Goal: Task Accomplishment & Management: Use online tool/utility

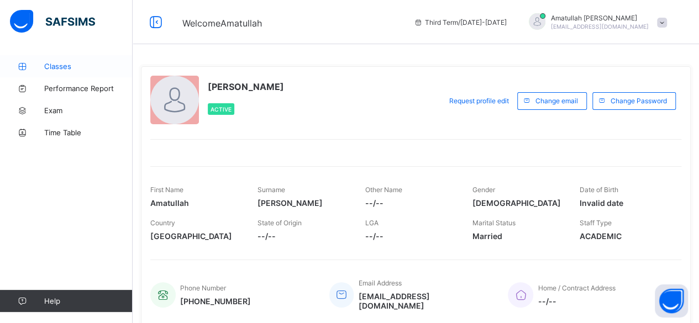
click at [48, 73] on link "Classes" at bounding box center [66, 66] width 133 height 22
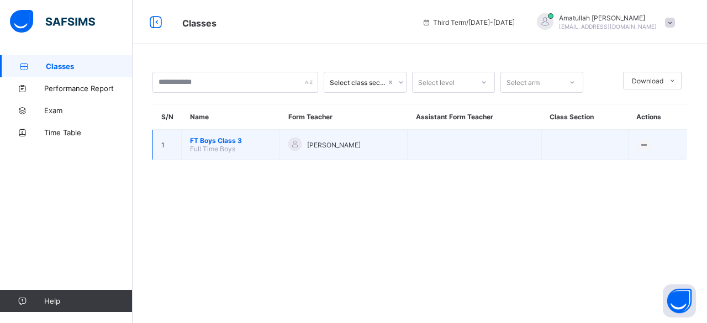
click at [220, 138] on span "FT Boys Class 3" at bounding box center [230, 140] width 81 height 8
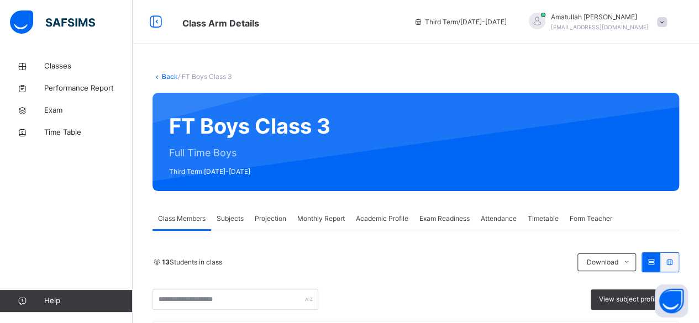
click at [323, 211] on div "Monthly Report" at bounding box center [321, 219] width 59 height 22
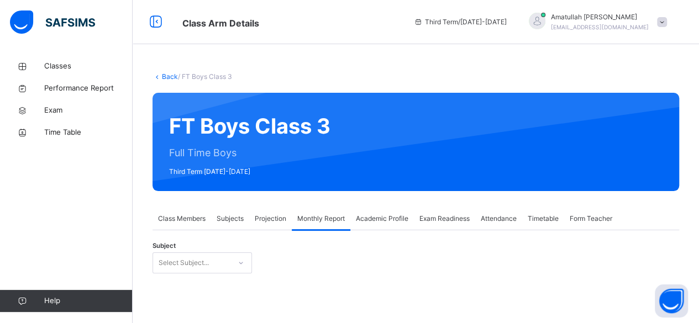
click at [266, 218] on span "Projection" at bounding box center [270, 219] width 31 height 10
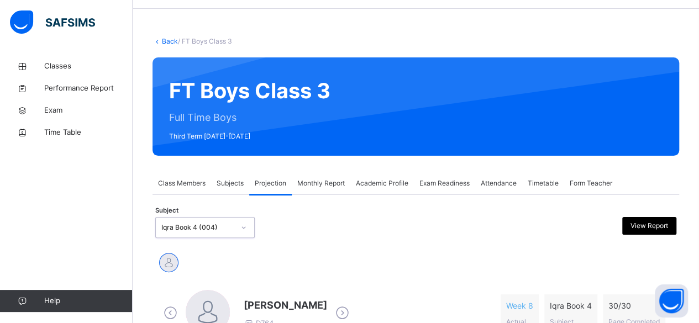
scroll to position [72, 0]
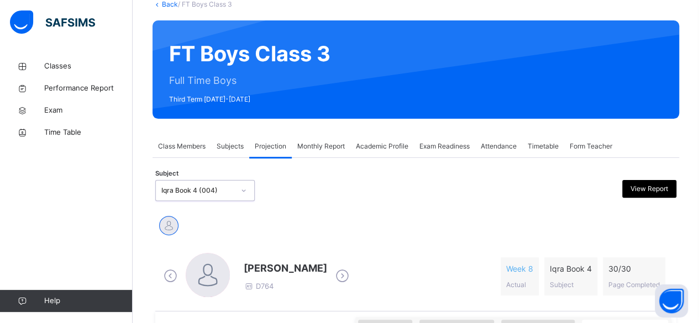
click at [210, 239] on div "Khadijah Doughan" at bounding box center [415, 227] width 521 height 30
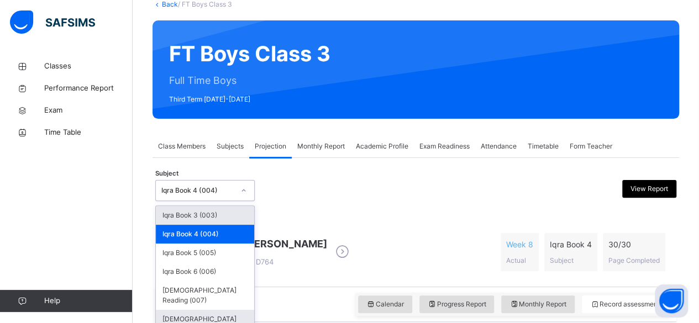
click at [215, 310] on div "Quran Memorisation (008)" at bounding box center [205, 324] width 98 height 29
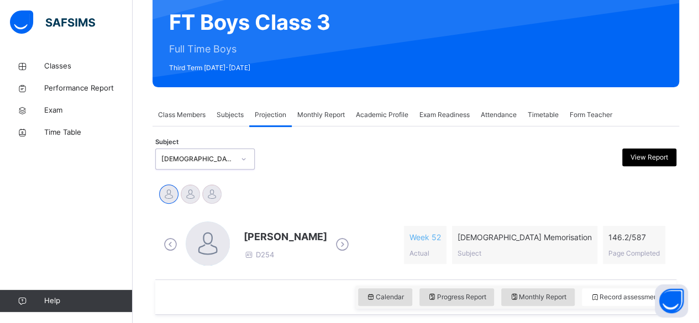
scroll to position [123, 0]
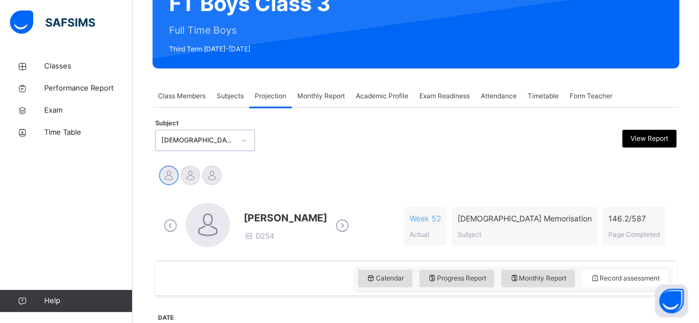
click at [340, 232] on icon at bounding box center [342, 226] width 19 height 17
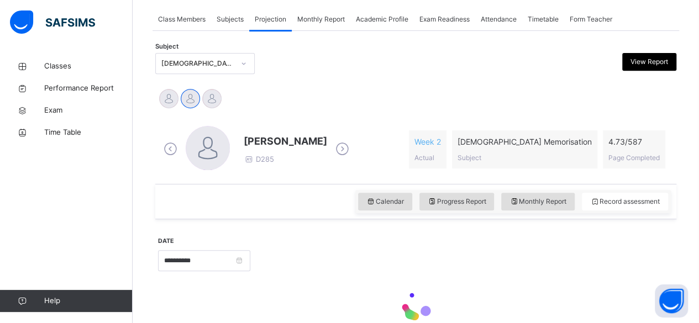
scroll to position [255, 0]
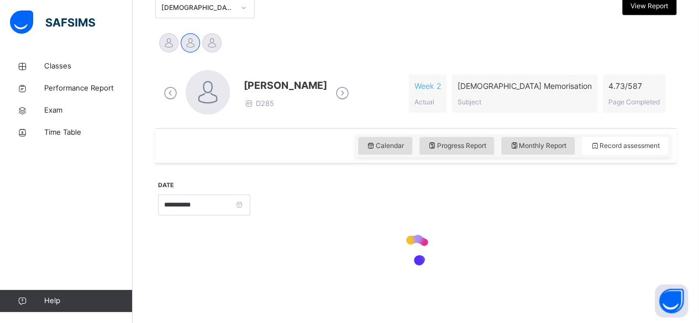
click at [420, 253] on icon at bounding box center [416, 250] width 44 height 44
click at [423, 246] on icon at bounding box center [416, 250] width 44 height 44
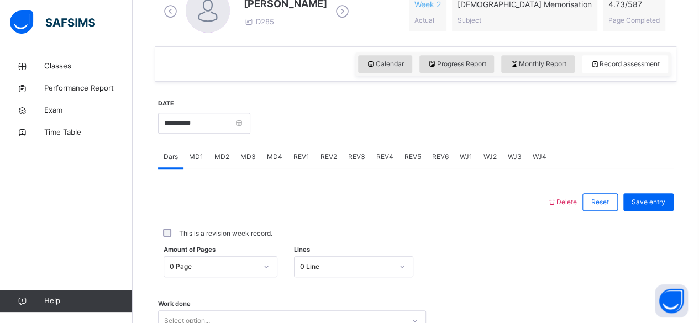
scroll to position [338, 0]
click at [274, 159] on span "MD4" at bounding box center [274, 156] width 15 height 10
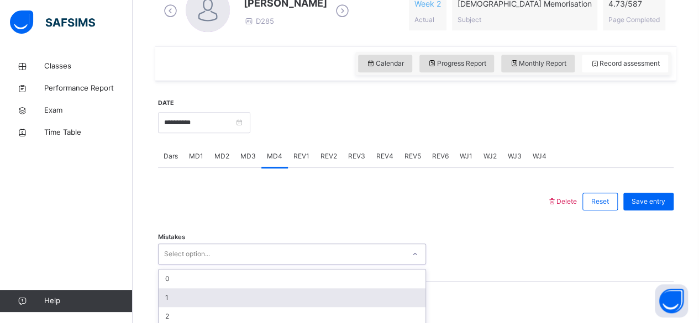
click at [205, 255] on div "option 1 focused, 2 of 7. 7 results available. Use Up and Down to choose option…" at bounding box center [292, 254] width 268 height 21
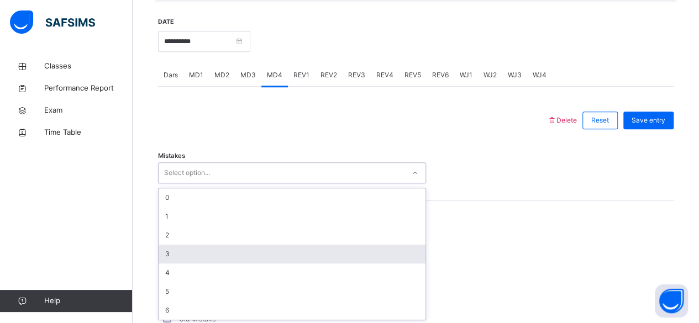
scroll to position [419, 0]
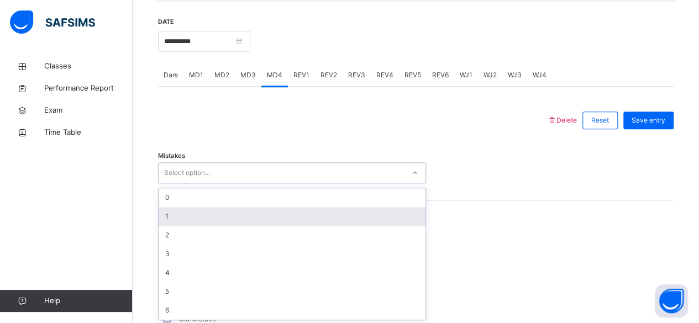
click at [189, 213] on div "1" at bounding box center [292, 216] width 267 height 19
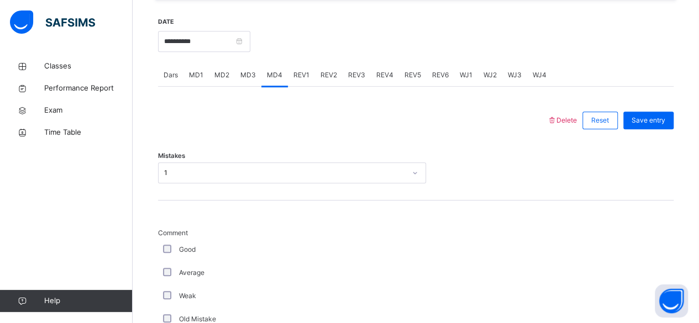
click at [3, 259] on div "Classes Performance Report Exam Time Table Help" at bounding box center [66, 183] width 133 height 279
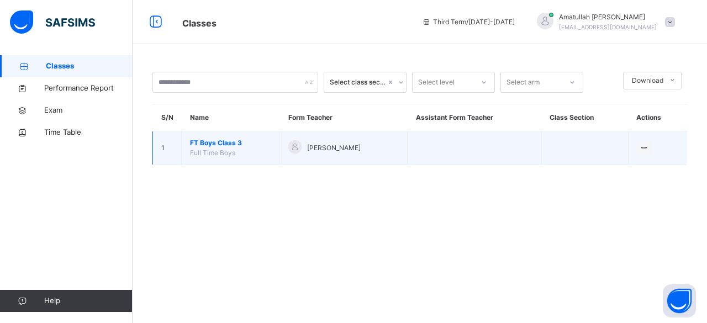
click at [196, 141] on span "FT Boys Class 3" at bounding box center [230, 143] width 81 height 10
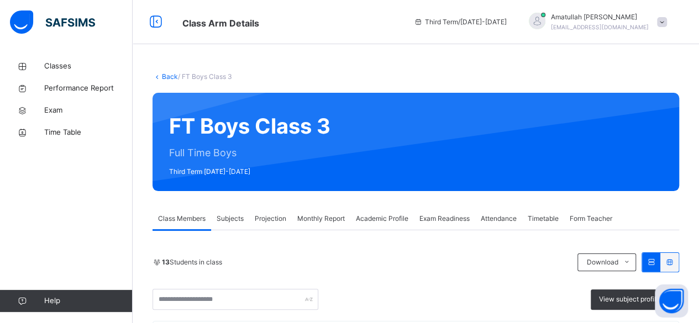
click at [268, 219] on span "Projection" at bounding box center [270, 219] width 31 height 10
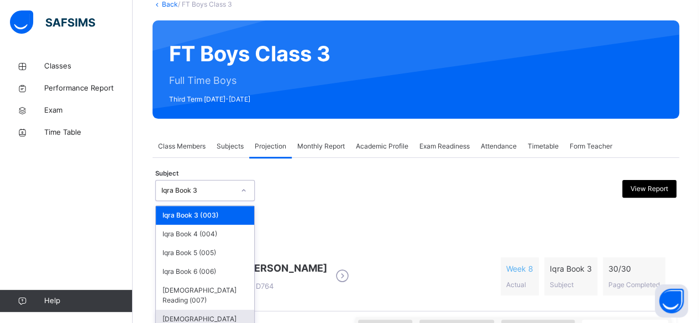
click at [224, 310] on div "Quran Memorisation (008)" at bounding box center [205, 324] width 98 height 29
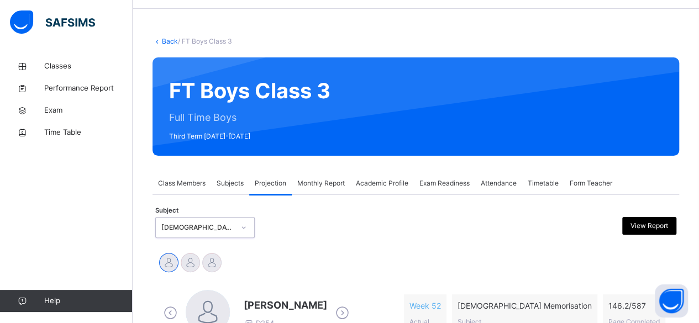
scroll to position [72, 0]
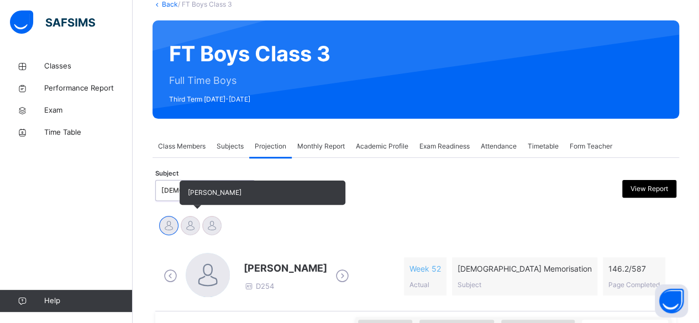
click at [190, 231] on div at bounding box center [190, 225] width 19 height 19
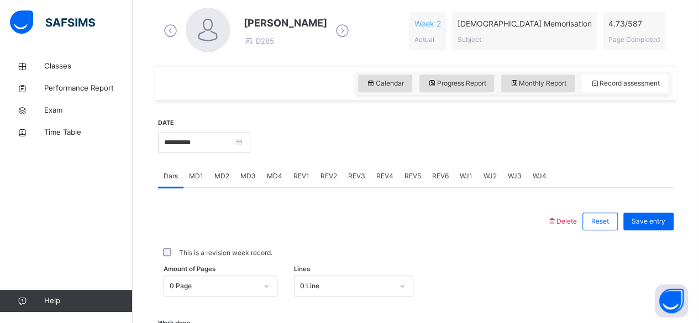
scroll to position [331, 0]
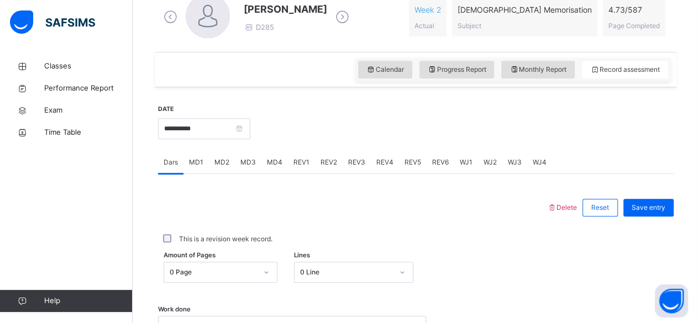
click at [272, 181] on div "Delete Reset Save entry This is a revision week record. Amount of Pages 0 Page …" at bounding box center [415, 311] width 515 height 275
click at [275, 168] on div "MD4" at bounding box center [274, 162] width 27 height 22
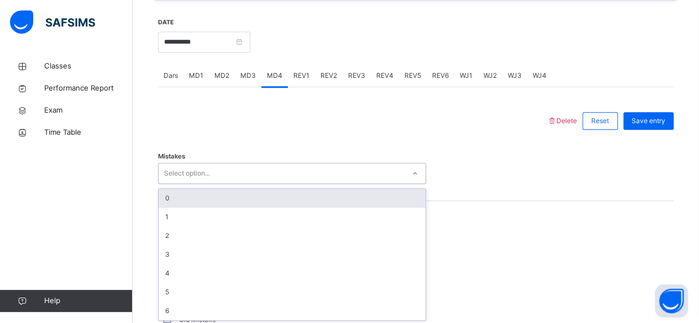
scroll to position [419, 0]
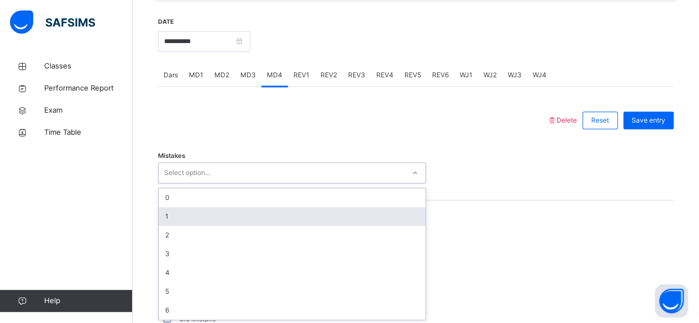
click at [204, 207] on div "1" at bounding box center [292, 216] width 267 height 19
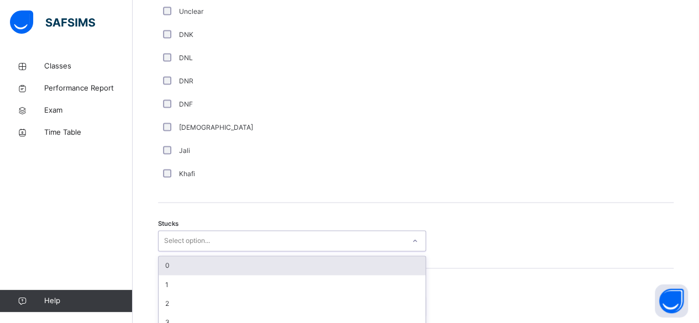
scroll to position [822, 0]
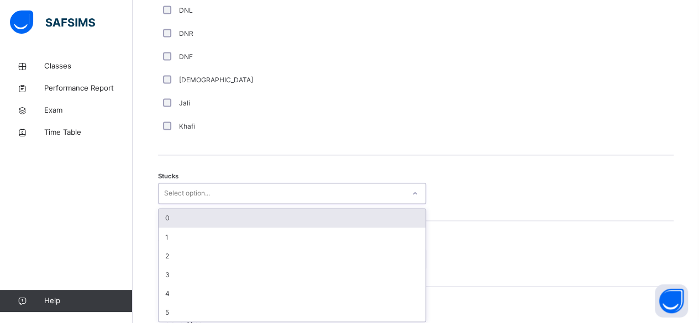
click at [180, 204] on div "option 0 focused, 1 of 6. 6 results available. Use Up and Down to choose option…" at bounding box center [292, 193] width 268 height 21
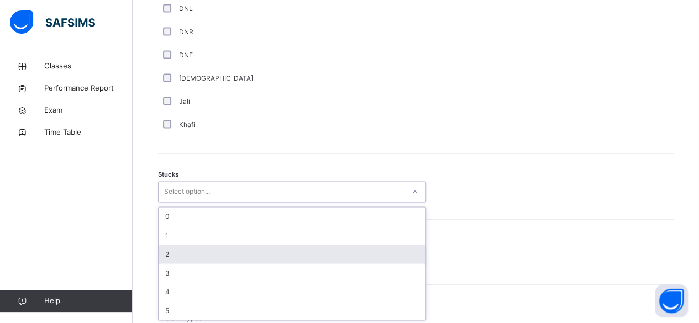
click at [180, 245] on div "2" at bounding box center [292, 254] width 267 height 19
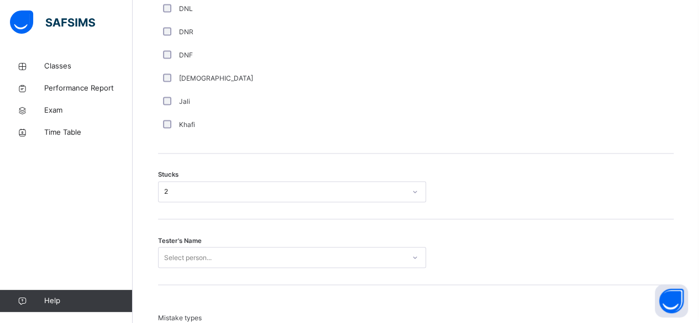
click at [180, 244] on div "Tester's Name Select person..." at bounding box center [415, 252] width 515 height 66
click at [185, 251] on div "Select person..." at bounding box center [292, 257] width 268 height 21
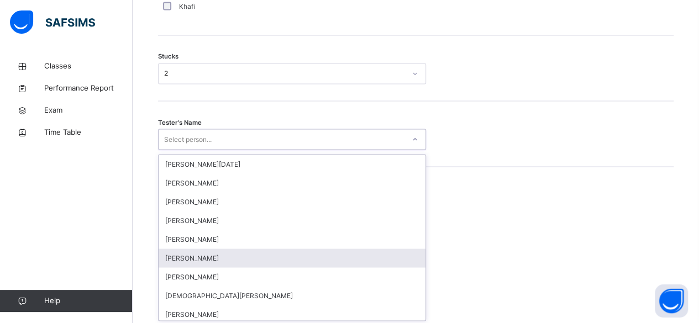
type input "*"
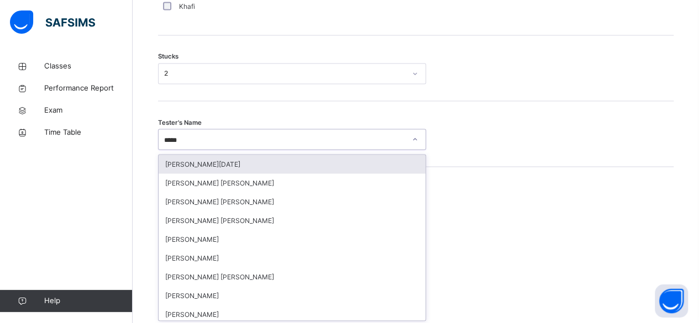
scroll to position [3, 0]
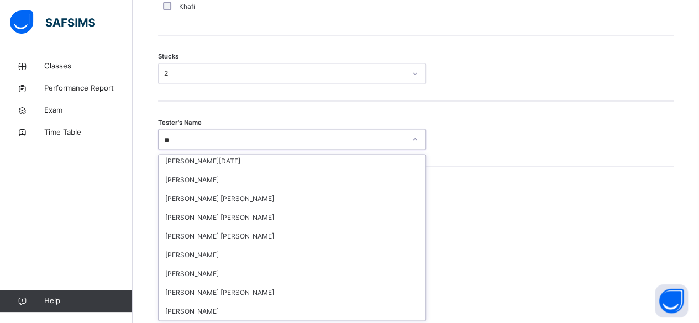
type input "*"
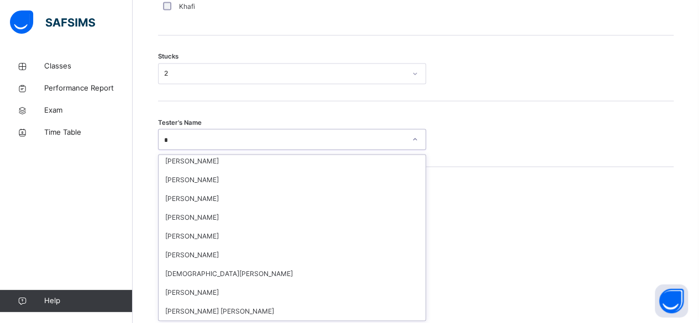
scroll to position [0, 0]
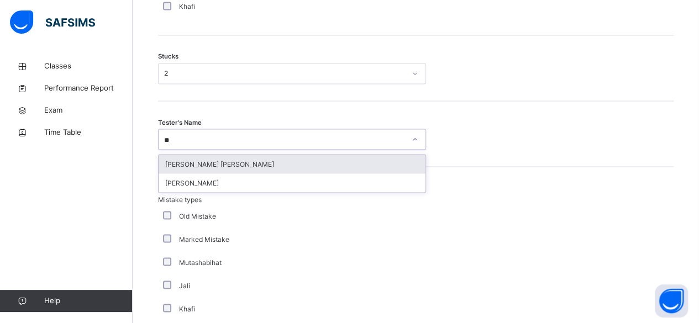
type input "*"
type input "**********"
click at [265, 166] on div "Abdul Raheem Durani" at bounding box center [292, 164] width 267 height 19
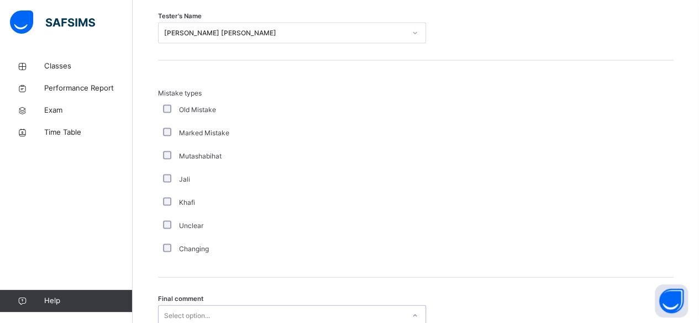
scroll to position [1142, 0]
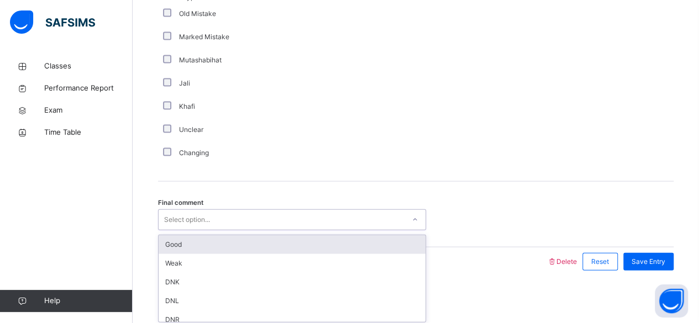
click at [174, 243] on div "Good" at bounding box center [292, 244] width 267 height 19
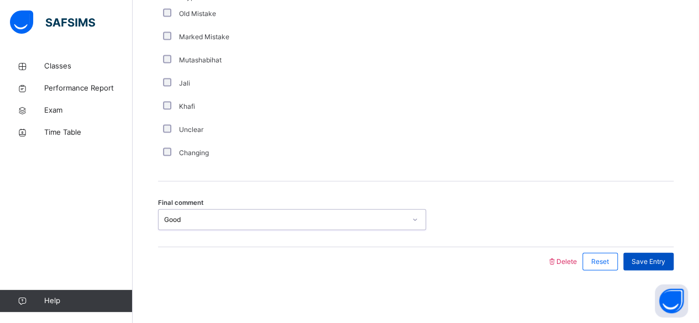
click at [665, 259] on span "Save Entry" at bounding box center [648, 262] width 34 height 10
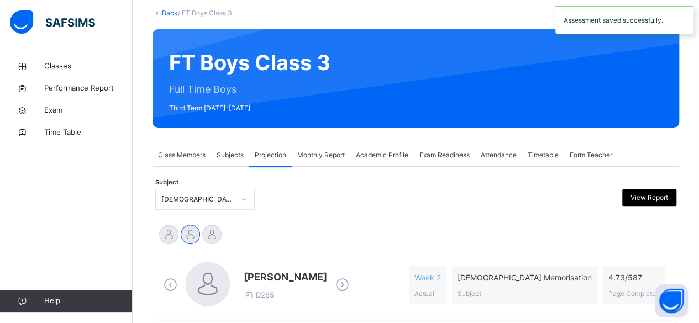
scroll to position [89, 0]
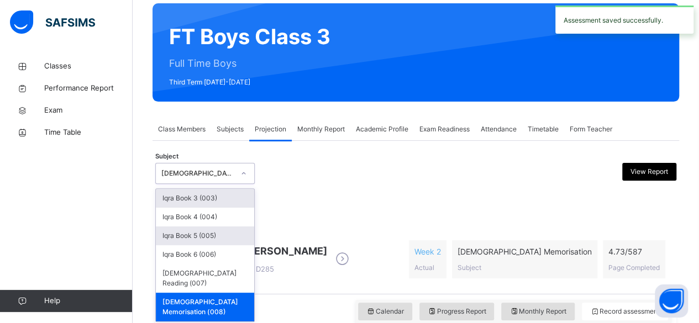
click at [189, 235] on div "Iqra Book 5 (005)" at bounding box center [205, 235] width 98 height 19
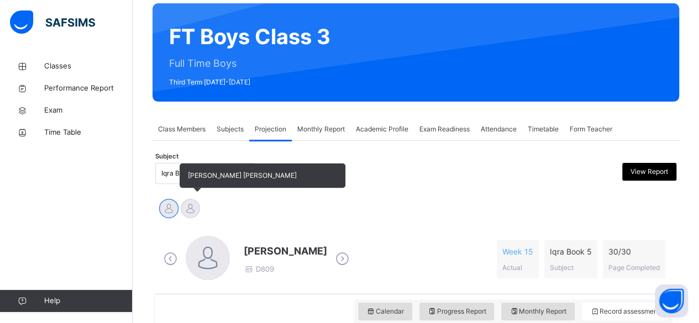
click at [193, 213] on div at bounding box center [190, 208] width 19 height 19
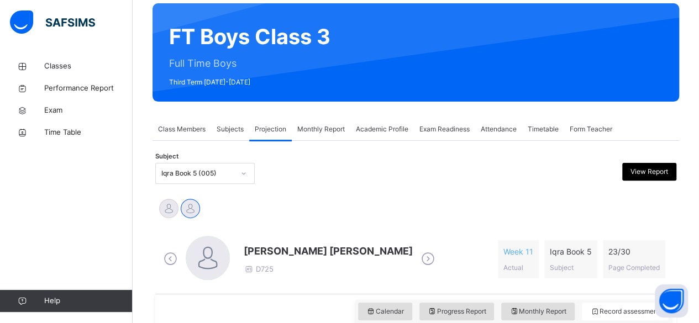
click at [386, 268] on div "Mohammed Zufar Khan D725 Week 11 Actual Iqra Book 5 Subject 23 / 30 Page Comple…" at bounding box center [416, 259] width 510 height 47
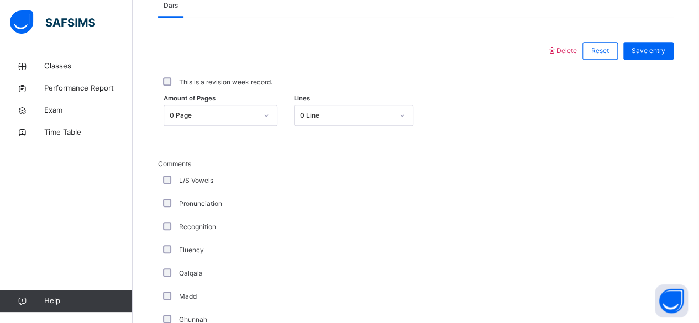
scroll to position [490, 0]
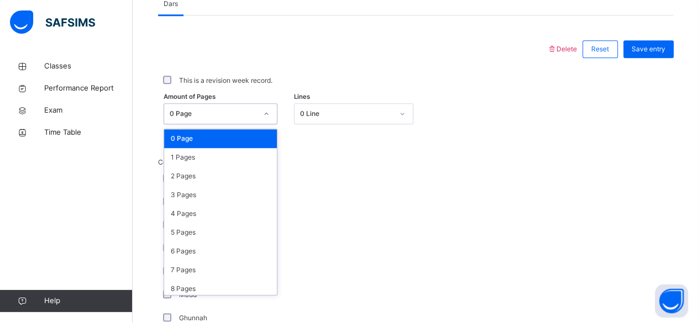
click at [201, 106] on div "0 Page" at bounding box center [210, 114] width 92 height 17
click at [208, 175] on div "2 Pages" at bounding box center [220, 176] width 113 height 19
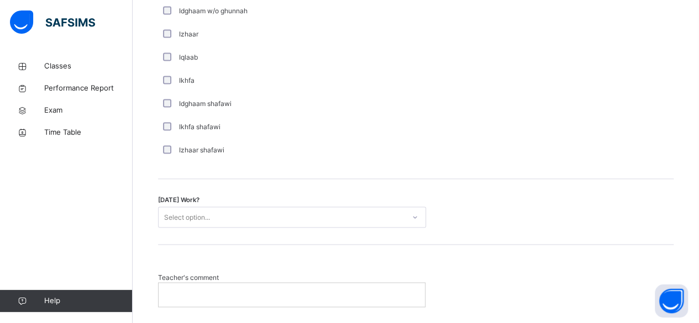
scroll to position [866, 0]
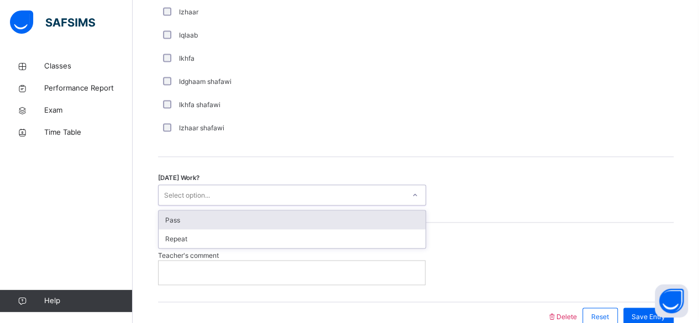
click at [333, 194] on div "Select option..." at bounding box center [282, 195] width 246 height 17
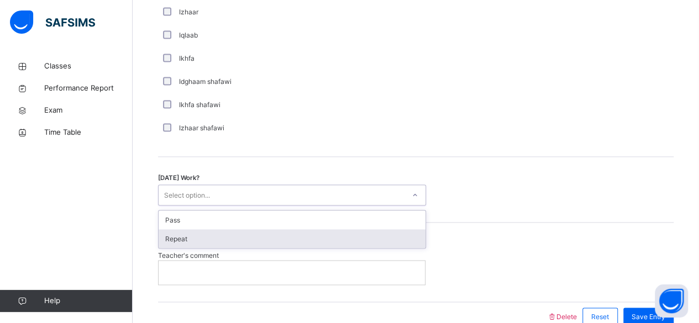
click at [352, 229] on div "Repeat" at bounding box center [292, 238] width 267 height 19
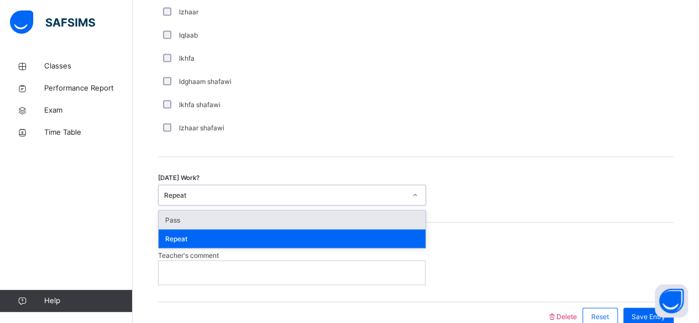
click at [346, 187] on div "Repeat" at bounding box center [282, 195] width 246 height 17
click at [347, 214] on div "Pass" at bounding box center [292, 219] width 267 height 19
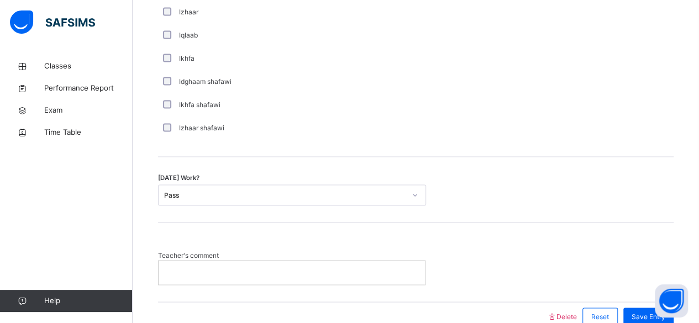
click at [341, 267] on p at bounding box center [292, 272] width 250 height 10
click at [486, 220] on div "Today's Work? Pass" at bounding box center [415, 190] width 515 height 66
click at [646, 312] on span "Save Entry" at bounding box center [648, 317] width 34 height 10
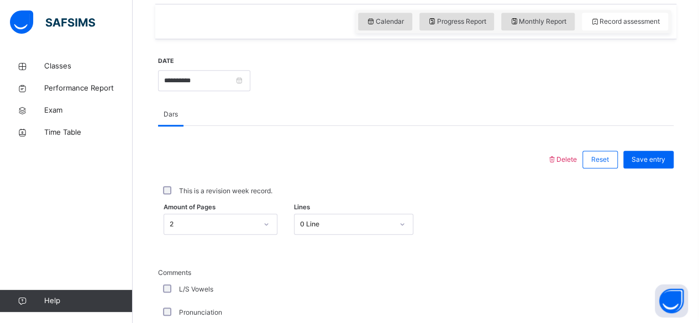
scroll to position [357, 0]
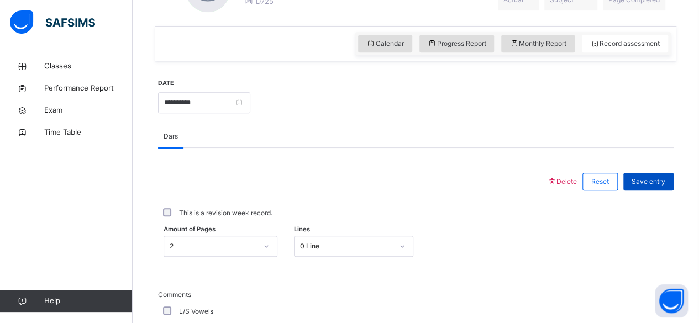
click at [654, 177] on span "Save entry" at bounding box center [648, 182] width 34 height 10
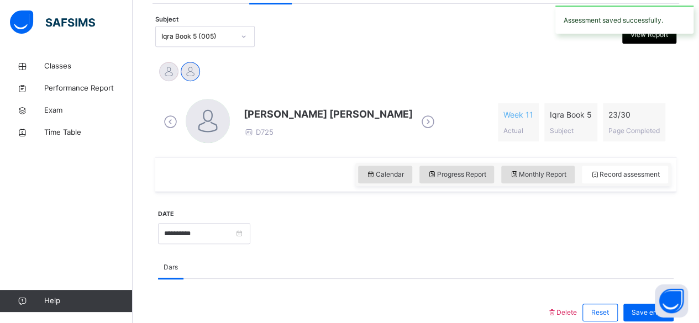
scroll to position [203, 0]
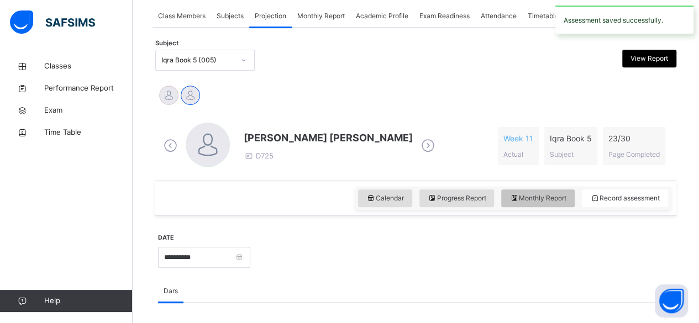
click at [562, 197] on span "Monthly Report" at bounding box center [537, 198] width 57 height 10
select select "****"
select select "*"
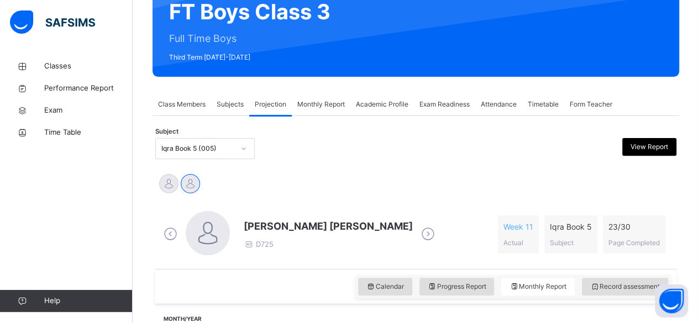
scroll to position [136, 0]
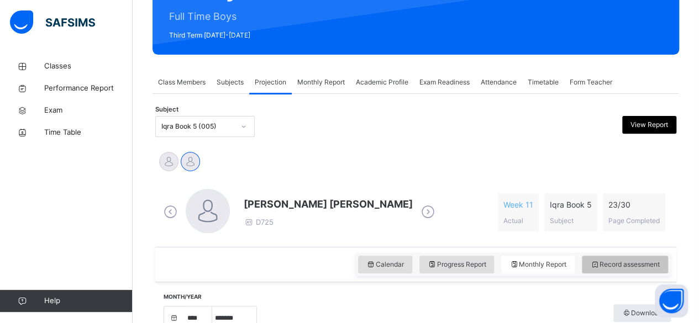
click at [621, 267] on span "Record assessment" at bounding box center [625, 265] width 70 height 10
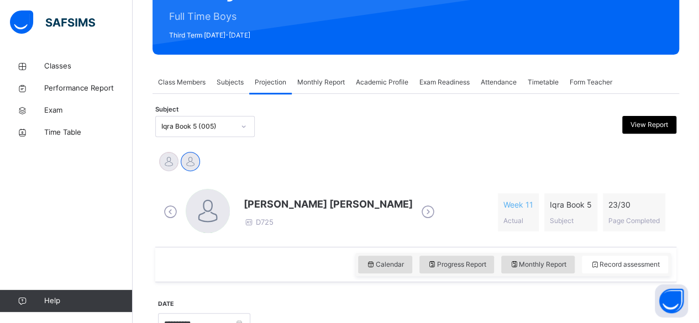
click at [198, 119] on div "Iqra Book 5 (005)" at bounding box center [194, 126] width 77 height 17
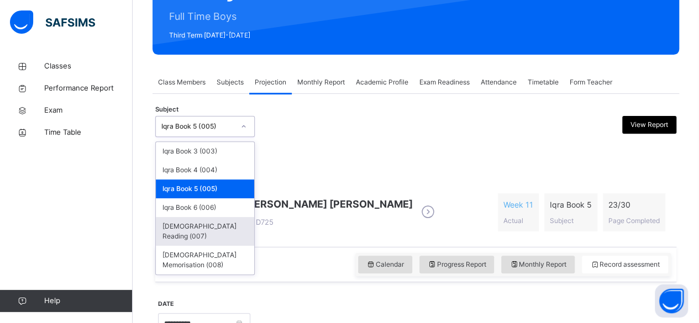
click at [204, 226] on div "Quran Reading (007)" at bounding box center [205, 231] width 98 height 29
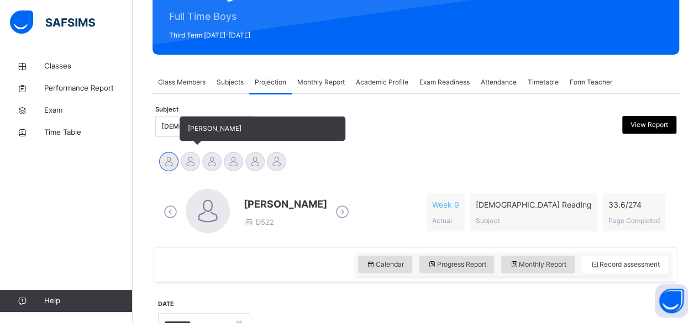
click at [189, 166] on div at bounding box center [190, 161] width 19 height 19
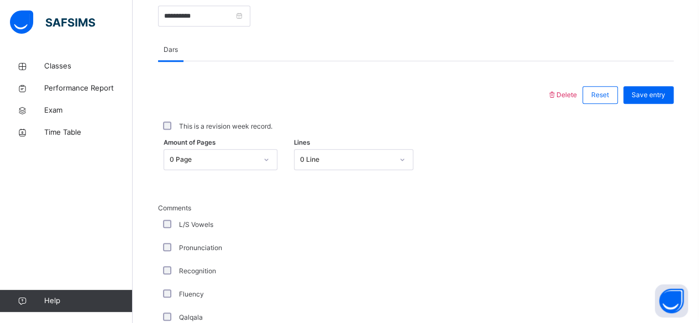
scroll to position [446, 0]
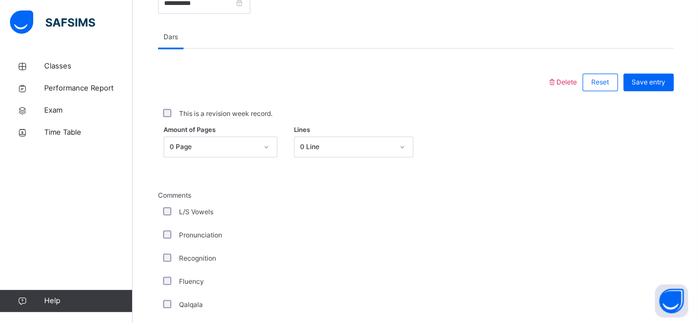
click at [247, 151] on div "0 Page" at bounding box center [221, 146] width 114 height 21
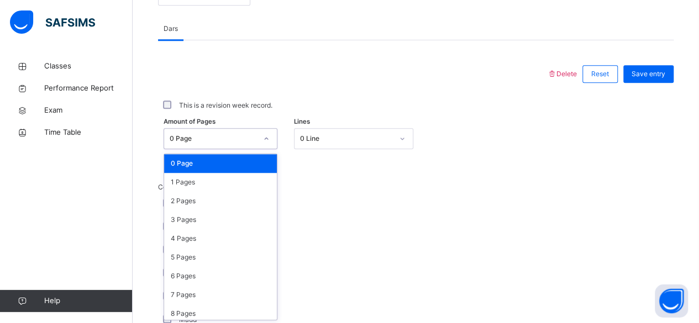
scroll to position [465, 0]
click at [384, 194] on div "L/S Vowels" at bounding box center [296, 203] width 276 height 23
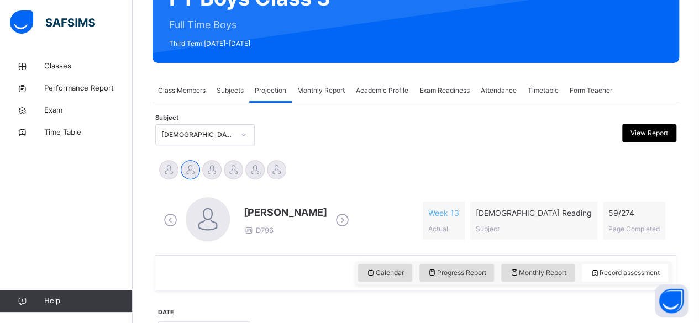
scroll to position [134, 0]
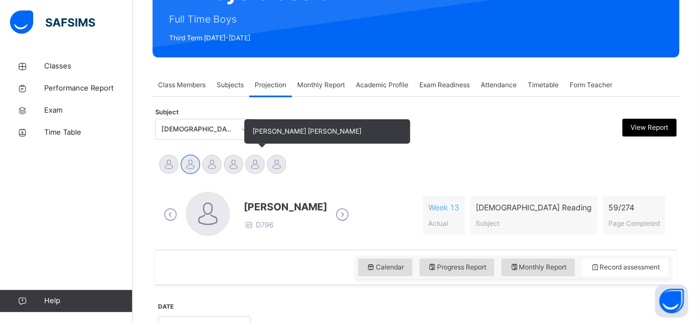
click at [251, 162] on div at bounding box center [254, 164] width 19 height 19
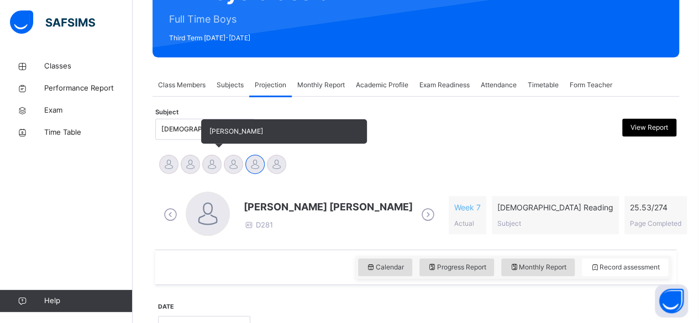
click at [213, 170] on div at bounding box center [211, 164] width 19 height 19
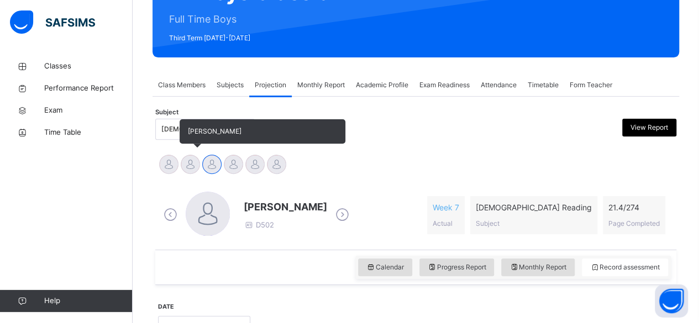
click at [193, 164] on div at bounding box center [190, 164] width 19 height 19
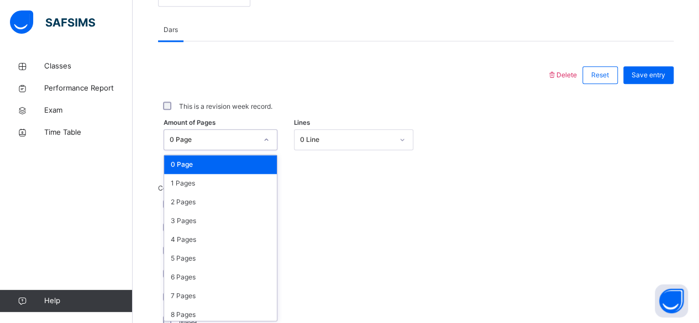
scroll to position [465, 0]
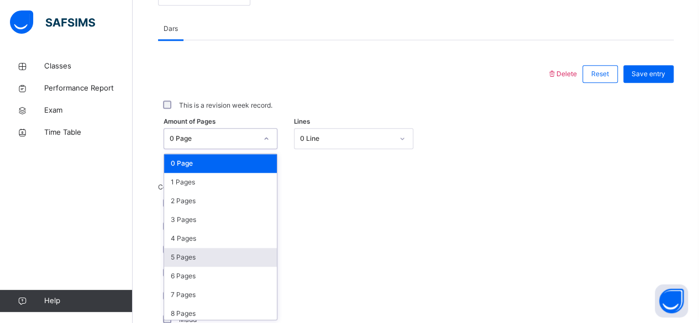
click at [167, 248] on div "5 Pages" at bounding box center [220, 257] width 113 height 19
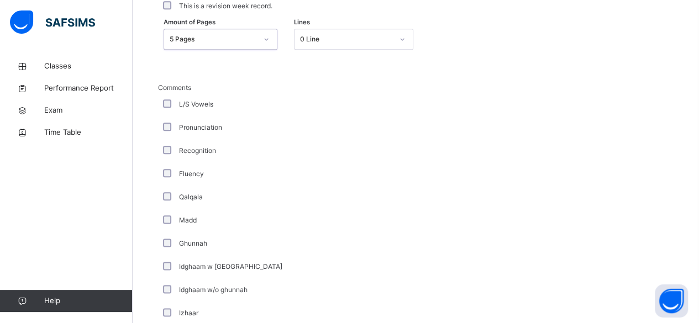
scroll to position [504, 0]
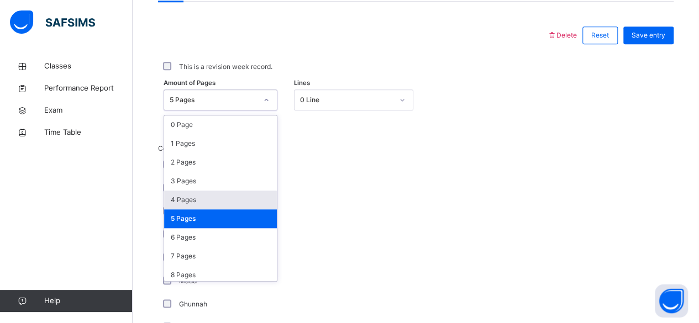
click at [178, 201] on div "4 Pages" at bounding box center [220, 200] width 113 height 19
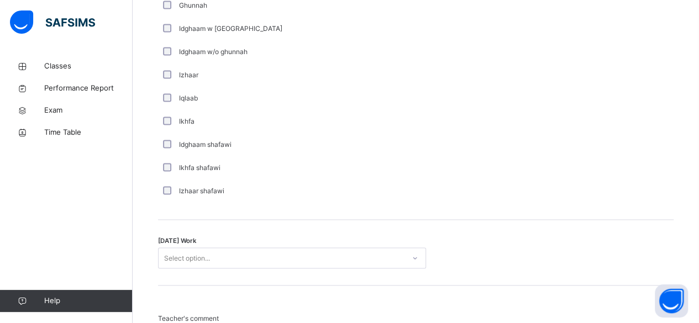
scroll to position [814, 0]
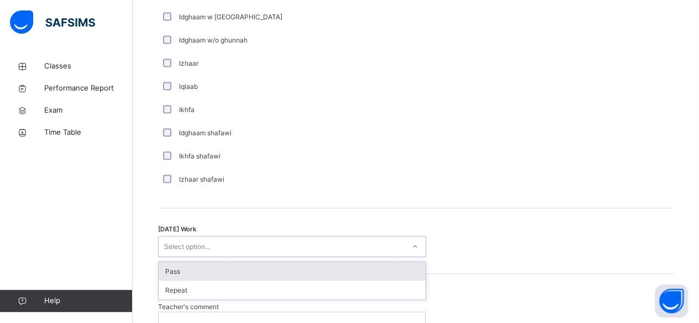
click at [161, 276] on div "Pass" at bounding box center [292, 271] width 267 height 19
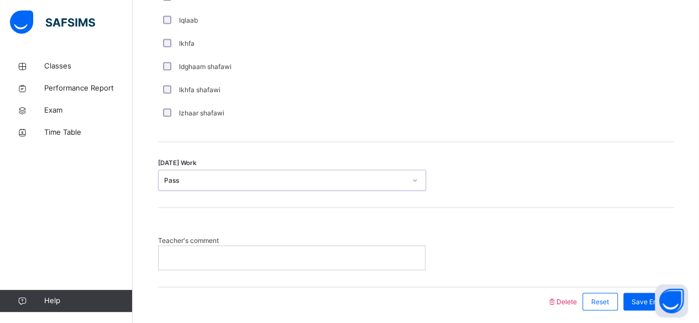
scroll to position [883, 0]
click at [192, 252] on p at bounding box center [292, 255] width 250 height 10
click at [247, 151] on div "Today's Work Pass" at bounding box center [415, 173] width 515 height 66
click at [210, 261] on div at bounding box center [292, 255] width 266 height 23
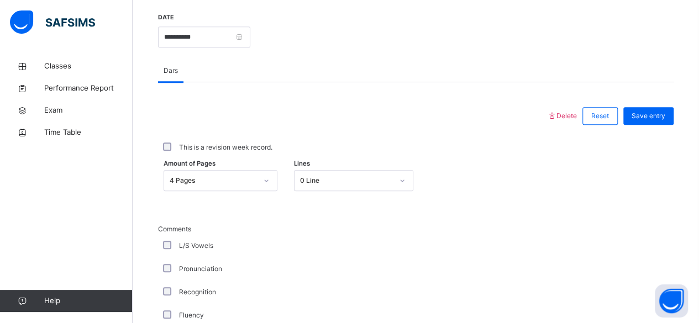
scroll to position [404, 0]
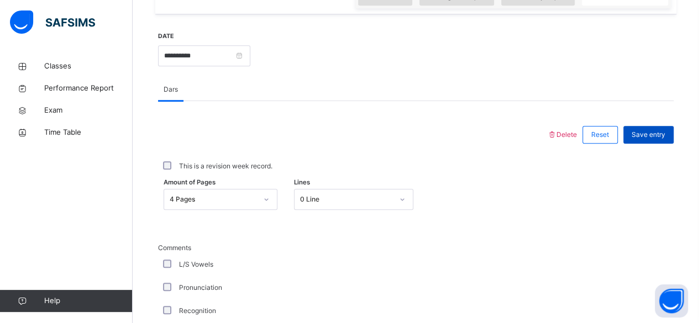
click at [657, 131] on span "Save entry" at bounding box center [648, 135] width 34 height 10
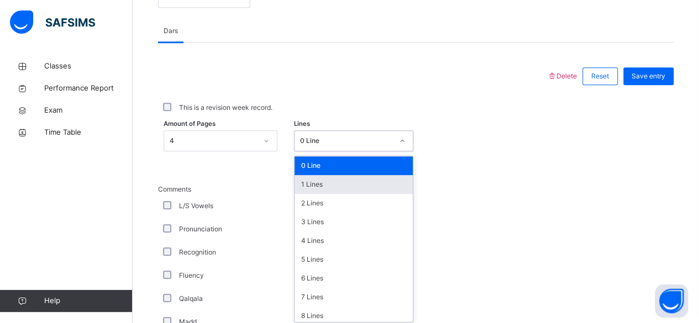
click at [299, 151] on div "option 1 Lines focused, 2 of 16. 16 results available. Use Up and Down to choos…" at bounding box center [353, 140] width 119 height 21
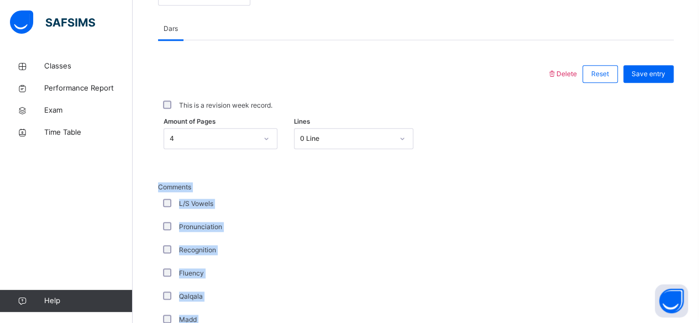
drag, startPoint x: 507, startPoint y: 168, endPoint x: 358, endPoint y: 133, distance: 153.4
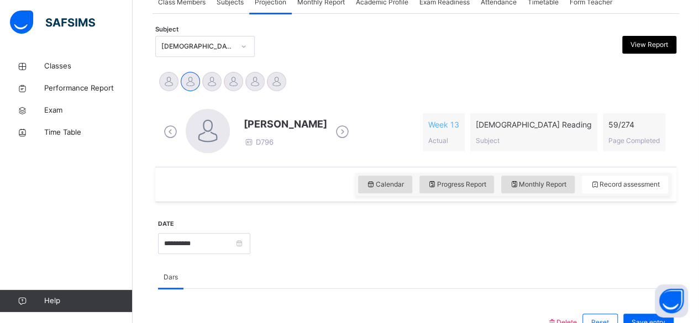
scroll to position [215, 0]
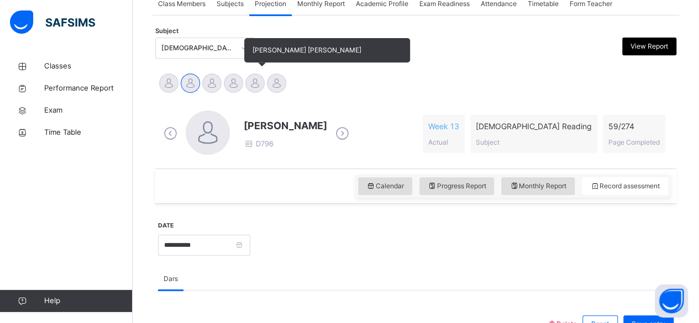
click at [257, 75] on div at bounding box center [254, 82] width 19 height 19
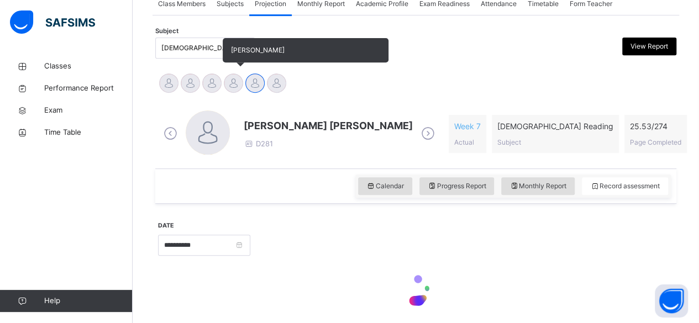
click at [231, 91] on div at bounding box center [233, 82] width 19 height 19
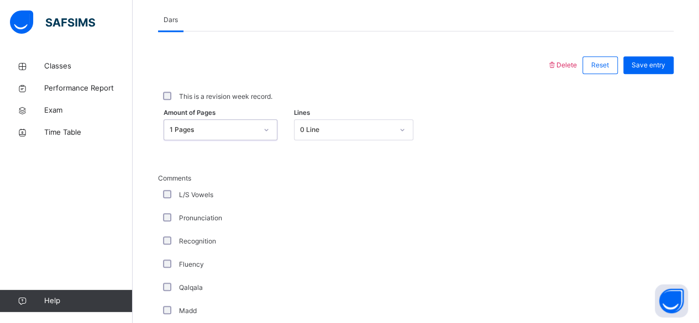
scroll to position [465, 0]
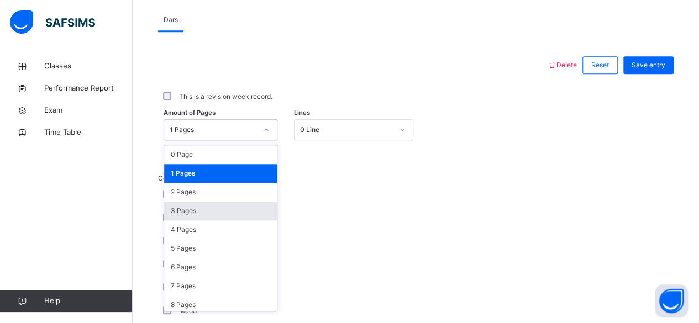
click at [172, 218] on div "3 Pages" at bounding box center [220, 211] width 113 height 19
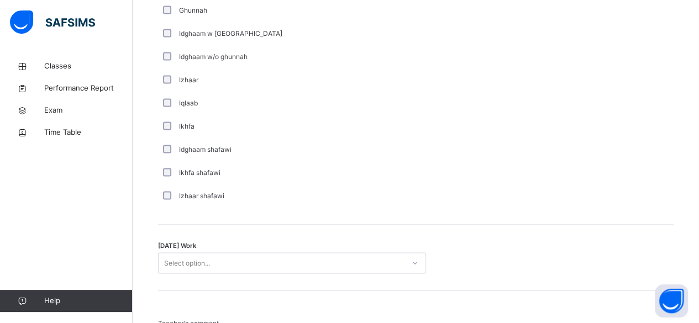
scroll to position [791, 0]
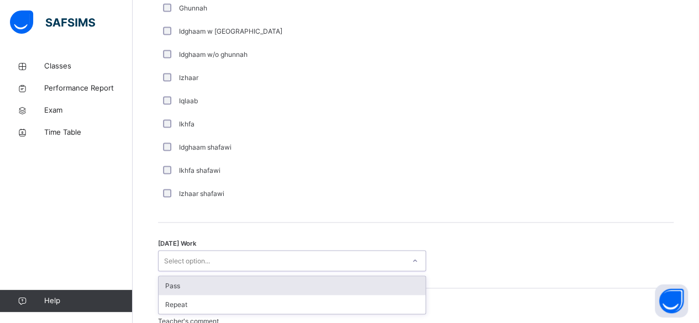
click at [254, 270] on div "Select option..." at bounding box center [282, 260] width 246 height 17
click at [252, 291] on div "Pass" at bounding box center [292, 285] width 267 height 19
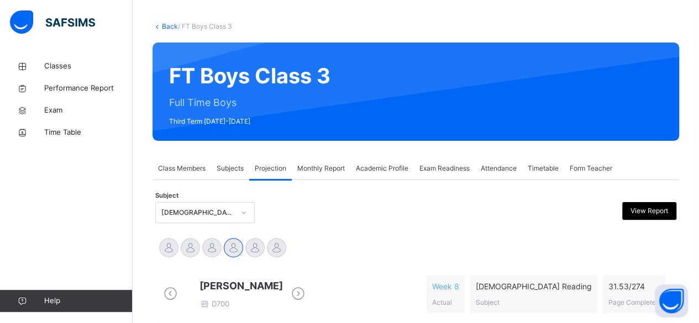
scroll to position [135, 0]
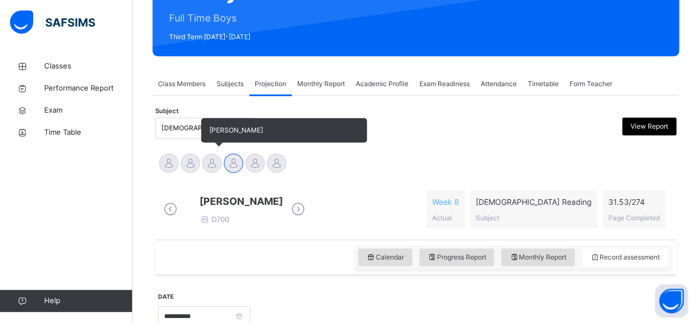
click at [213, 169] on div at bounding box center [211, 163] width 19 height 19
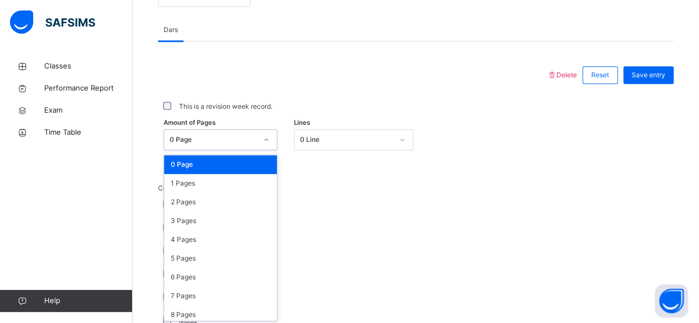
scroll to position [465, 0]
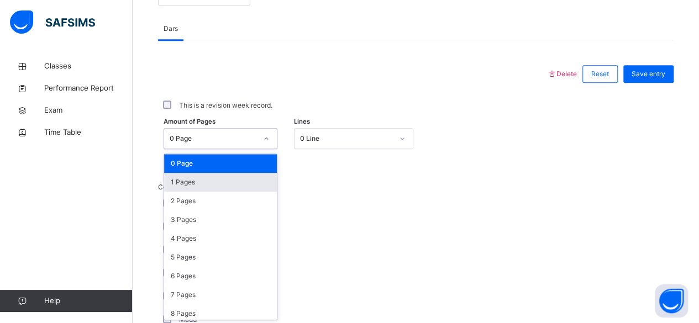
click at [205, 182] on div "1 Pages" at bounding box center [220, 182] width 113 height 19
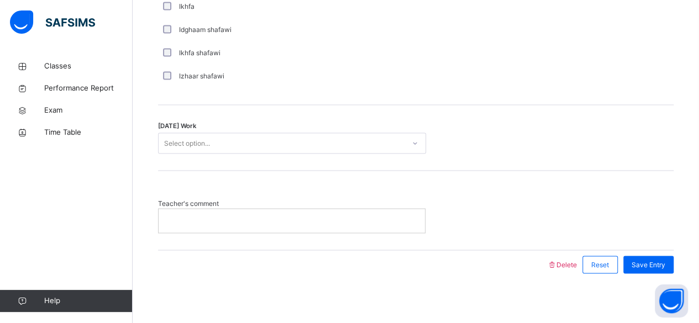
scroll to position [904, 0]
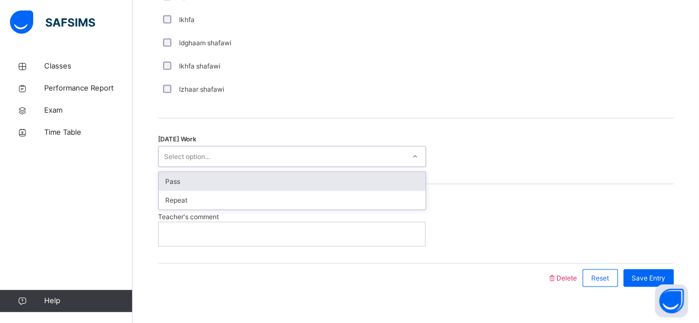
click at [268, 180] on div "Pass" at bounding box center [292, 181] width 267 height 19
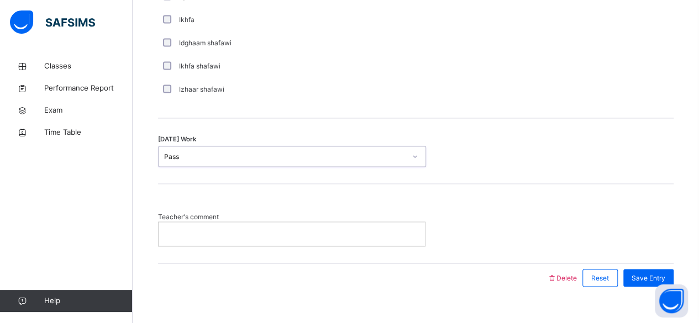
click at [257, 232] on p at bounding box center [292, 234] width 250 height 10
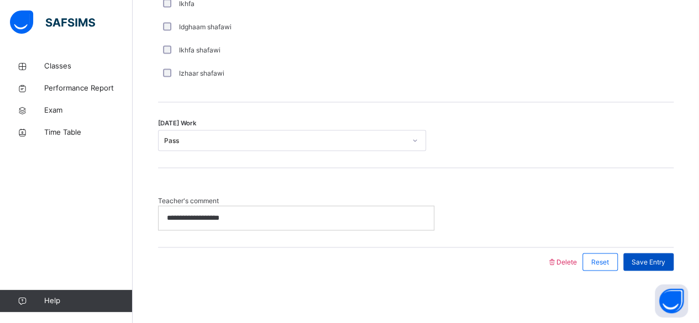
click at [671, 267] on div "Save Entry" at bounding box center [648, 262] width 50 height 18
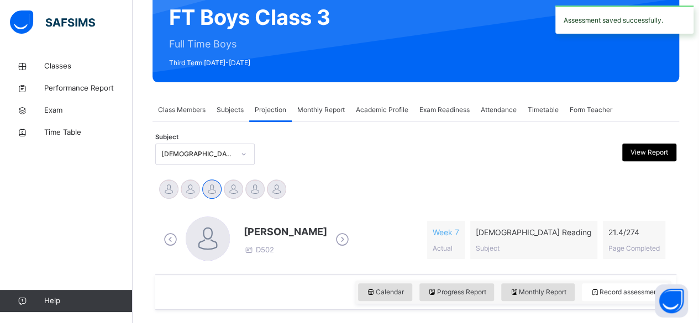
scroll to position [107, 0]
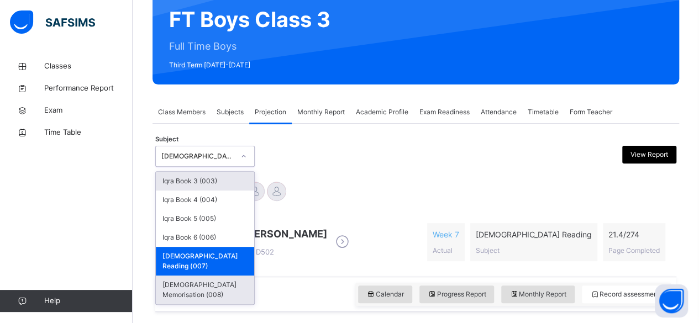
click at [226, 276] on div "Quran Memorisation (008)" at bounding box center [205, 290] width 98 height 29
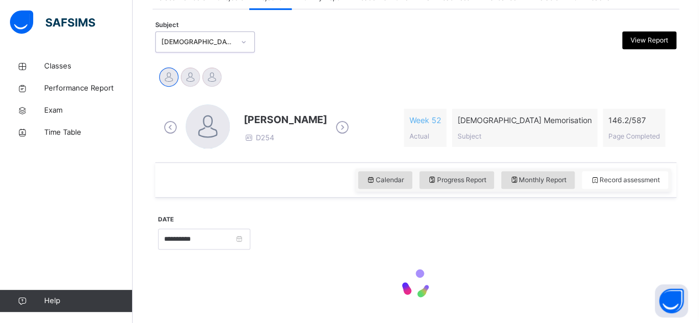
scroll to position [239, 0]
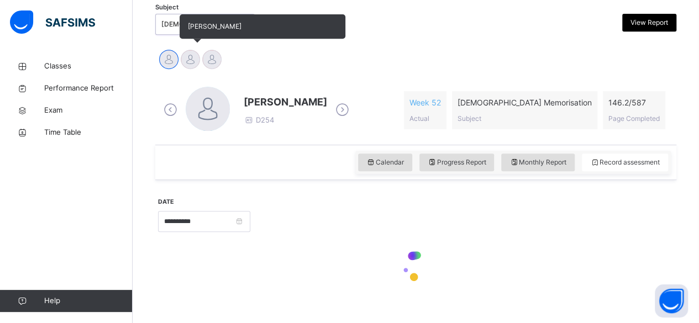
click at [189, 65] on div at bounding box center [190, 59] width 19 height 19
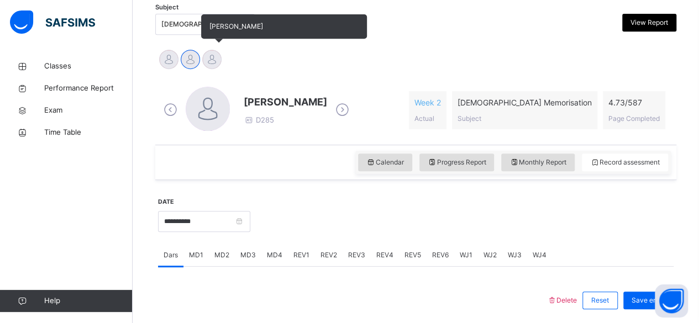
click at [208, 56] on div at bounding box center [211, 59] width 19 height 19
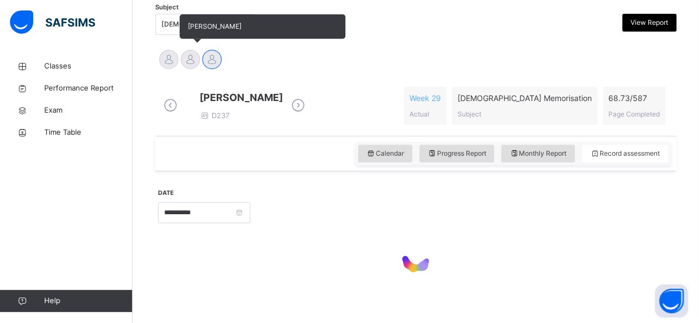
click at [182, 57] on div at bounding box center [190, 59] width 19 height 19
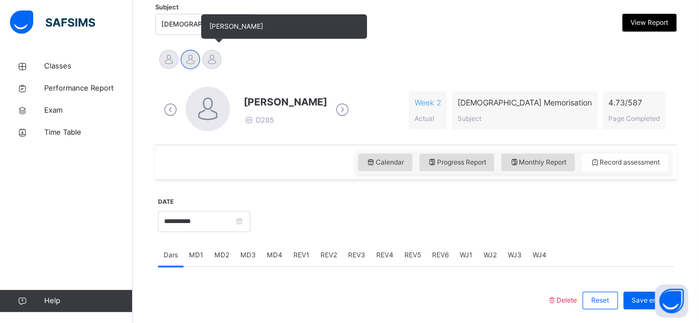
click at [214, 68] on div at bounding box center [211, 59] width 19 height 19
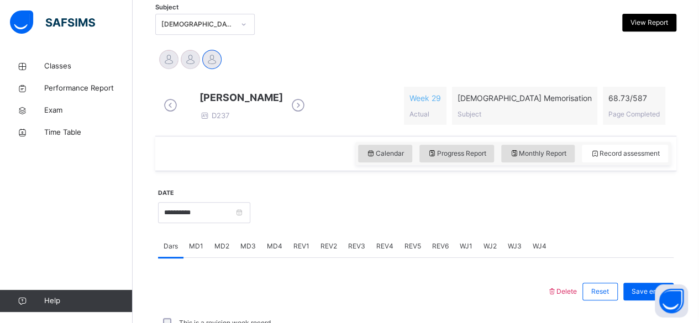
click at [431, 219] on div at bounding box center [462, 212] width 412 height 48
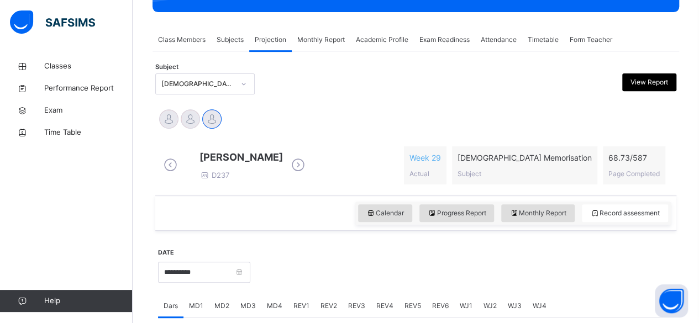
scroll to position [177, 0]
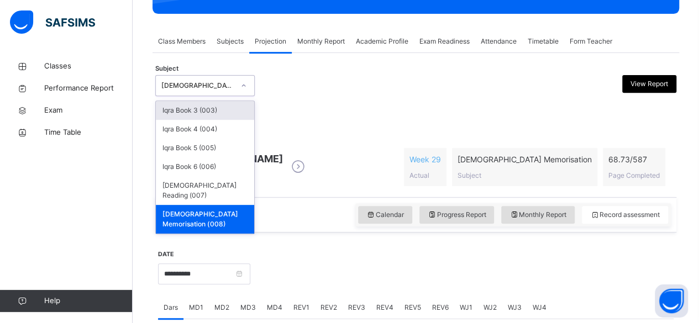
click at [179, 205] on div "Quran Memorisation (008)" at bounding box center [205, 219] width 98 height 29
click at [173, 183] on div "Quran Reading (007)" at bounding box center [205, 190] width 98 height 29
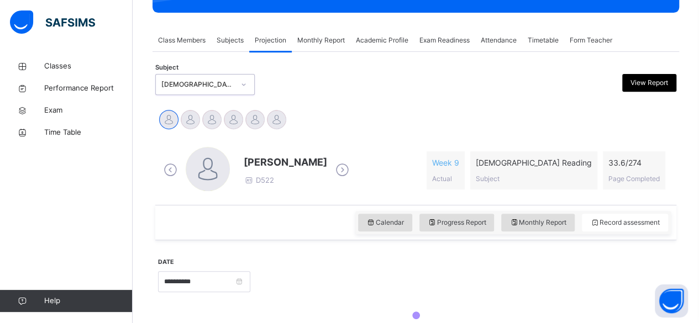
scroll to position [181, 0]
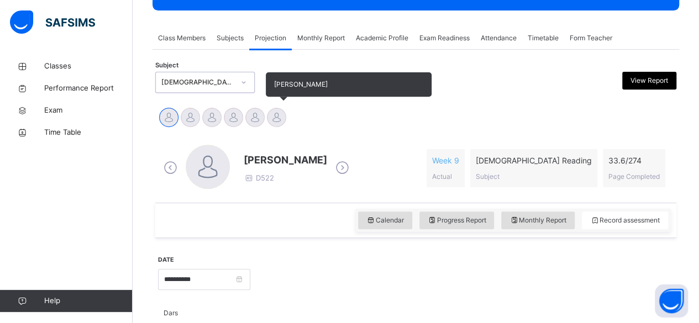
click at [268, 123] on div "Mohammed Abdullah" at bounding box center [277, 119] width 22 height 24
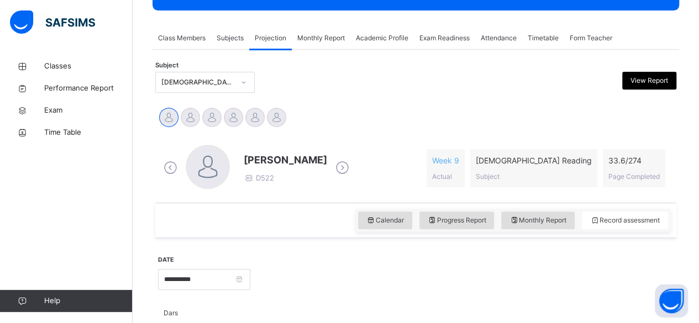
click at [4, 202] on div "Classes Performance Report Exam Time Table Help" at bounding box center [66, 183] width 133 height 279
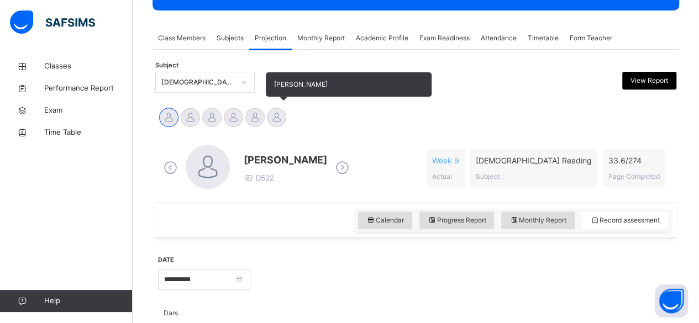
click at [273, 111] on div at bounding box center [276, 117] width 19 height 19
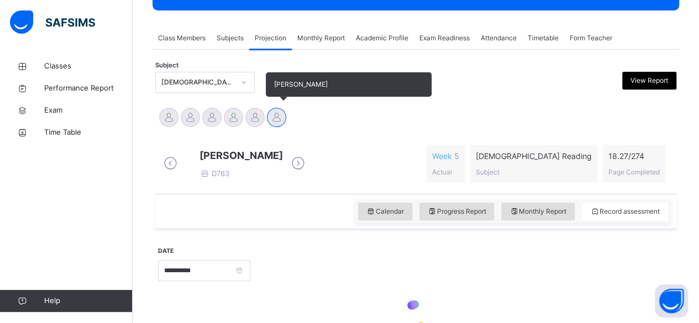
click at [273, 124] on div at bounding box center [276, 117] width 19 height 19
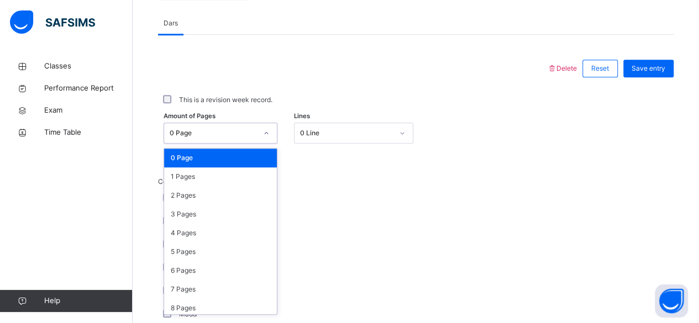
scroll to position [465, 0]
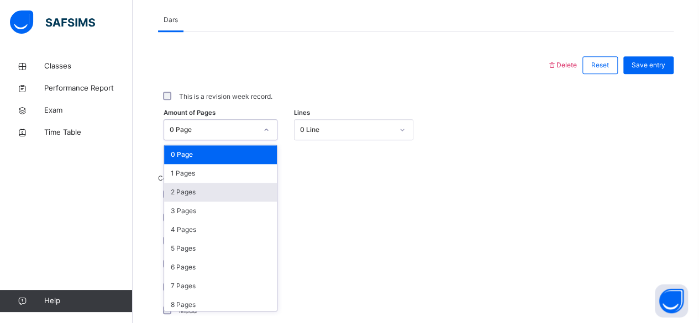
click at [177, 196] on div "2 Pages" at bounding box center [220, 192] width 113 height 19
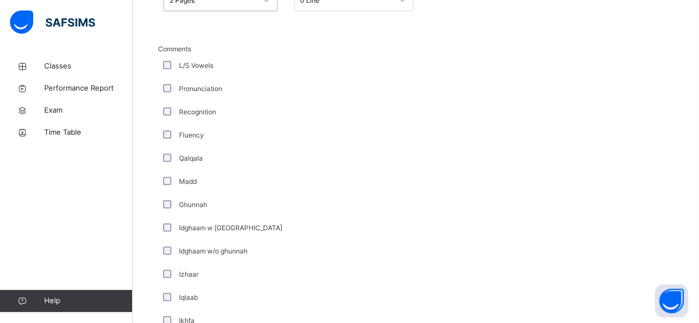
scroll to position [594, 0]
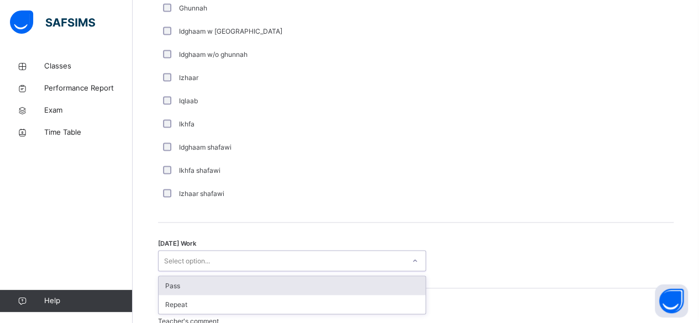
click at [178, 283] on div "Pass" at bounding box center [292, 285] width 267 height 19
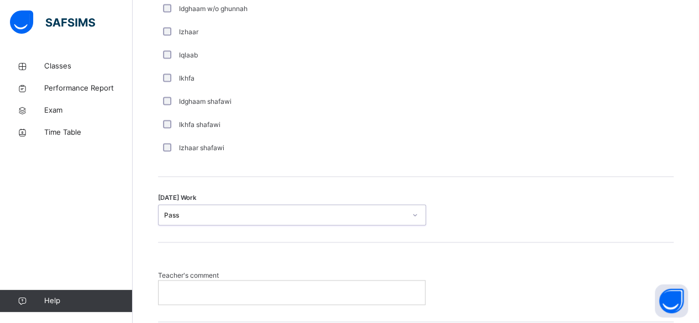
scroll to position [920, 0]
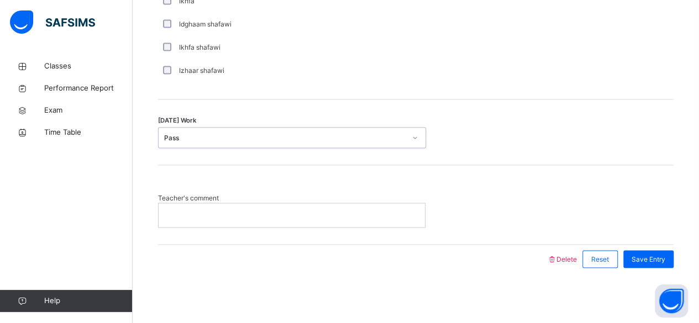
click at [173, 219] on p at bounding box center [292, 215] width 250 height 10
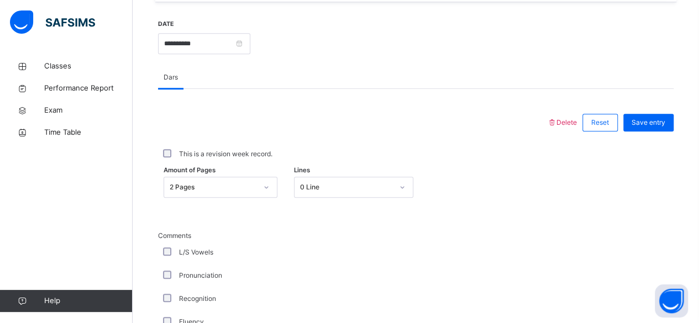
scroll to position [386, 0]
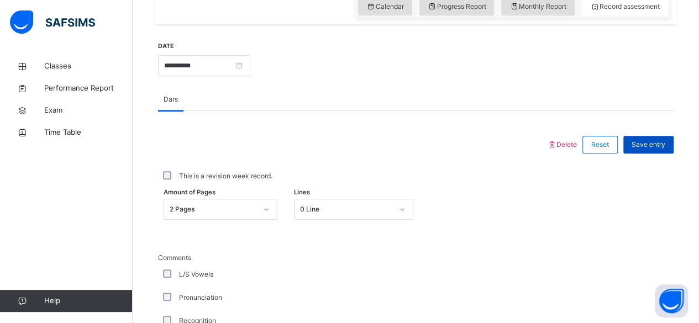
click at [663, 150] on span "Save entry" at bounding box center [648, 145] width 34 height 10
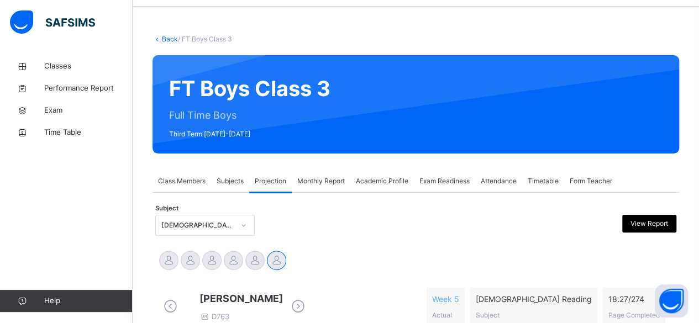
scroll to position [0, 0]
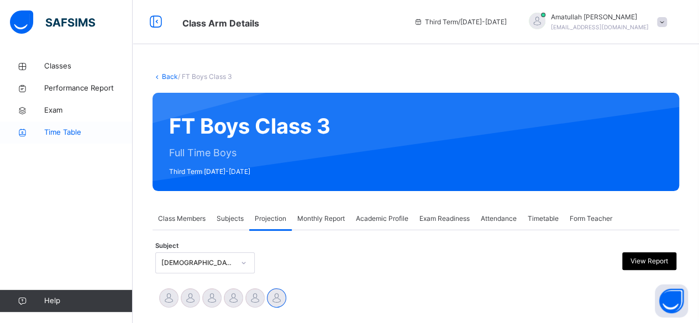
click at [4, 123] on link "Time Table" at bounding box center [66, 133] width 133 height 22
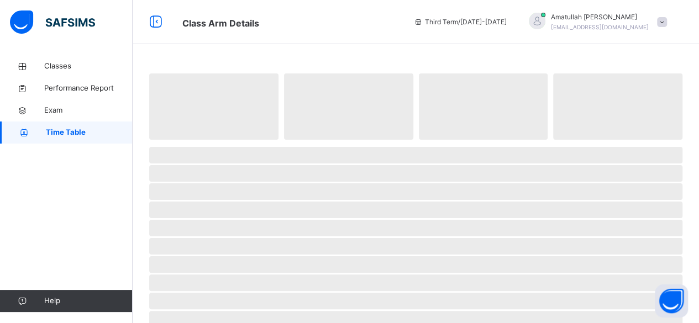
scroll to position [13, 0]
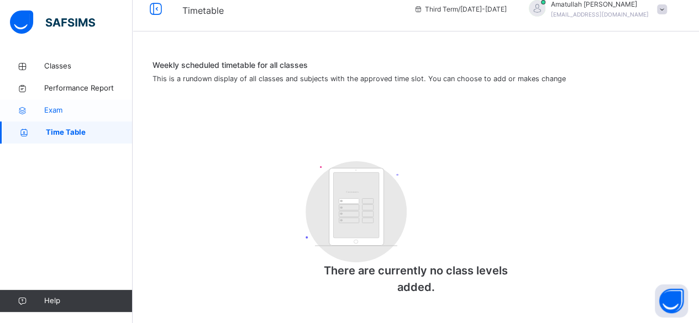
click at [44, 121] on link "Exam" at bounding box center [66, 110] width 133 height 22
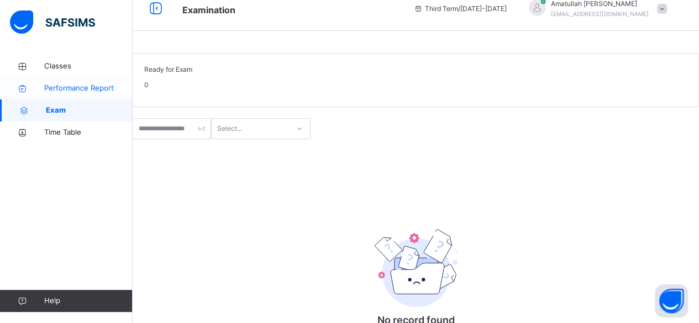
click at [42, 89] on icon at bounding box center [22, 89] width 44 height 8
select select "****"
select select "*"
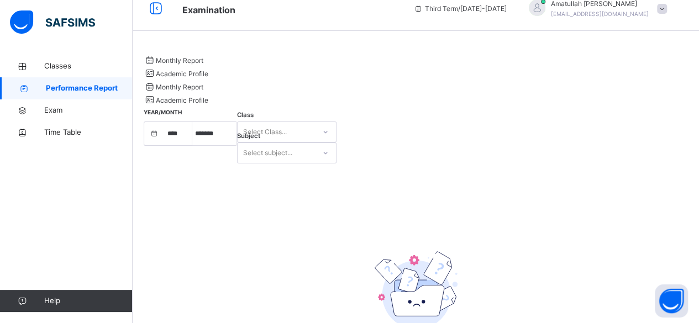
click at [43, 78] on link "Performance Report" at bounding box center [66, 88] width 133 height 22
click at [35, 67] on icon at bounding box center [22, 66] width 44 height 8
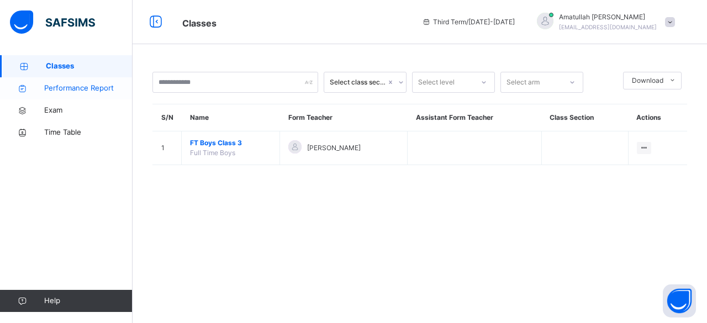
click at [32, 77] on link "Performance Report" at bounding box center [66, 88] width 133 height 22
select select "****"
select select "*"
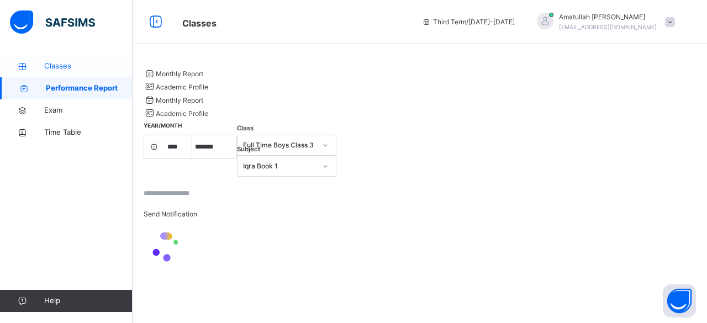
click at [30, 72] on link "Classes" at bounding box center [66, 66] width 133 height 22
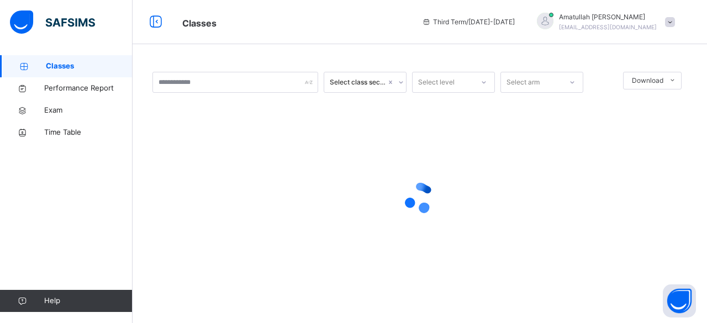
click at [35, 66] on icon at bounding box center [24, 66] width 44 height 8
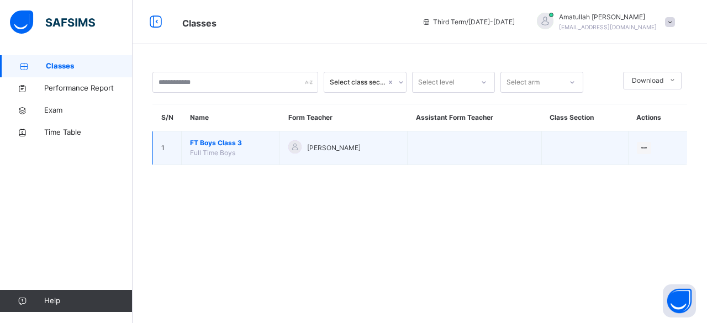
click at [337, 151] on span "Amatullah Ahmed" at bounding box center [334, 148] width 54 height 10
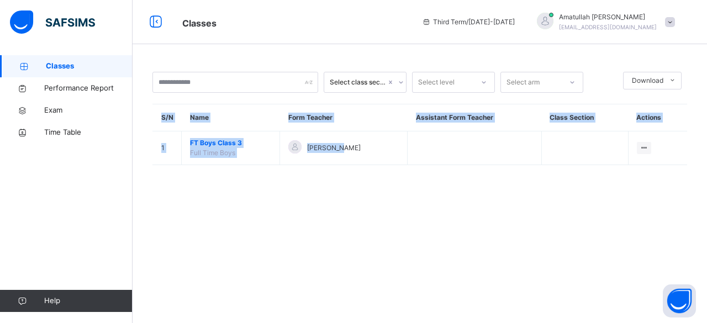
drag, startPoint x: 337, startPoint y: 151, endPoint x: 336, endPoint y: 182, distance: 31.0
click at [336, 182] on div "Select class section Select level Select arm Download Pdf Report Excel Report S…" at bounding box center [420, 124] width 575 height 138
click at [218, 169] on div "Select class section Select level Select arm Download Pdf Report Excel Report S…" at bounding box center [420, 124] width 575 height 138
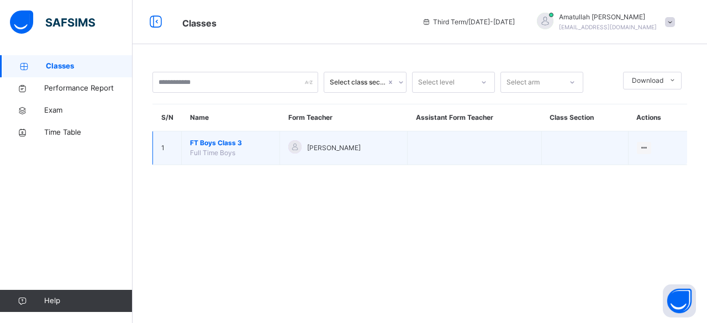
click at [191, 139] on span "FT Boys Class 3" at bounding box center [230, 143] width 81 height 10
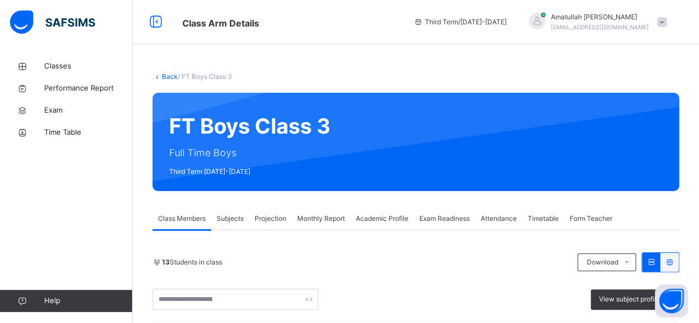
click at [273, 218] on span "Projection" at bounding box center [270, 219] width 31 height 10
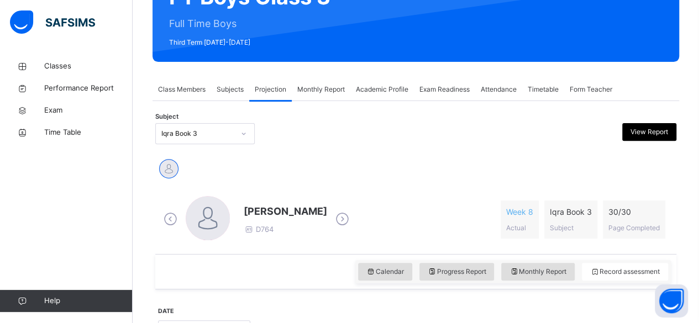
scroll to position [148, 0]
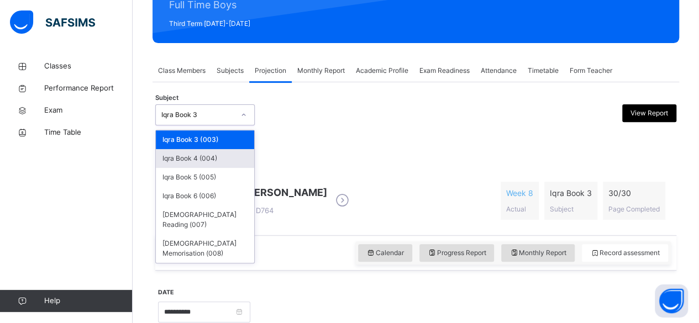
click at [168, 165] on div "Iqra Book 4 (004)" at bounding box center [205, 158] width 98 height 19
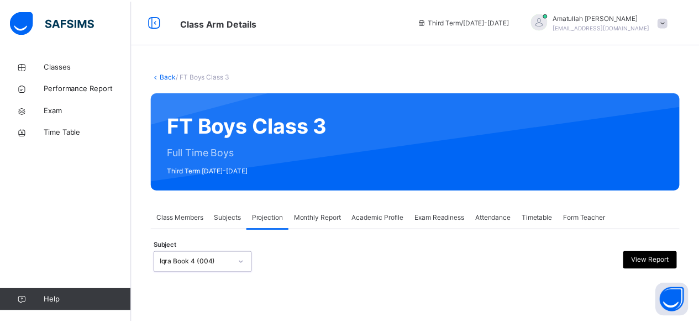
scroll to position [67, 0]
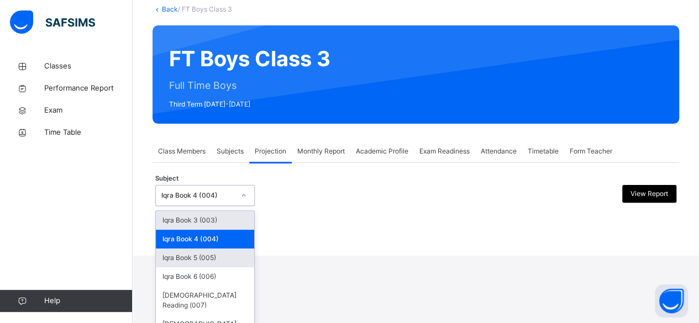
click at [177, 255] on div "Iqra Book 5 (005)" at bounding box center [205, 258] width 98 height 19
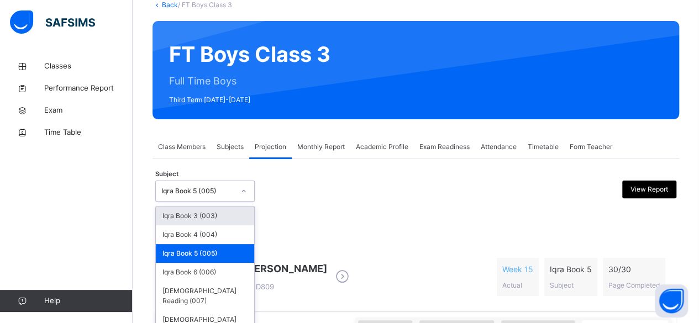
scroll to position [72, 0]
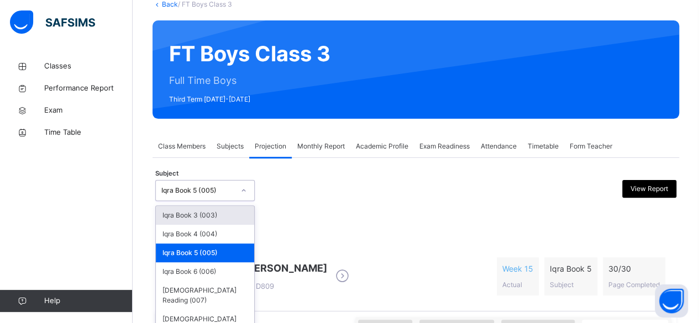
click at [177, 212] on div "Iqra Book 3 (003)" at bounding box center [205, 215] width 98 height 19
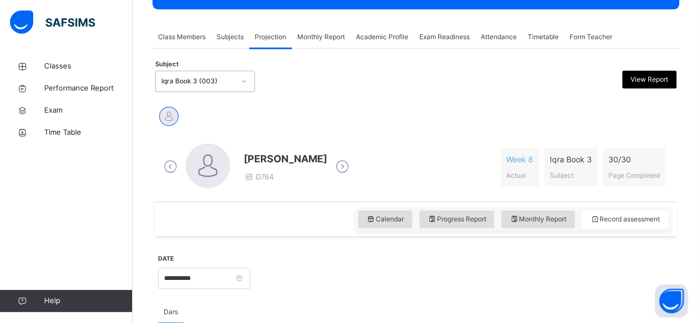
scroll to position [167, 0]
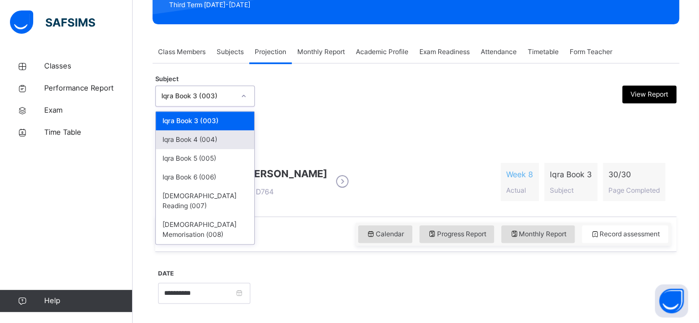
click at [178, 136] on div "Iqra Book 4 (004)" at bounding box center [205, 139] width 98 height 19
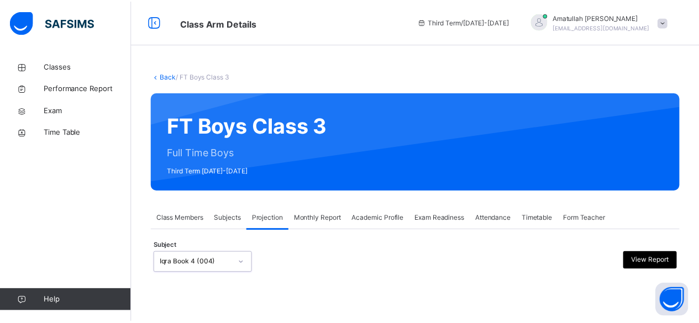
scroll to position [67, 0]
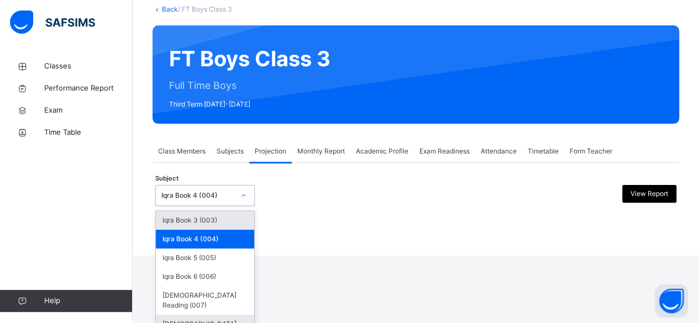
click at [183, 315] on div "Quran Memorisation (008)" at bounding box center [205, 329] width 98 height 29
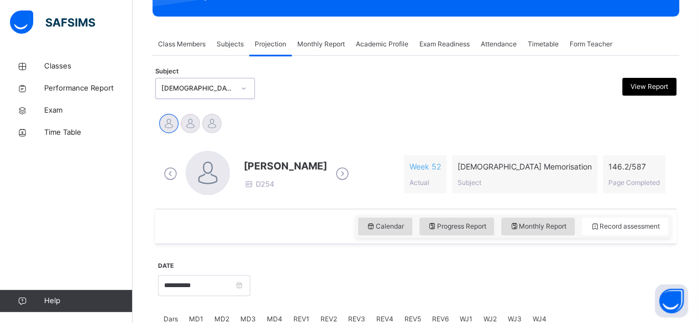
scroll to position [189, 0]
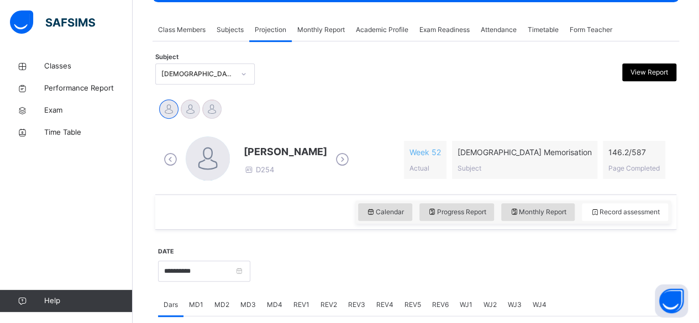
click at [350, 161] on icon at bounding box center [342, 159] width 19 height 17
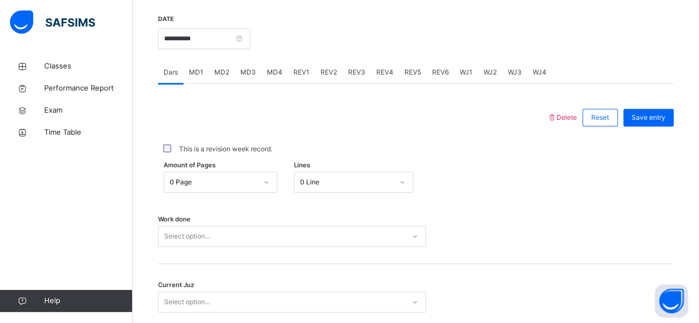
scroll to position [426, 0]
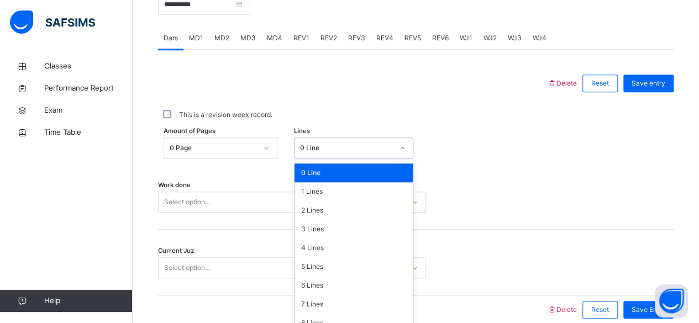
click at [379, 159] on div "option 0 Line focused, 1 of 16. 16 results available. Use Up and Down to choose…" at bounding box center [353, 148] width 119 height 21
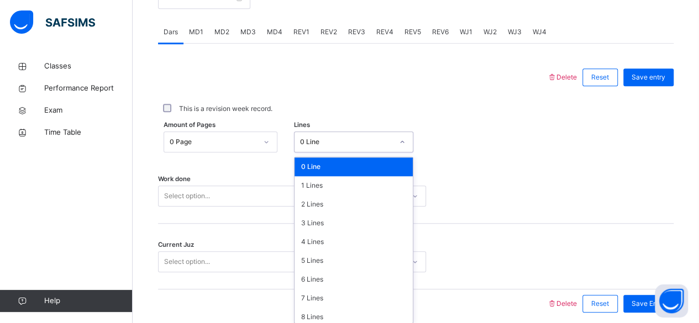
scroll to position [465, 0]
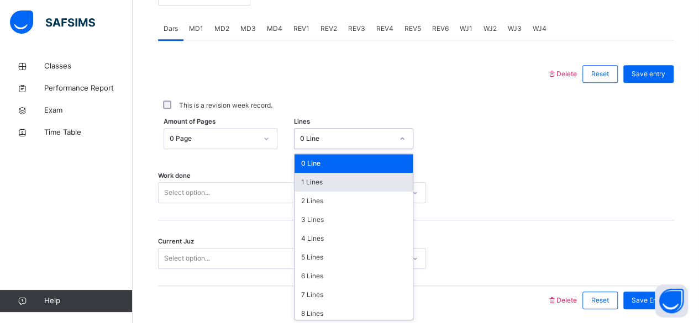
click at [378, 188] on div "1 Lines" at bounding box center [353, 182] width 118 height 19
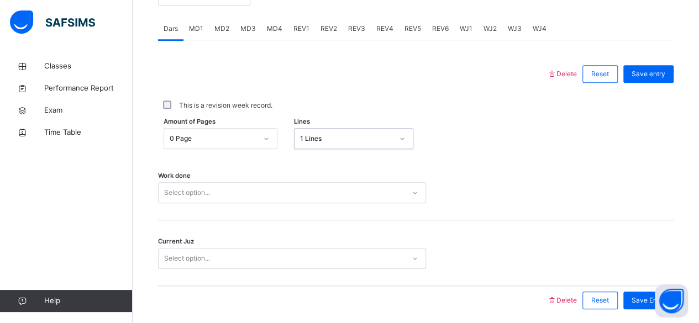
click at [369, 149] on div "Amount of Pages 0 Page Lines option 1 Lines, selected. 0 results available. Sel…" at bounding box center [415, 139] width 515 height 32
click at [360, 135] on div "1 Lines" at bounding box center [346, 139] width 93 height 10
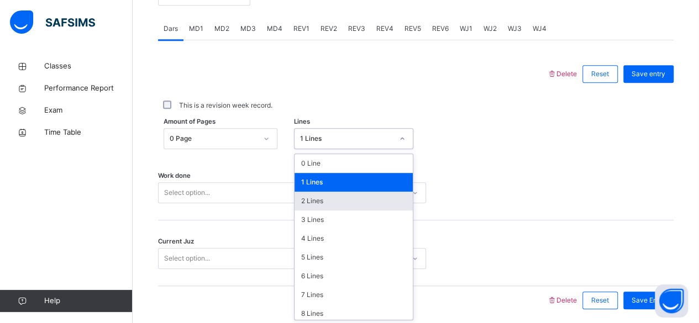
click at [355, 203] on div "2 Lines" at bounding box center [353, 201] width 118 height 19
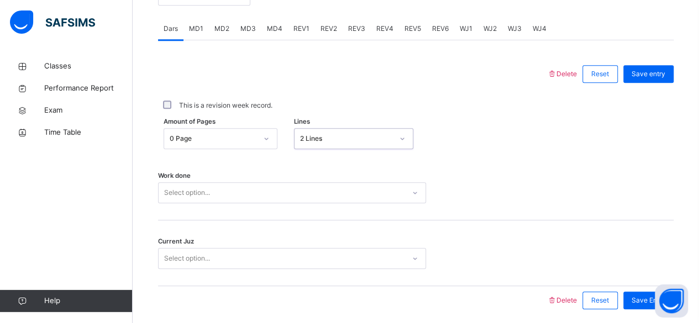
scroll to position [505, 0]
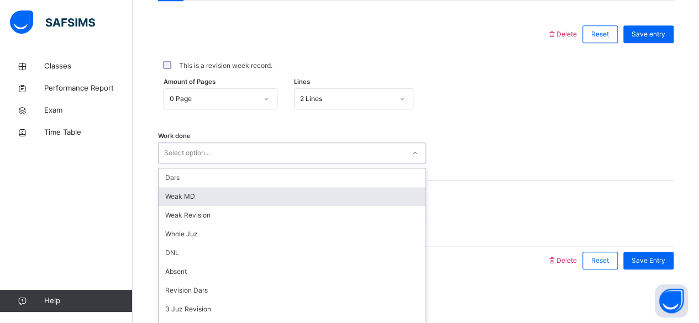
click at [273, 164] on div "option Weak MD focused, 2 of 16. 16 results available. Use Up and Down to choos…" at bounding box center [292, 153] width 268 height 21
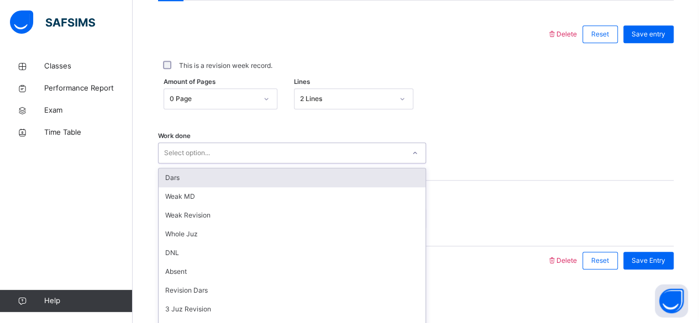
click at [218, 182] on div "Dars" at bounding box center [292, 177] width 267 height 19
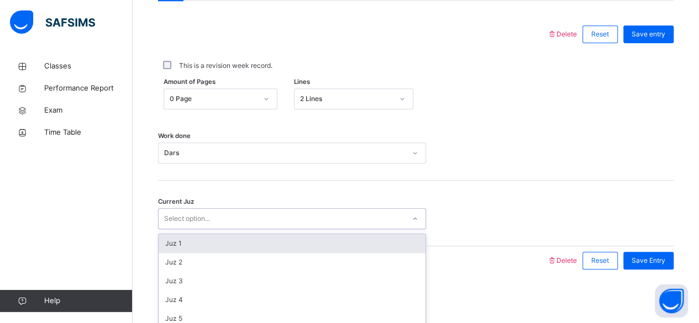
click at [210, 214] on div "Select option..." at bounding box center [187, 218] width 46 height 21
type input "******"
click at [198, 239] on div "Juz 26" at bounding box center [292, 243] width 267 height 19
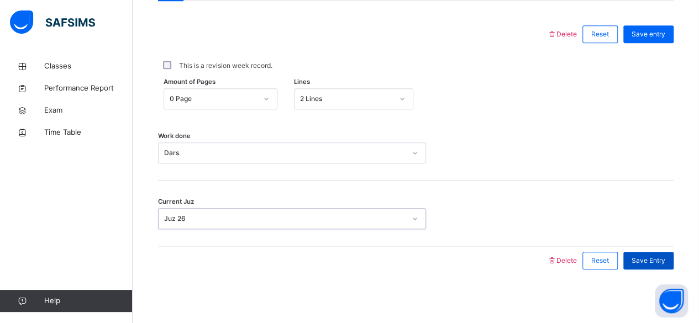
click at [660, 256] on span "Save Entry" at bounding box center [648, 261] width 34 height 10
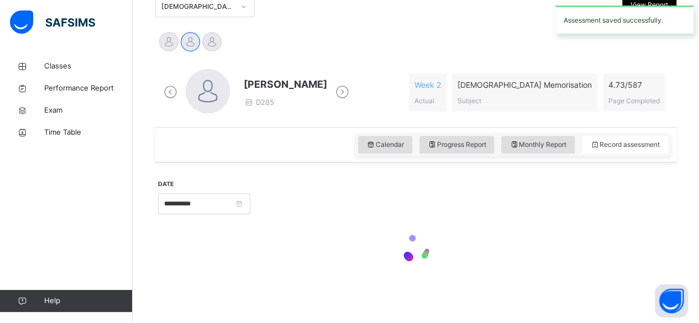
scroll to position [255, 0]
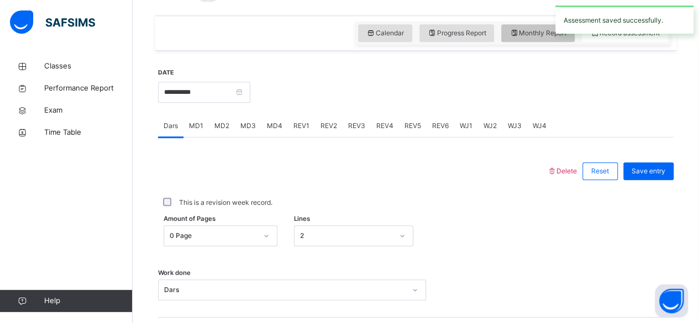
click at [542, 34] on span "Monthly Report" at bounding box center [537, 33] width 57 height 10
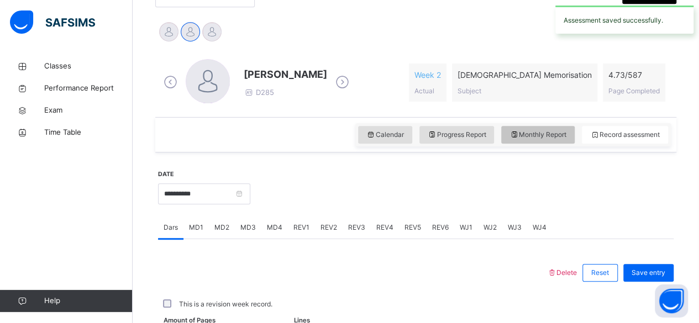
select select "****"
select select "*"
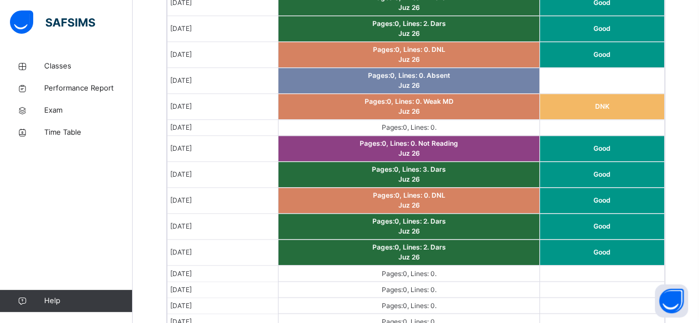
scroll to position [755, 0]
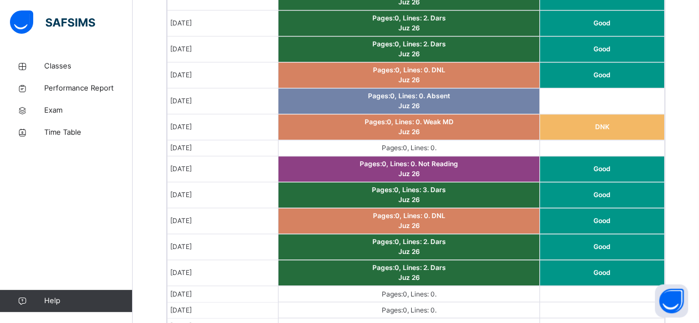
click at [476, 144] on td "Pages: 0 , Lines: 0 ." at bounding box center [408, 148] width 261 height 16
click at [483, 143] on td "Pages: 0 , Lines: 0 ." at bounding box center [408, 148] width 261 height 16
click at [458, 160] on span "Not Reading" at bounding box center [438, 164] width 40 height 8
click at [563, 271] on td "Good" at bounding box center [602, 273] width 124 height 26
click at [485, 135] on td "Pages: 0 , Lines: 0 . Weak MD Juz 26" at bounding box center [408, 127] width 261 height 26
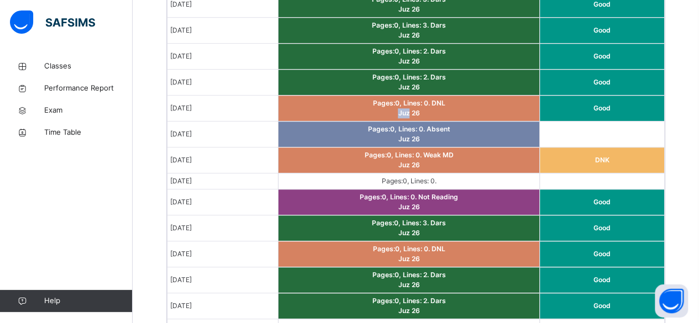
scroll to position [733, 0]
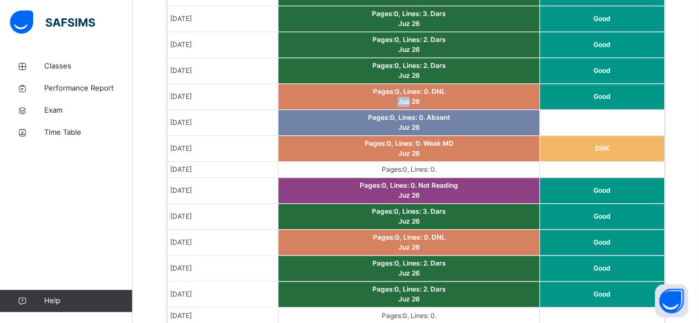
click at [644, 171] on td at bounding box center [602, 170] width 124 height 16
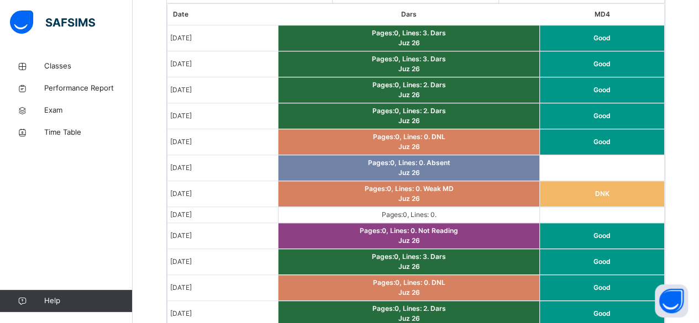
scroll to position [687, 0]
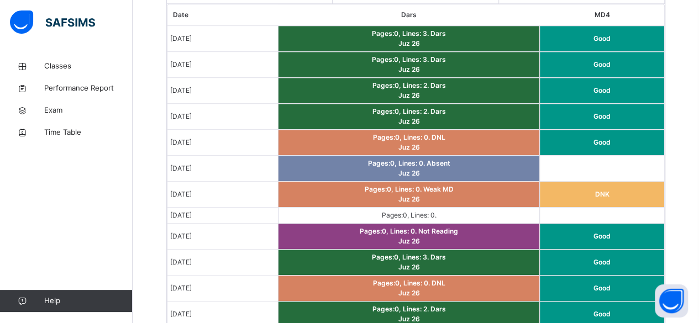
click at [564, 212] on td at bounding box center [602, 216] width 124 height 16
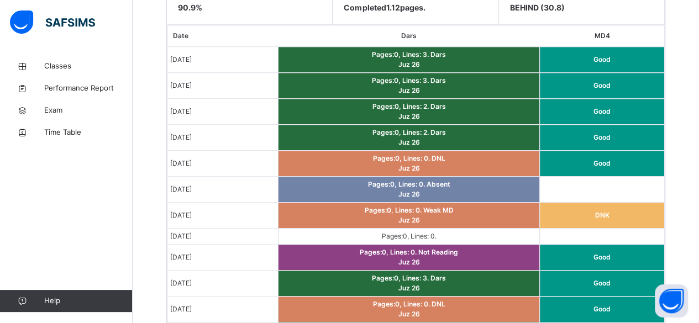
click at [524, 271] on td "Pages: 0 , Lines: 3 . Dars Juz 26" at bounding box center [408, 284] width 261 height 26
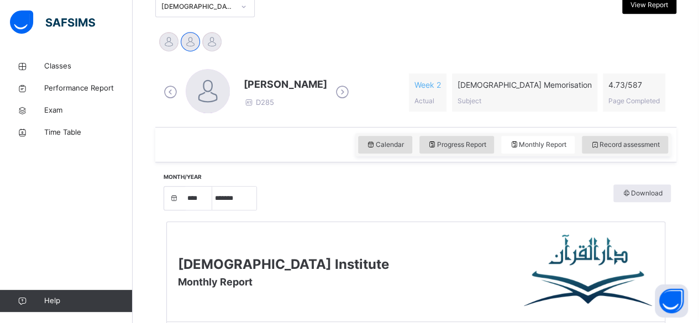
scroll to position [208, 0]
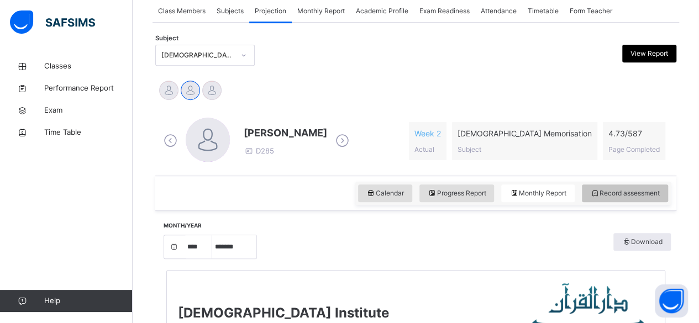
click at [624, 198] on div "Record assessment" at bounding box center [625, 194] width 86 height 18
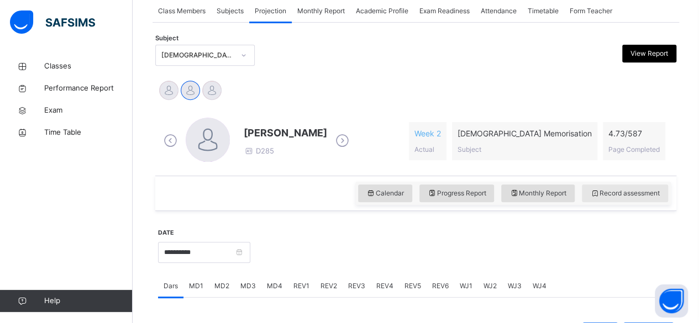
scroll to position [255, 0]
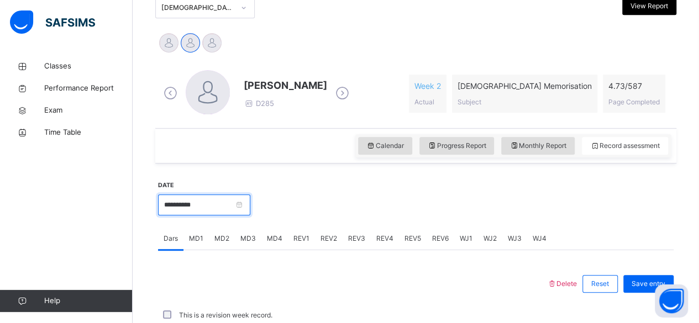
click at [210, 204] on input "**********" at bounding box center [204, 204] width 92 height 21
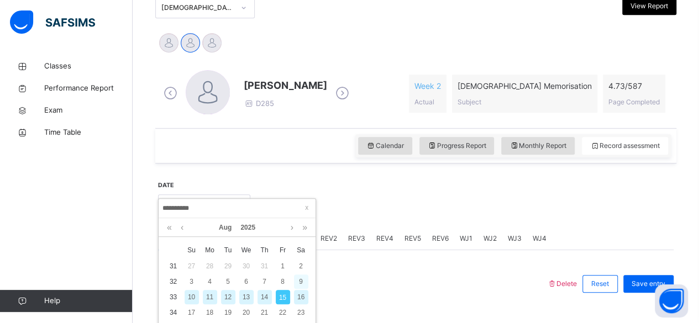
click at [301, 282] on div "9" at bounding box center [301, 282] width 14 height 14
type input "**********"
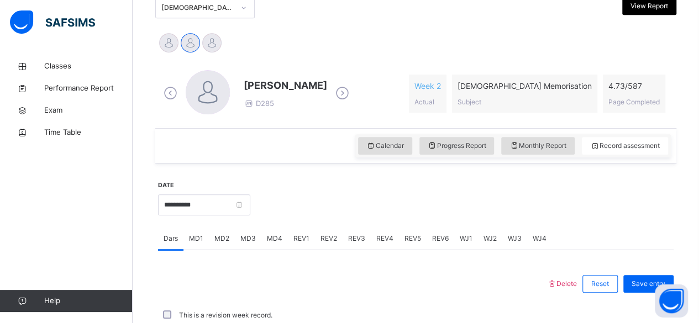
click at [267, 242] on span "MD4" at bounding box center [274, 239] width 15 height 10
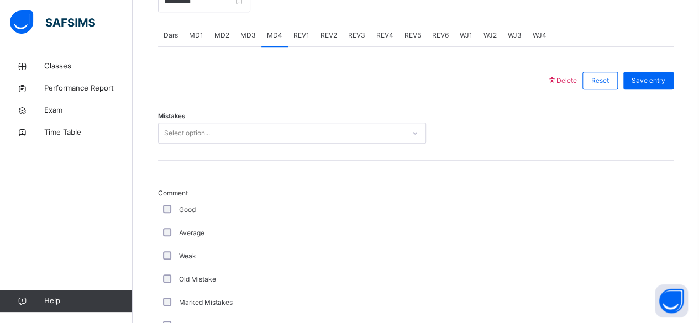
scroll to position [461, 0]
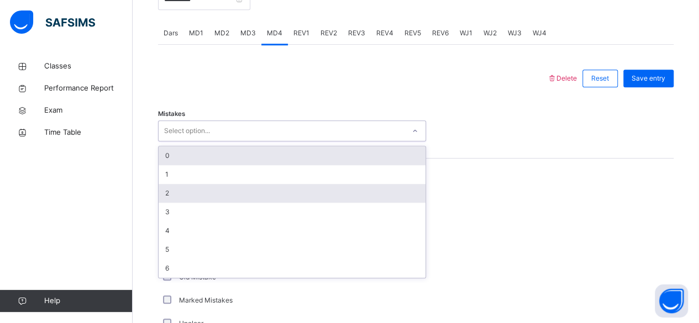
click at [257, 191] on div "2" at bounding box center [292, 193] width 267 height 19
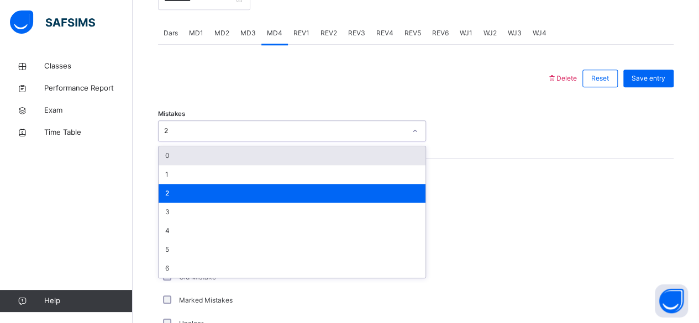
click at [282, 102] on div "Mistakes option 2, selected. option 0 focused, 1 of 7. 7 results available. Use…" at bounding box center [415, 126] width 515 height 66
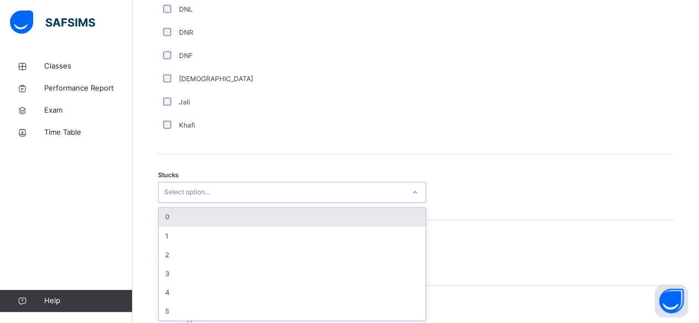
scroll to position [822, 0]
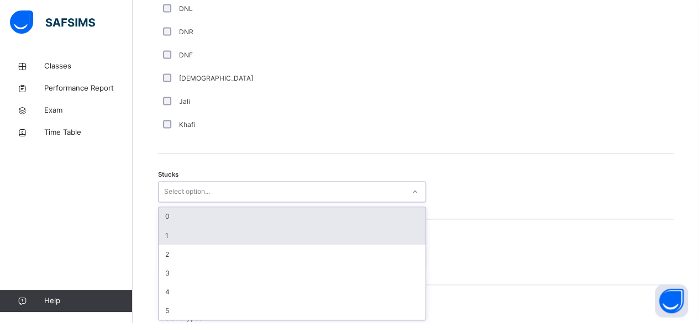
click at [176, 239] on div "1" at bounding box center [292, 235] width 267 height 19
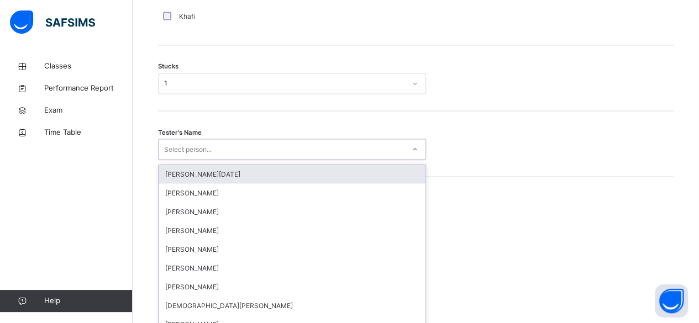
scroll to position [940, 0]
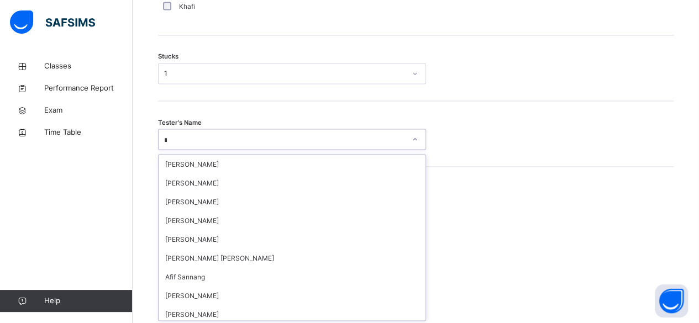
type input "*"
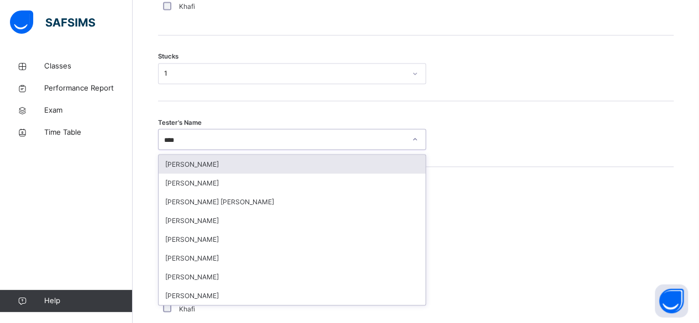
type input "*****"
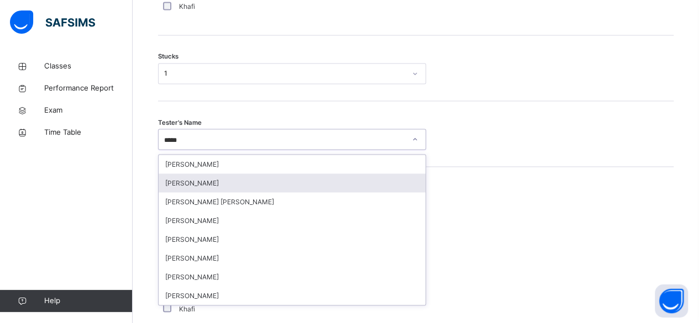
click at [233, 173] on div "Ahmed Selami" at bounding box center [292, 182] width 267 height 19
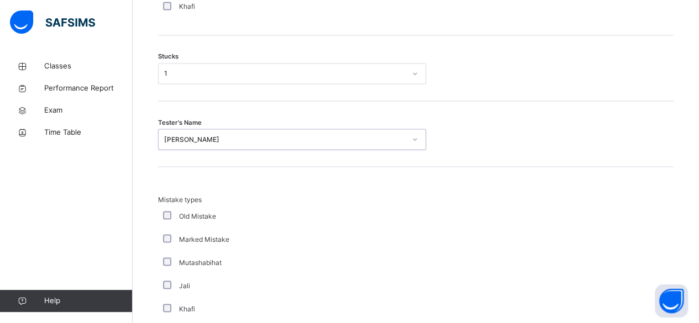
click at [218, 136] on div "Ahmed Selami" at bounding box center [284, 139] width 241 height 10
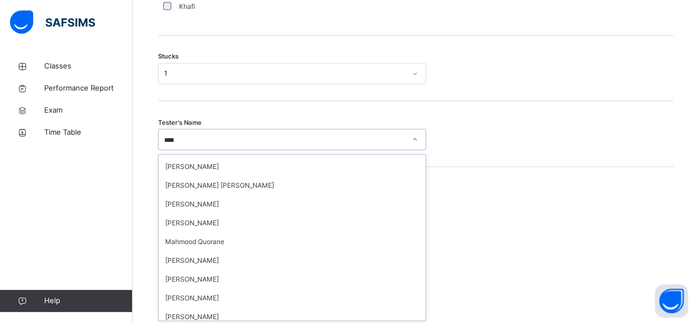
scroll to position [0, 0]
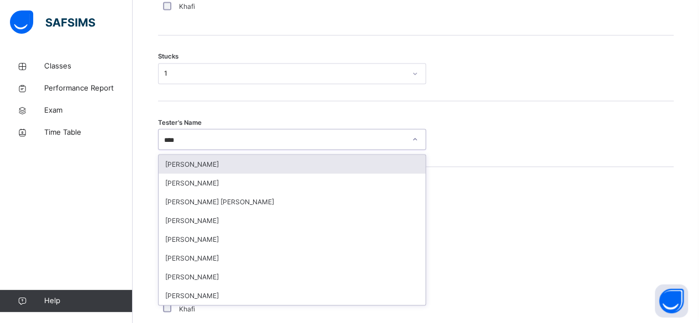
type input "*****"
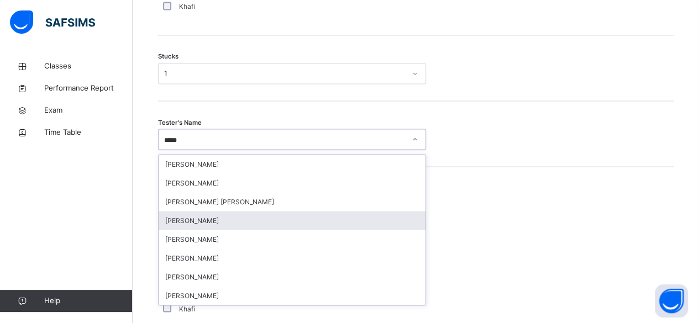
click at [181, 217] on div "IMAZ AHMED MALIK" at bounding box center [292, 220] width 267 height 19
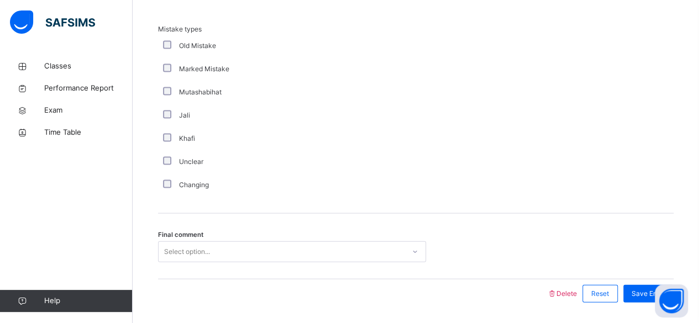
scroll to position [1142, 0]
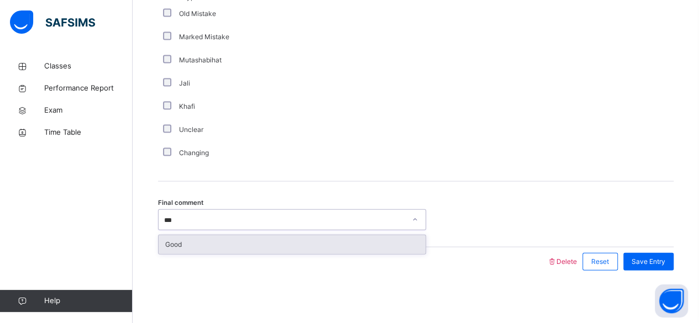
type input "****"
click at [170, 243] on div "Good" at bounding box center [292, 244] width 267 height 19
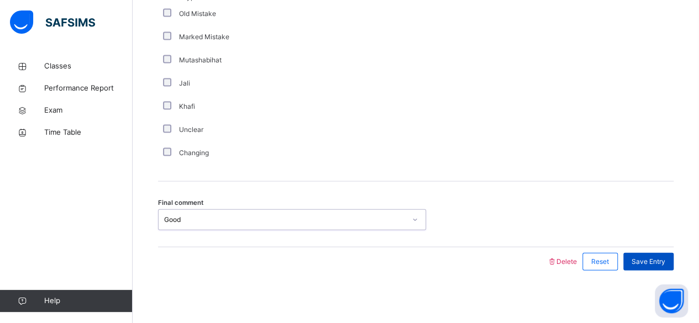
click at [655, 257] on span "Save Entry" at bounding box center [648, 262] width 34 height 10
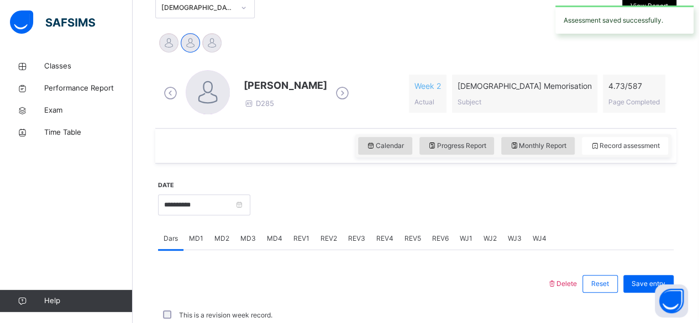
scroll to position [505, 0]
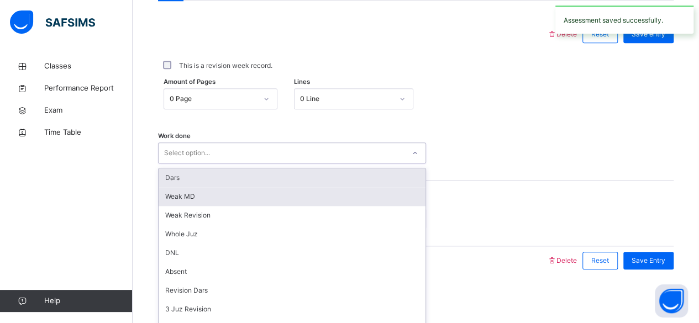
click at [182, 196] on div "Weak MD" at bounding box center [292, 196] width 267 height 19
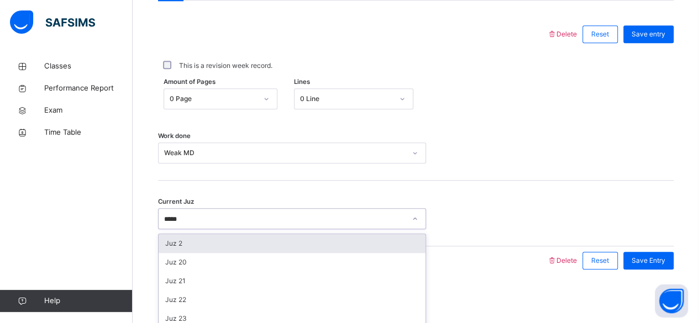
type input "******"
click at [218, 247] on div "Juz 26" at bounding box center [292, 243] width 267 height 19
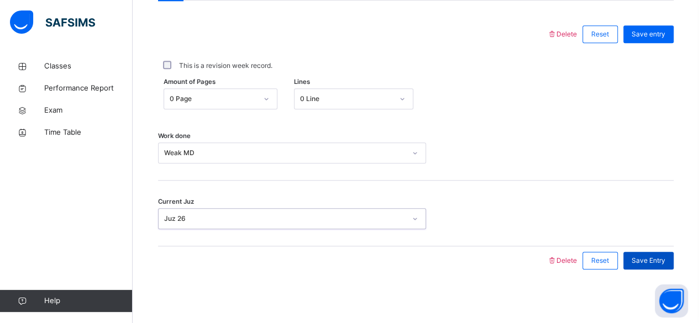
click at [659, 260] on span "Save Entry" at bounding box center [648, 261] width 34 height 10
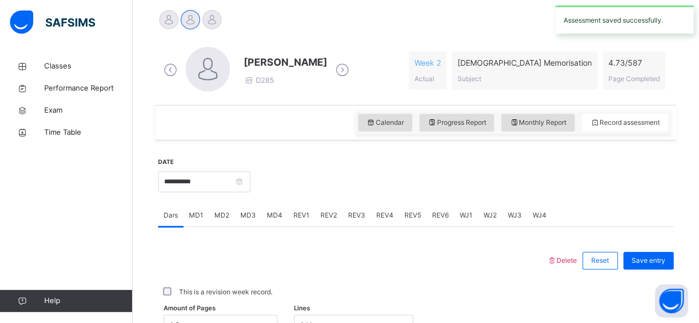
scroll to position [268, 0]
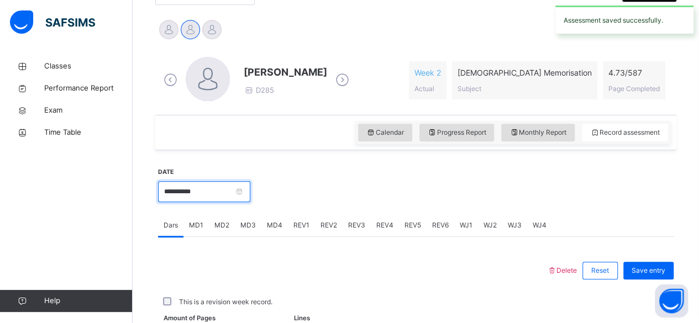
click at [230, 194] on input "**********" at bounding box center [204, 191] width 92 height 21
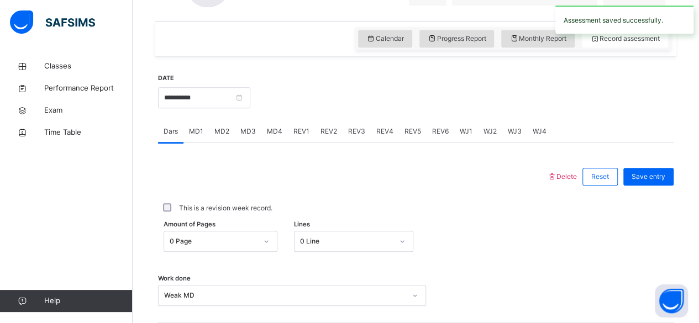
scroll to position [364, 0]
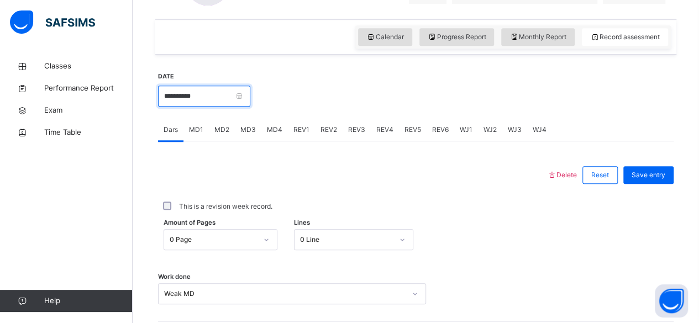
click at [234, 94] on input "**********" at bounding box center [204, 96] width 92 height 21
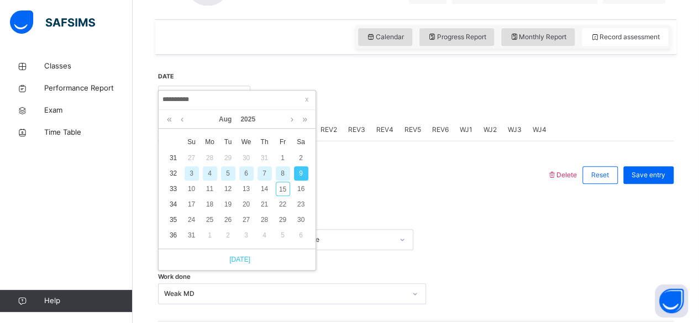
click at [241, 262] on link "Today" at bounding box center [237, 260] width 27 height 10
type input "**********"
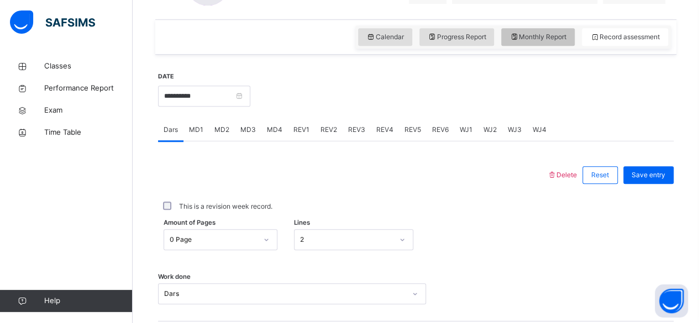
click at [559, 35] on span "Monthly Report" at bounding box center [537, 37] width 57 height 10
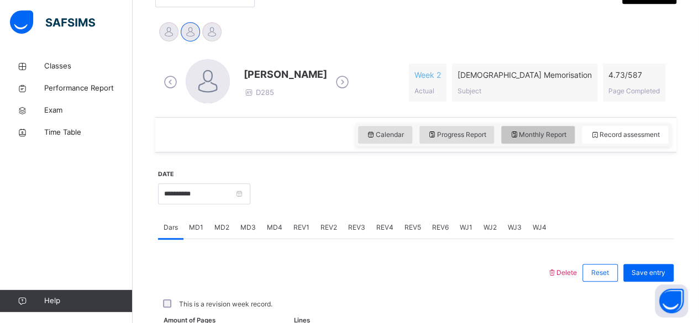
select select "****"
select select "*"
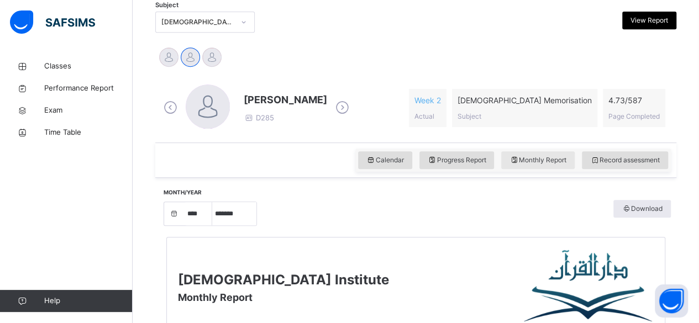
scroll to position [240, 0]
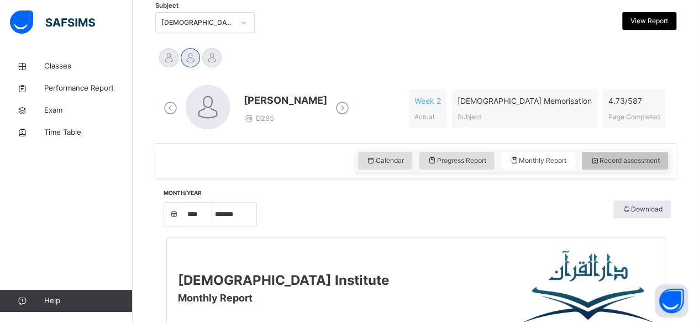
click at [637, 166] on div "Record assessment" at bounding box center [625, 161] width 86 height 18
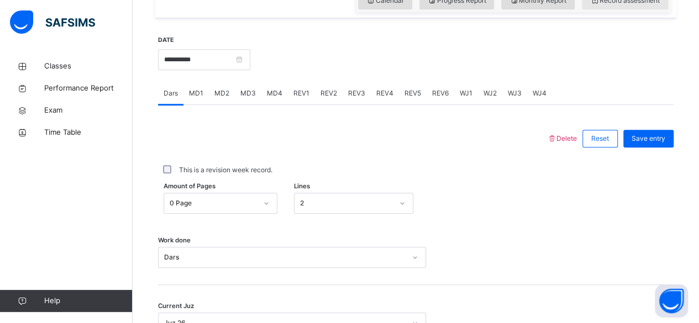
scroll to position [414, 0]
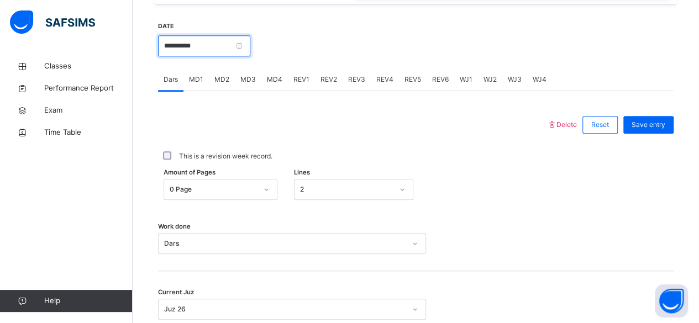
click at [229, 44] on input "**********" at bounding box center [204, 45] width 92 height 21
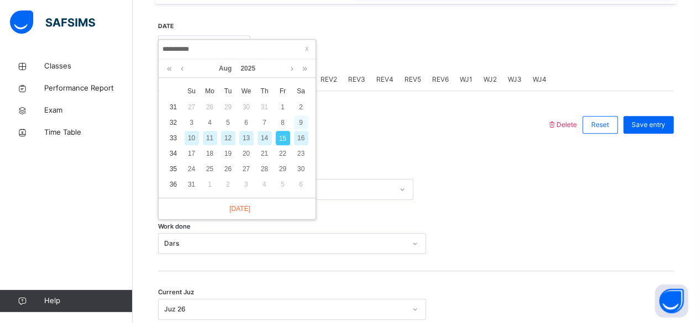
click at [300, 122] on div "9" at bounding box center [301, 122] width 14 height 14
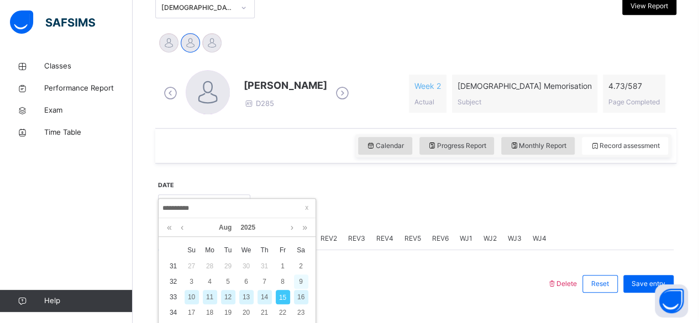
type input "**********"
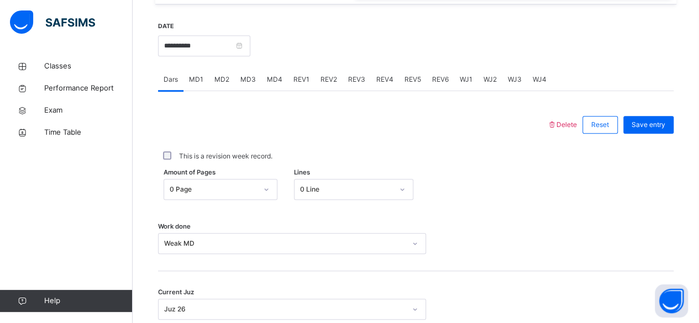
click at [267, 81] on span "MD4" at bounding box center [274, 80] width 15 height 10
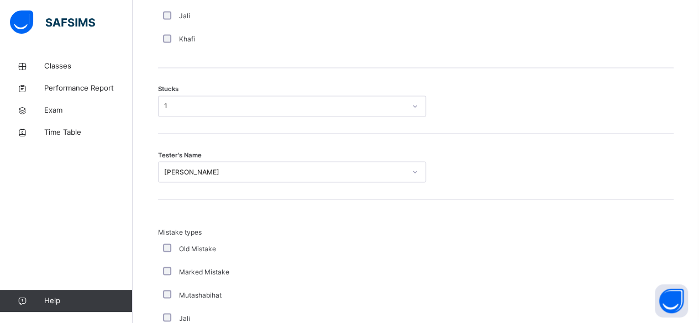
scroll to position [1142, 0]
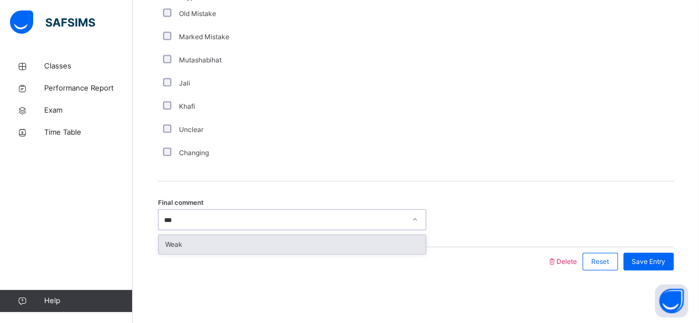
type input "****"
click at [213, 249] on div "Weak" at bounding box center [292, 244] width 267 height 19
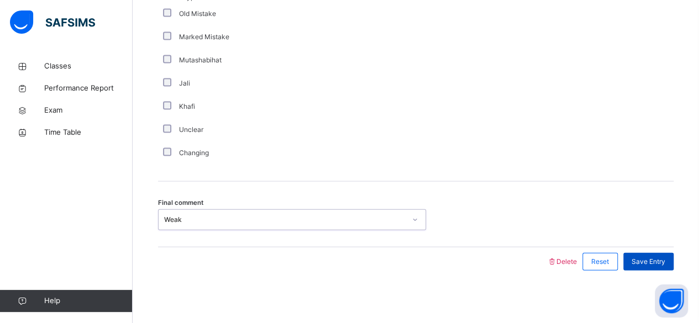
click at [656, 263] on span "Save Entry" at bounding box center [648, 262] width 34 height 10
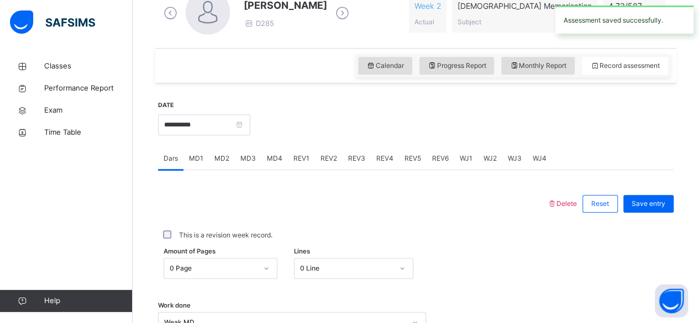
scroll to position [334, 0]
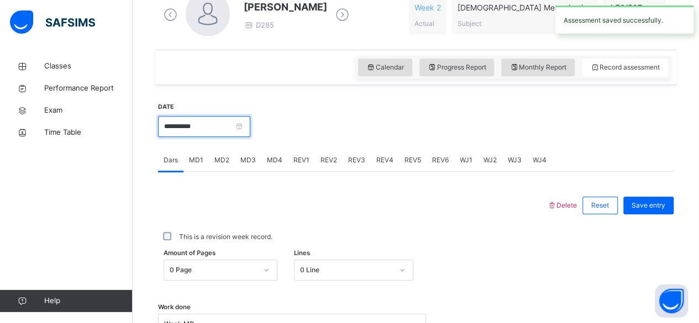
click at [222, 126] on input "**********" at bounding box center [204, 126] width 92 height 21
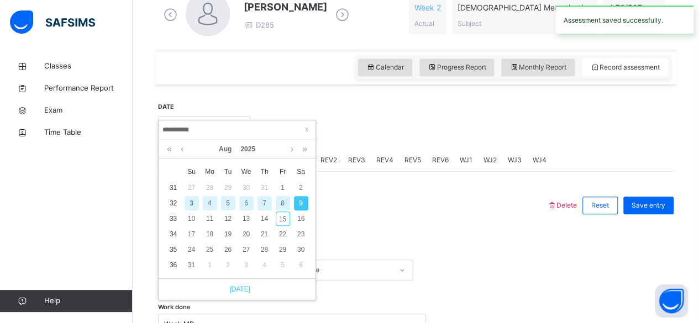
click at [243, 288] on link "Today" at bounding box center [237, 289] width 27 height 10
type input "**********"
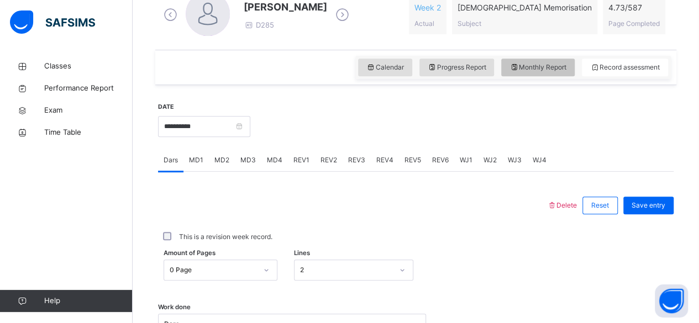
click at [557, 62] on span "Monthly Report" at bounding box center [537, 67] width 57 height 10
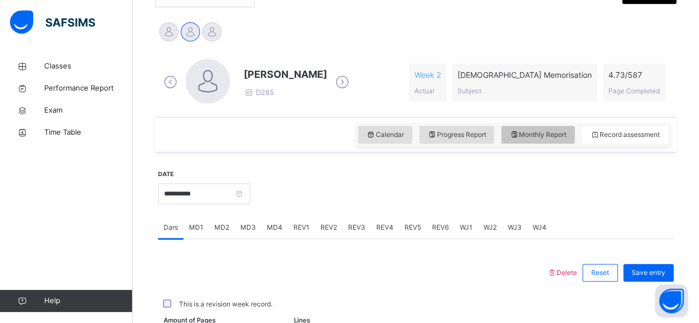
select select "****"
select select "*"
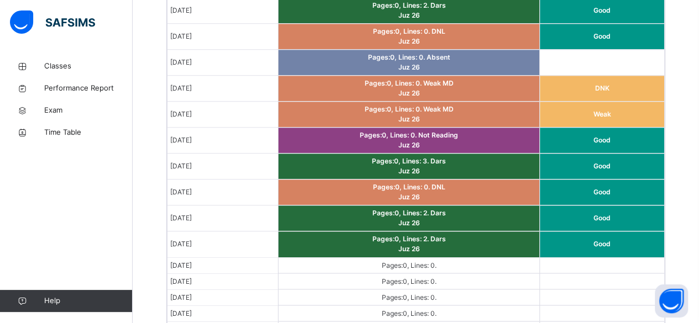
scroll to position [794, 0]
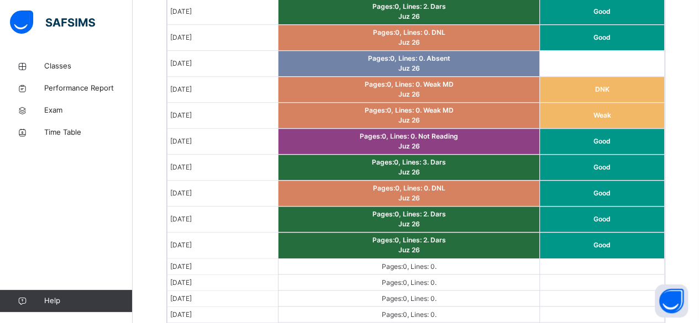
click at [655, 194] on td "Good" at bounding box center [602, 194] width 124 height 26
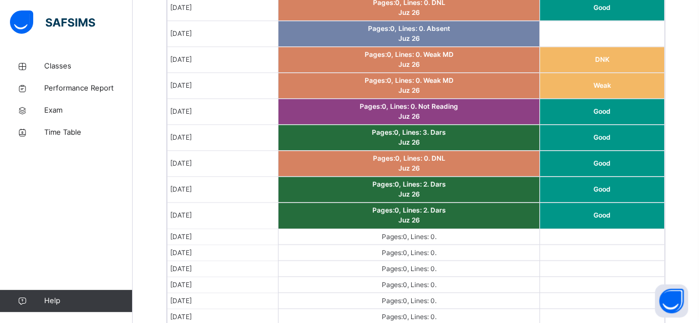
scroll to position [823, 0]
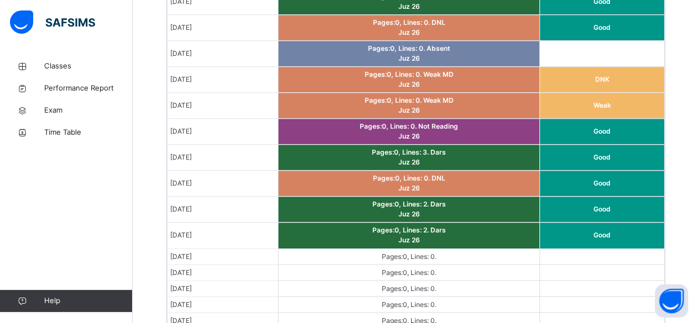
click at [650, 159] on td "Good" at bounding box center [602, 158] width 124 height 26
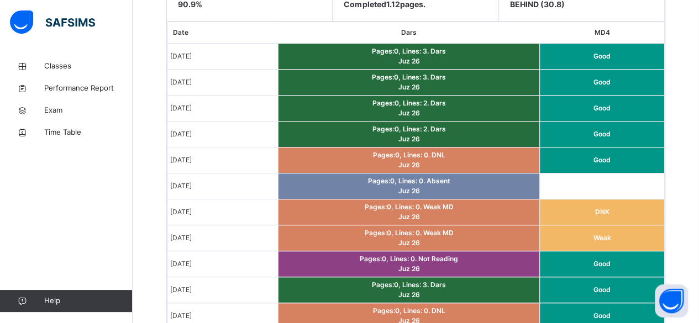
scroll to position [663, 0]
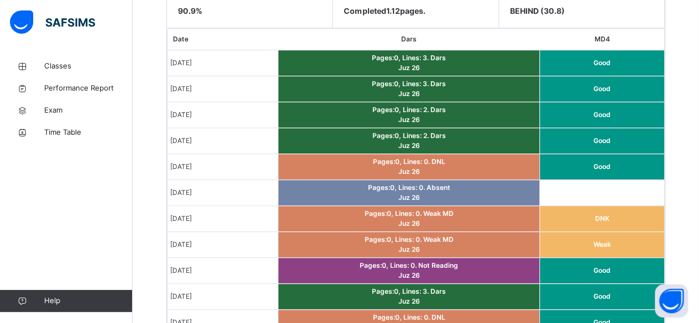
click at [466, 62] on td "Pages: 0 , Lines: 3 . Dars Juz 26" at bounding box center [408, 63] width 261 height 26
click at [456, 94] on td "Pages: 0 , Lines: 3 . Dars Juz 26" at bounding box center [408, 89] width 261 height 26
click at [460, 122] on td "Pages: 0 , Lines: 2 . Dars Juz 26" at bounding box center [408, 115] width 261 height 26
click at [445, 134] on span "Dars" at bounding box center [437, 135] width 15 height 8
click at [461, 294] on td "Pages: 0 , Lines: 3 . Dars Juz 26" at bounding box center [408, 297] width 261 height 26
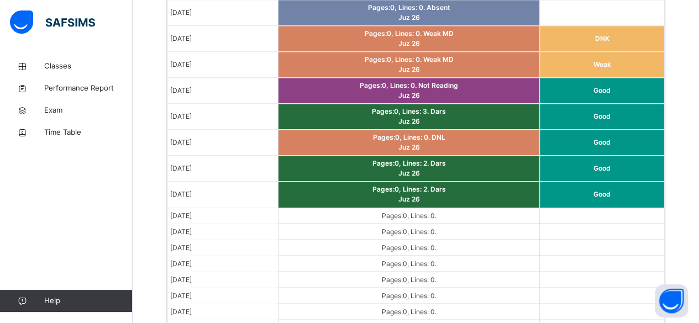
scroll to position [850, 0]
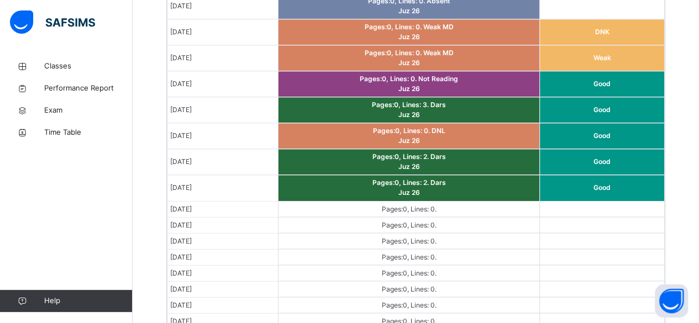
click at [396, 222] on span "Pages: 0 , Lines: 0 ." at bounding box center [408, 224] width 55 height 8
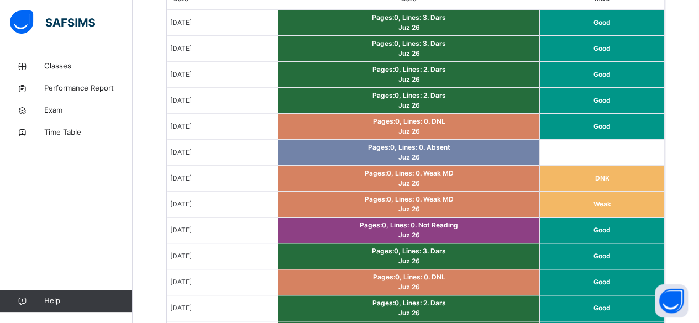
scroll to position [703, 0]
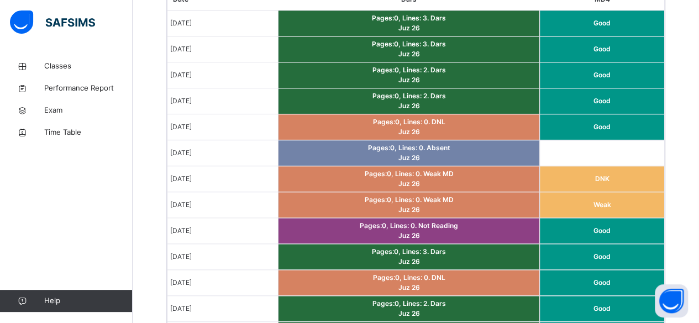
click at [476, 130] on td "Pages: 0 , Lines: 0 . DNL Juz 26" at bounding box center [408, 127] width 261 height 26
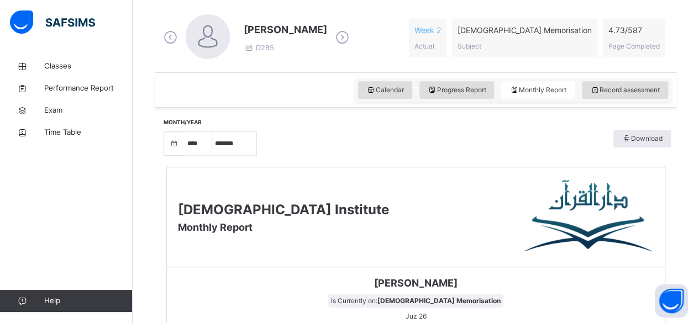
scroll to position [312, 0]
click at [646, 92] on span "Record assessment" at bounding box center [625, 90] width 70 height 10
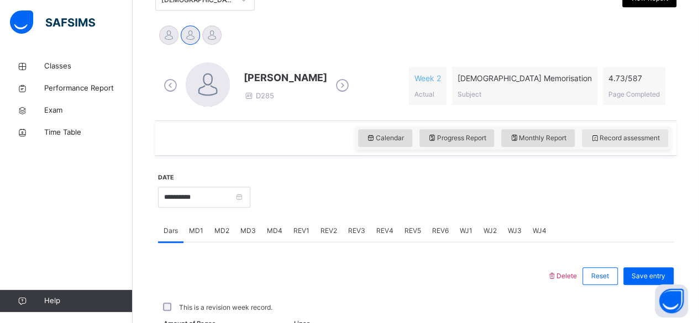
scroll to position [259, 0]
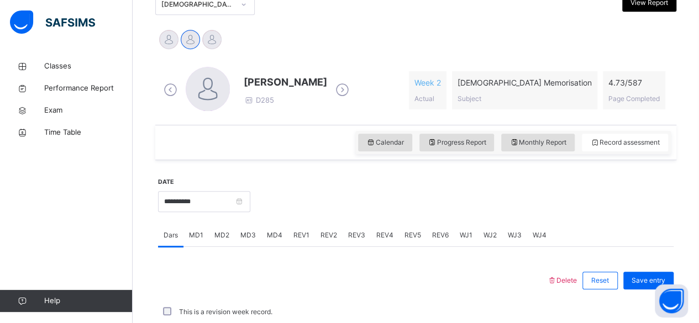
click at [333, 89] on icon at bounding box center [342, 90] width 19 height 17
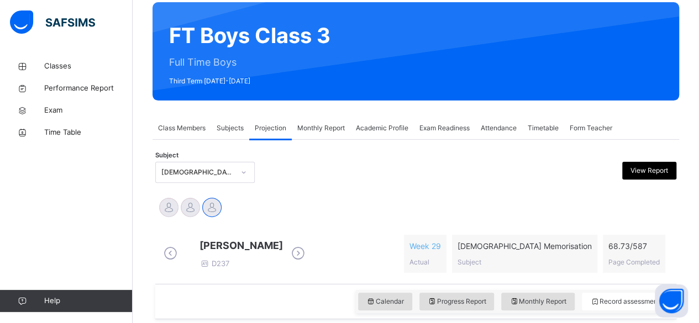
scroll to position [85, 0]
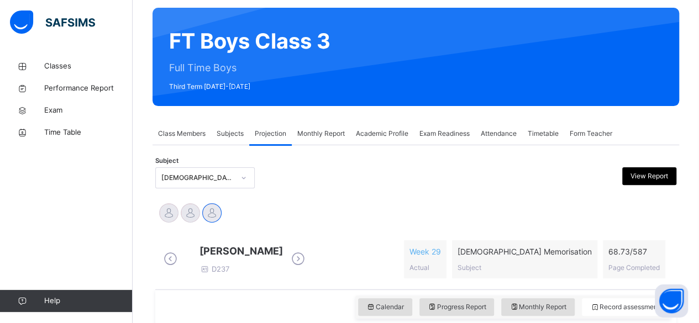
click at [236, 144] on div "Subjects" at bounding box center [230, 134] width 38 height 22
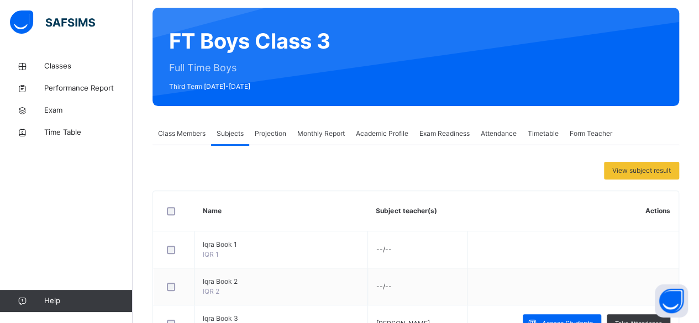
click at [278, 130] on span "Projection" at bounding box center [270, 134] width 31 height 10
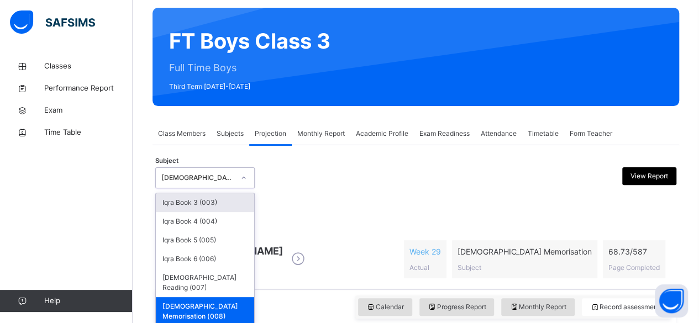
click at [230, 204] on div "Iqra Book 3 (003)" at bounding box center [205, 202] width 98 height 19
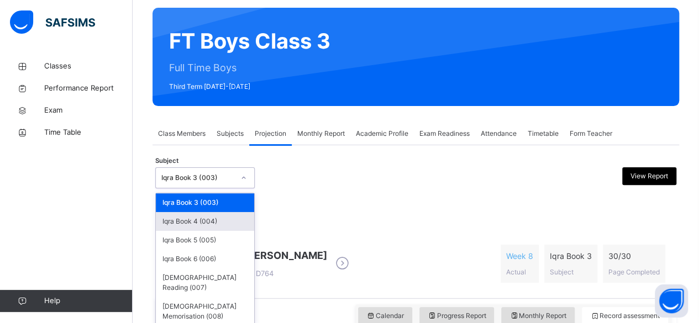
click at [217, 225] on div "Iqra Book 4 (004)" at bounding box center [205, 221] width 98 height 19
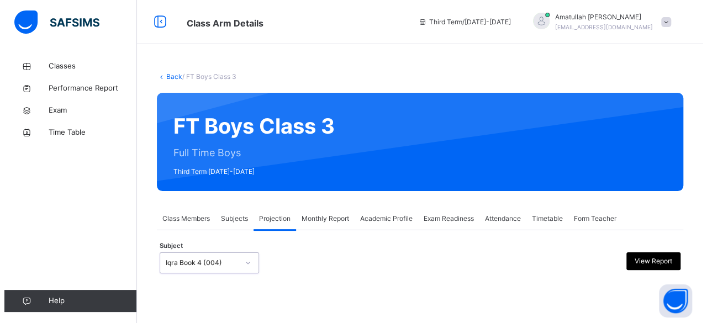
scroll to position [0, 0]
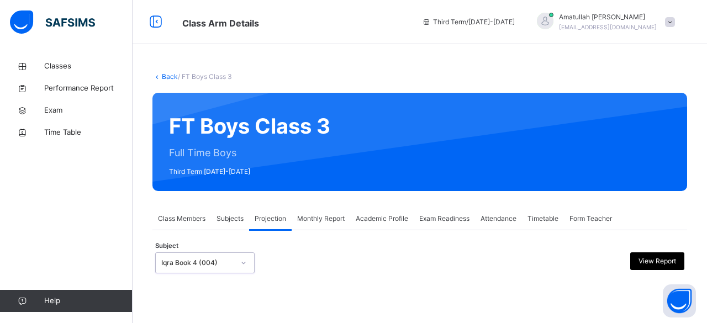
click at [251, 230] on div "Projection" at bounding box center [270, 219] width 43 height 22
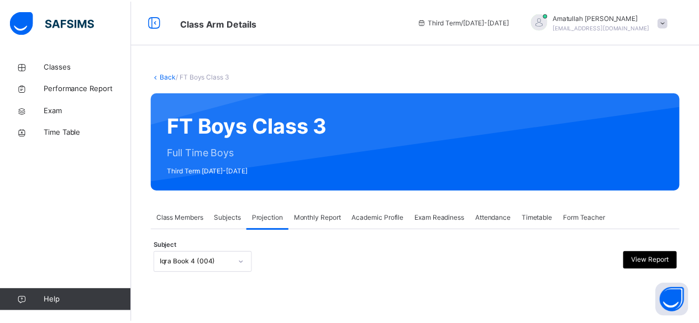
scroll to position [67, 0]
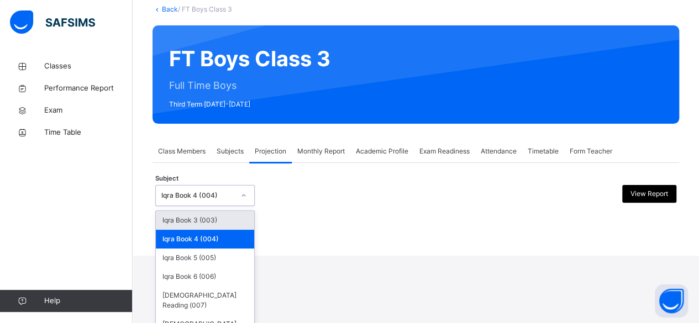
click at [234, 223] on div "Iqra Book 3 (003)" at bounding box center [205, 220] width 98 height 19
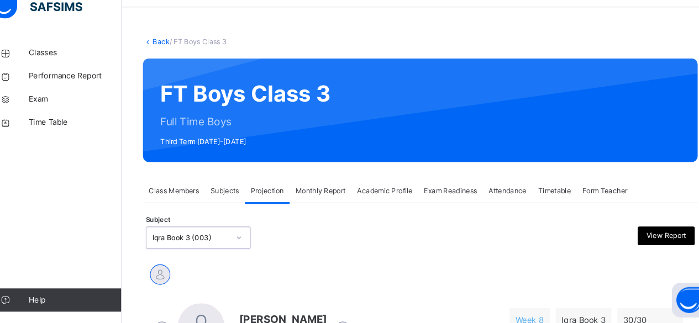
scroll to position [24, 0]
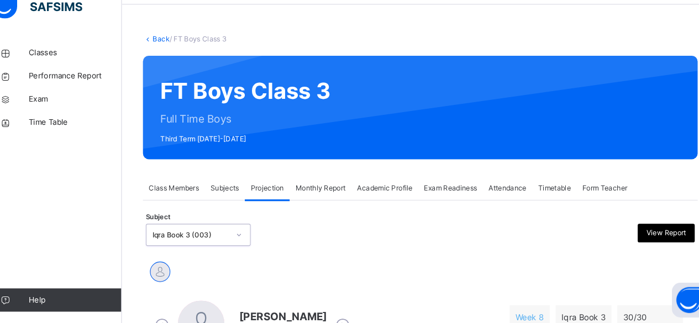
click at [334, 203] on div "Monthly Report" at bounding box center [321, 195] width 59 height 22
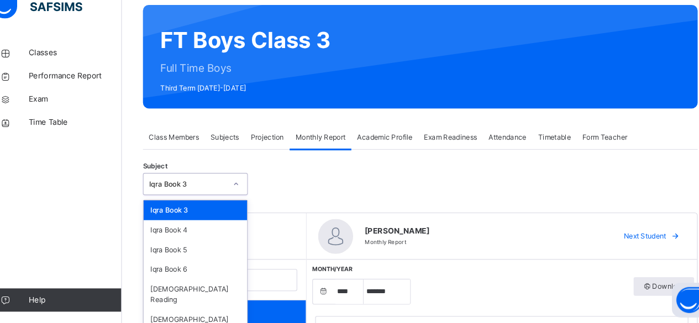
scroll to position [72, 0]
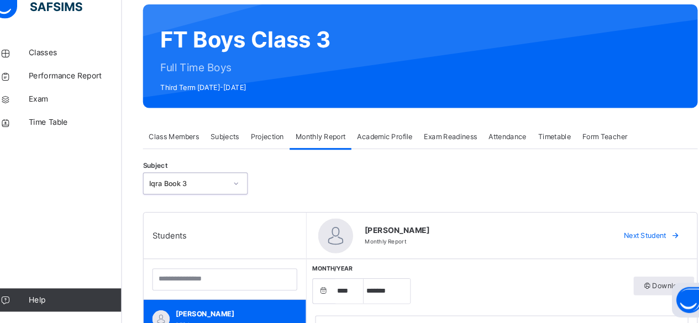
click at [273, 147] on span "Projection" at bounding box center [270, 146] width 31 height 10
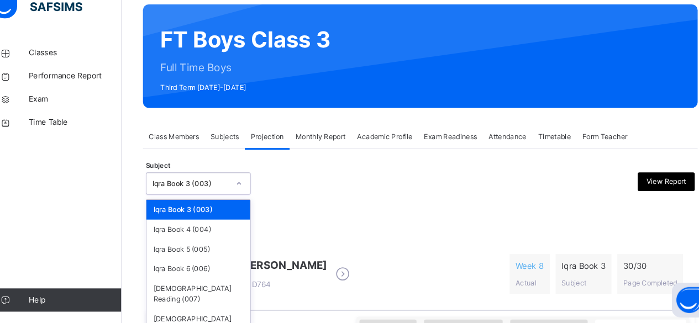
click at [202, 215] on div "Iqra Book 3 (003)" at bounding box center [205, 215] width 98 height 19
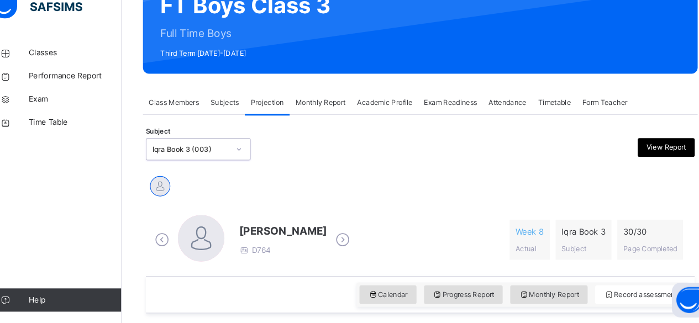
scroll to position [118, 0]
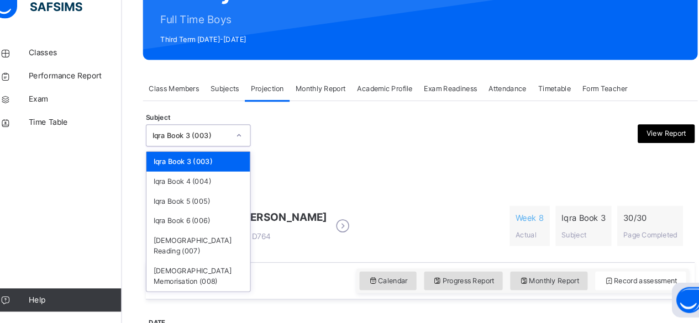
click at [291, 200] on div "Khadijah Doughan D764 Week 8 Actual Iqra Book 3 Subject 30 / 30 Page Completed" at bounding box center [415, 231] width 515 height 64
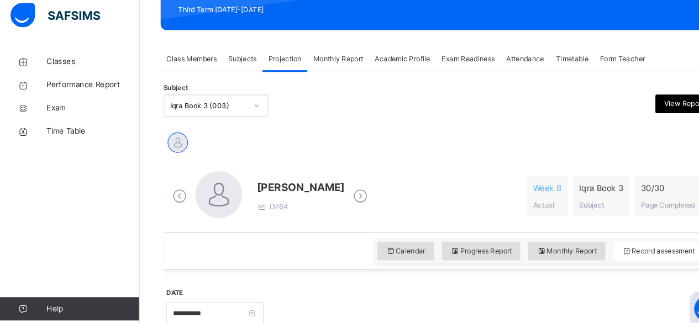
scroll to position [155, 0]
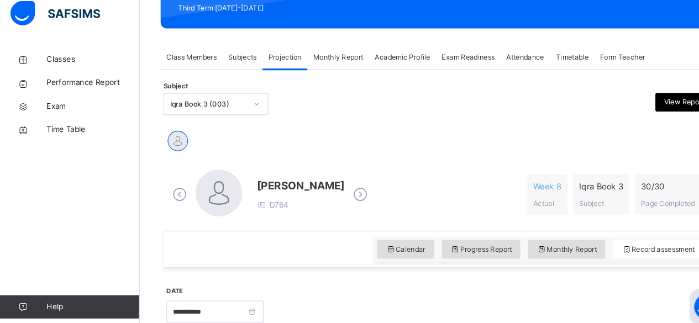
click at [580, 210] on div "Iqra Book 3 Subject" at bounding box center [570, 194] width 53 height 38
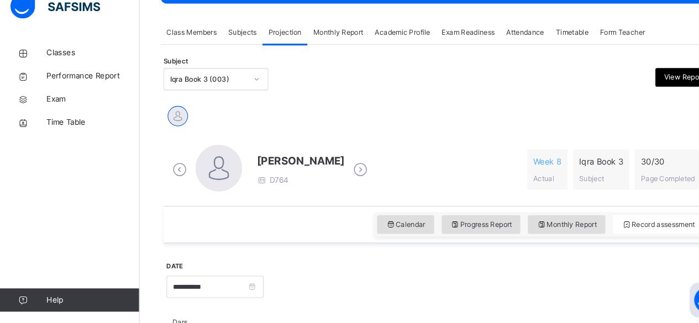
scroll to position [182, 0]
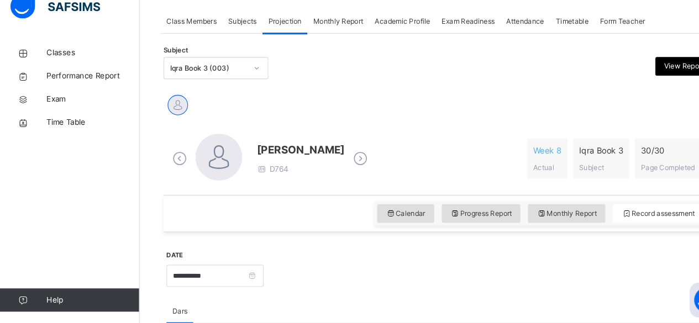
click at [347, 172] on icon at bounding box center [342, 166] width 19 height 17
click at [347, 169] on icon at bounding box center [342, 166] width 19 height 17
click at [166, 169] on icon at bounding box center [170, 166] width 19 height 17
click at [221, 172] on div at bounding box center [208, 165] width 44 height 44
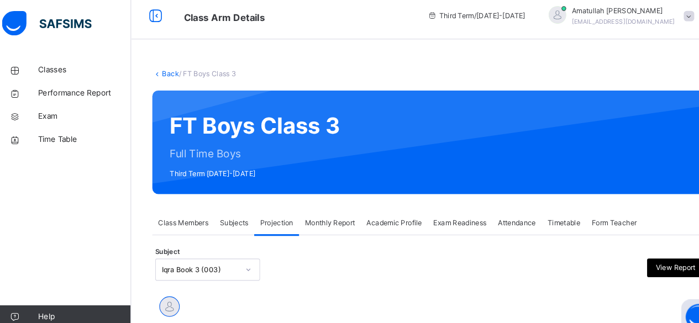
scroll to position [0, 0]
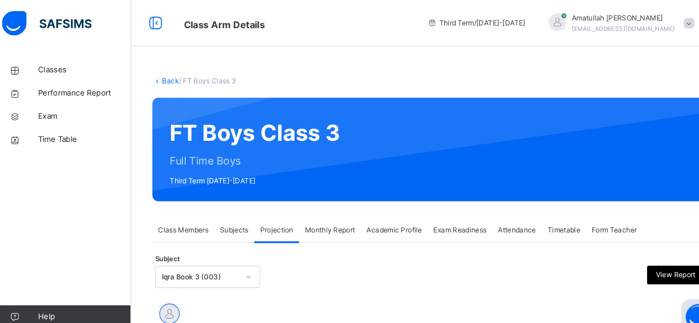
click at [204, 226] on div "Class Members" at bounding box center [181, 219] width 59 height 22
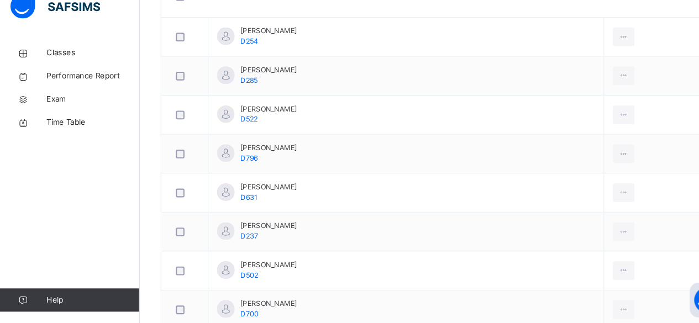
scroll to position [329, 0]
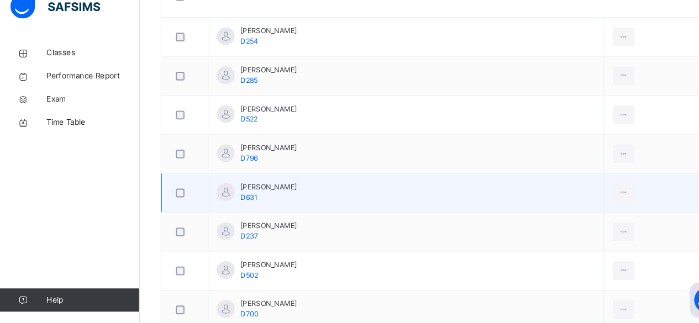
click at [381, 197] on td "Hasanat Wahidi D631" at bounding box center [386, 199] width 376 height 37
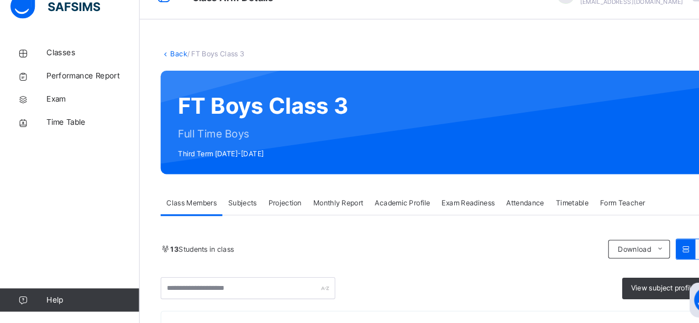
scroll to position [33, 0]
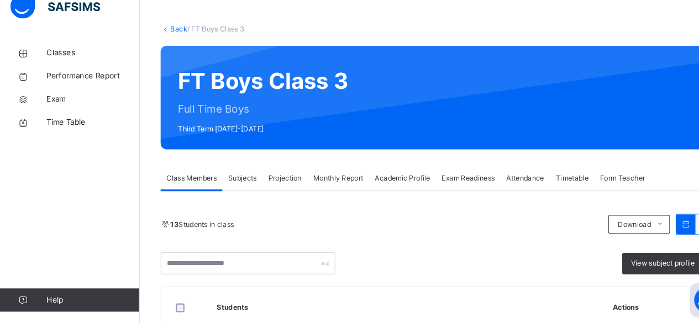
click at [241, 194] on div "Subjects" at bounding box center [230, 186] width 38 height 22
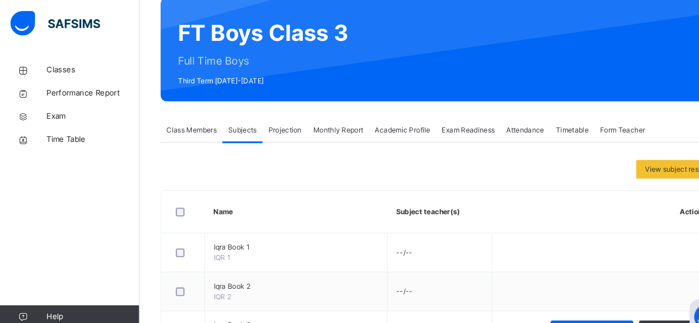
click at [281, 125] on span "Projection" at bounding box center [270, 124] width 31 height 10
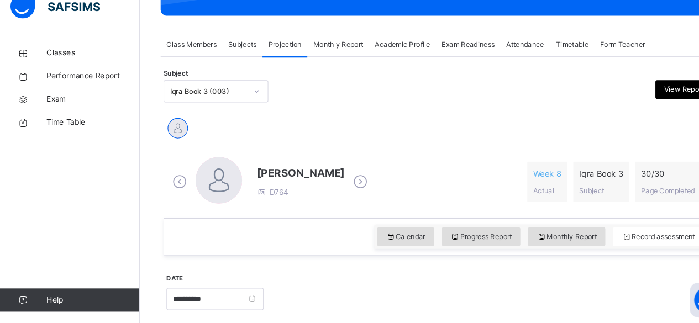
click at [233, 59] on span "Subjects" at bounding box center [230, 59] width 27 height 10
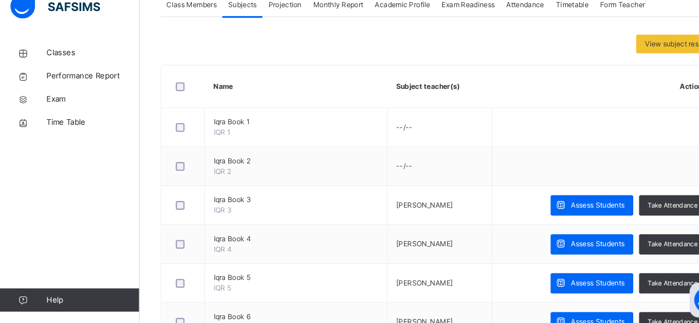
scroll to position [198, 0]
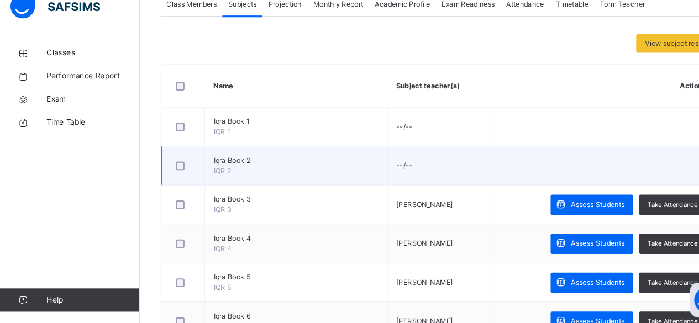
click at [367, 170] on td "--/--" at bounding box center [416, 173] width 99 height 37
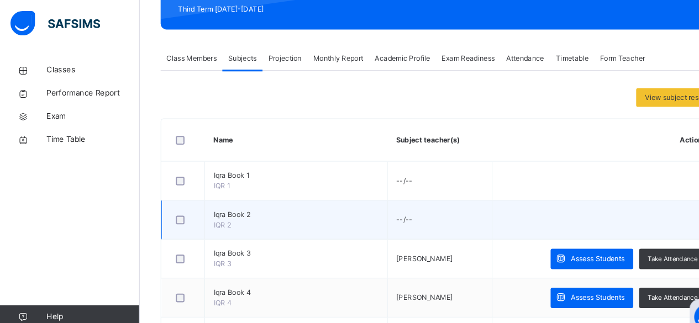
scroll to position [161, 0]
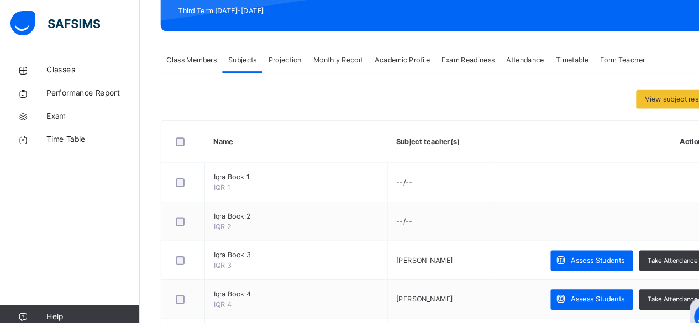
click at [277, 52] on span "Projection" at bounding box center [270, 57] width 31 height 10
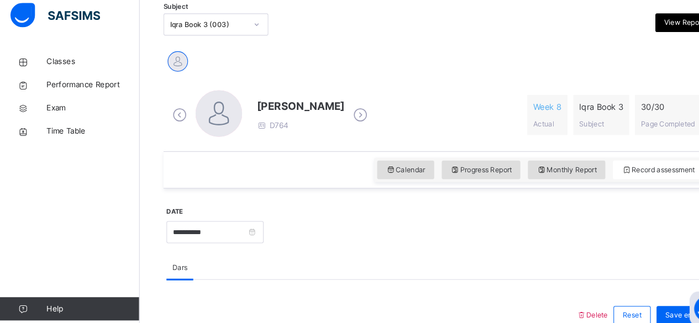
scroll to position [232, 0]
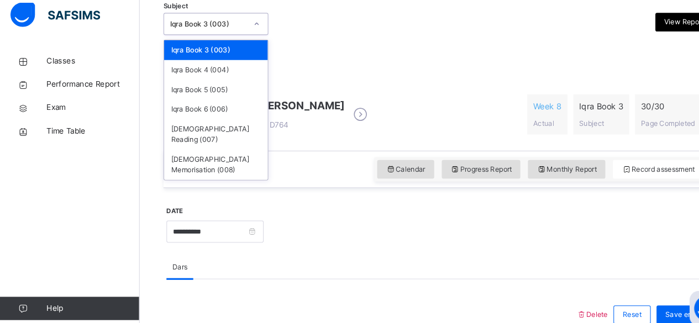
click at [333, 161] on div "Calendar Progress Report Monthly Report Record assessment" at bounding box center [415, 168] width 521 height 35
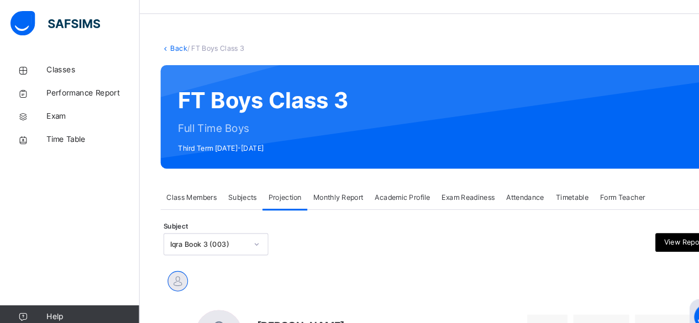
scroll to position [0, 0]
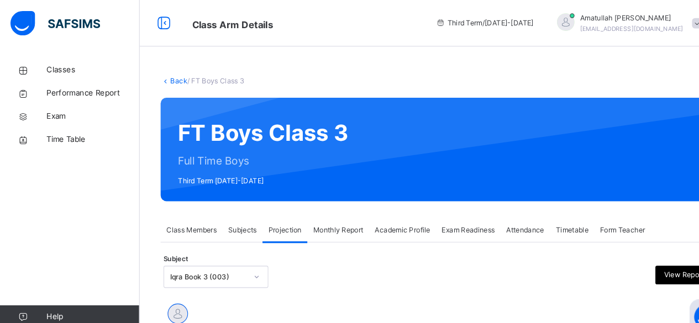
click at [568, 215] on div "Form Teacher" at bounding box center [591, 219] width 54 height 22
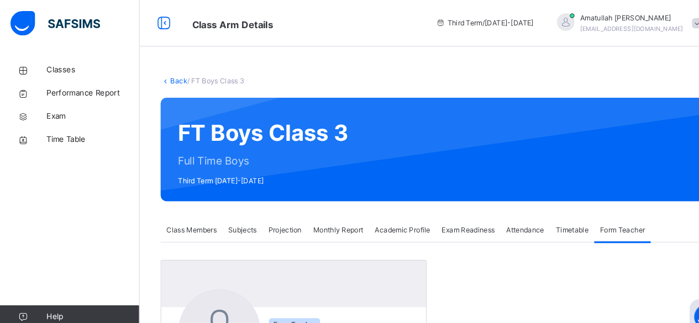
click at [548, 215] on span "Timetable" at bounding box center [543, 219] width 31 height 10
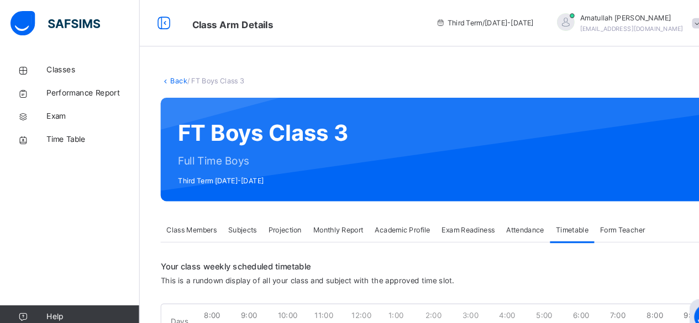
click at [493, 229] on div "Attendance" at bounding box center [498, 219] width 47 height 22
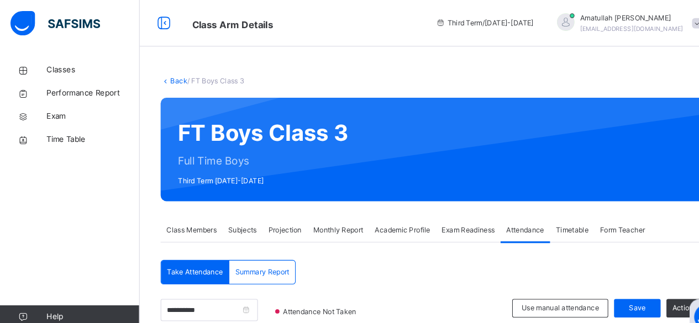
click at [436, 215] on span "Exam Readiness" at bounding box center [444, 219] width 50 height 10
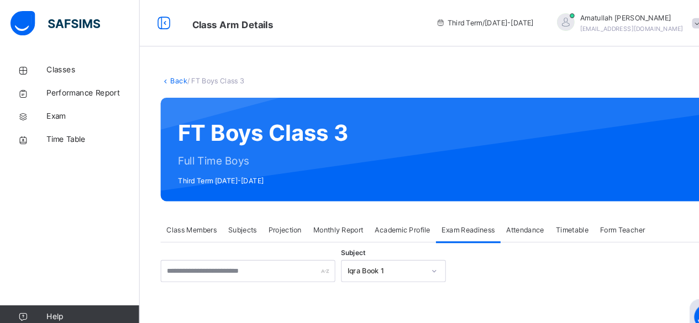
click at [373, 220] on span "Academic Profile" at bounding box center [382, 219] width 52 height 10
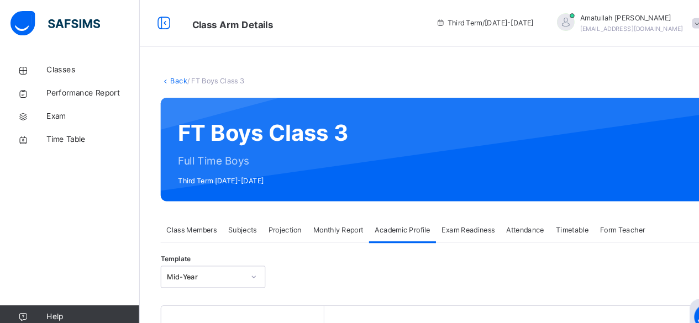
click at [324, 222] on span "Monthly Report" at bounding box center [321, 219] width 48 height 10
click at [299, 223] on span "Monthly Report" at bounding box center [321, 219] width 48 height 10
click at [390, 219] on span "Academic Profile" at bounding box center [382, 219] width 52 height 10
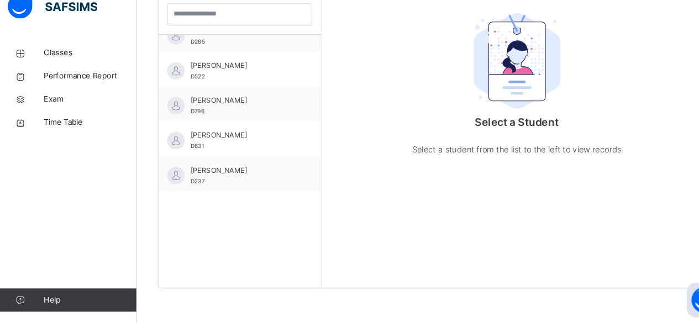
scroll to position [70, 0]
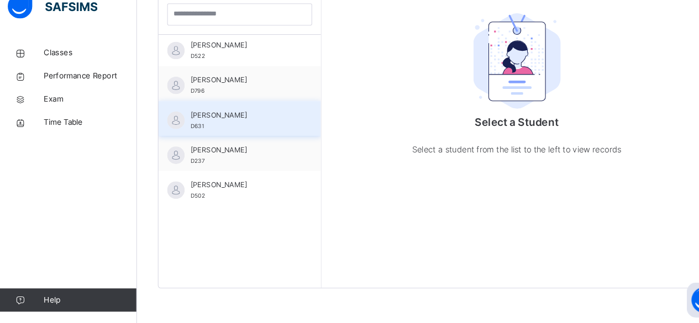
click at [251, 128] on span "Hasanat Wahidi" at bounding box center [232, 125] width 99 height 10
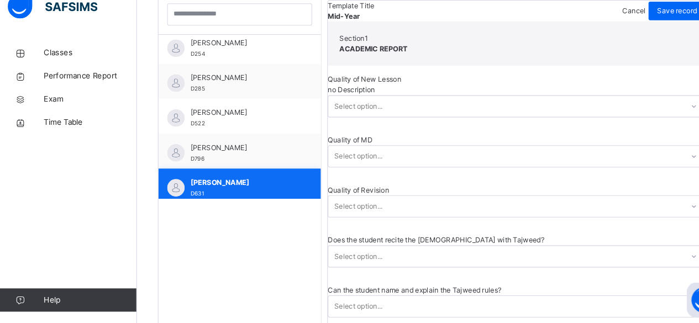
scroll to position [0, 0]
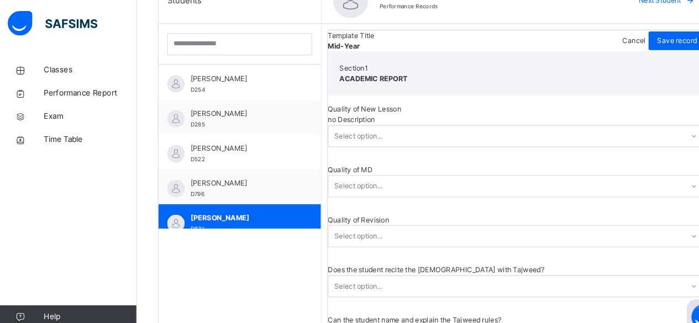
click at [499, 204] on div "Quality of Revision" at bounding box center [493, 209] width 359 height 10
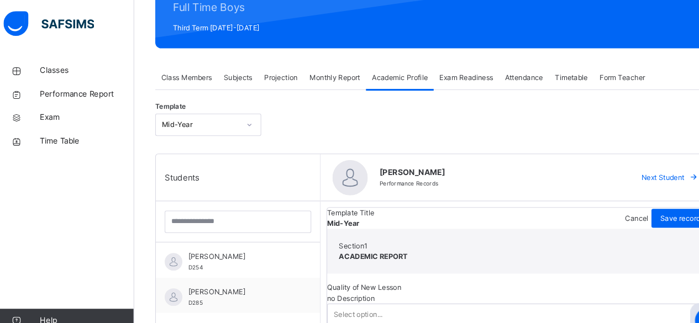
scroll to position [122, 0]
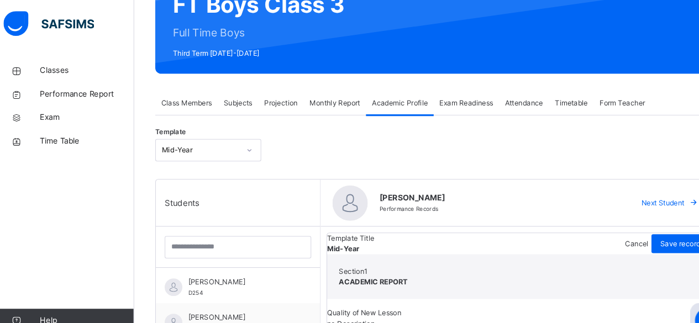
click at [231, 96] on span "Subjects" at bounding box center [230, 97] width 27 height 10
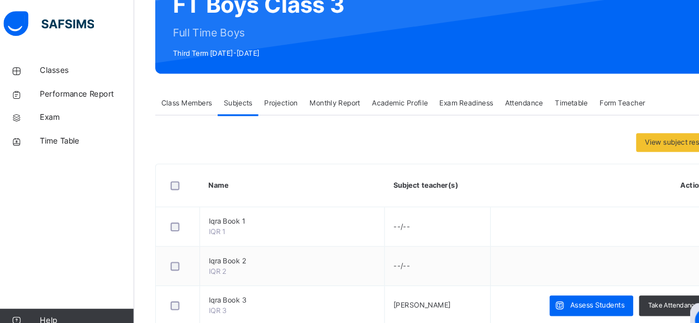
click at [323, 96] on span "Monthly Report" at bounding box center [321, 97] width 48 height 10
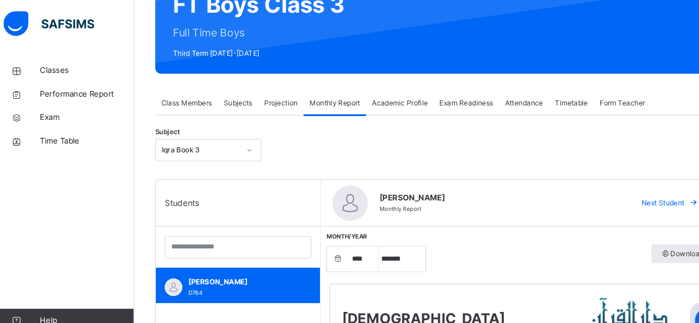
click at [263, 96] on span "Projection" at bounding box center [270, 97] width 31 height 10
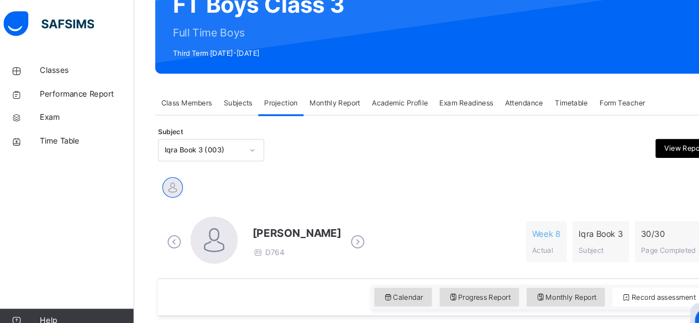
click at [238, 101] on span "Subjects" at bounding box center [230, 97] width 27 height 10
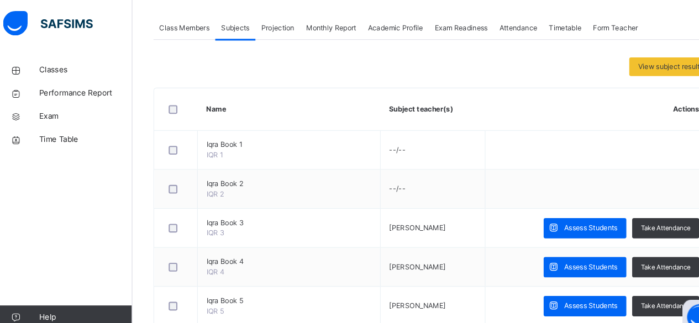
scroll to position [191, 0]
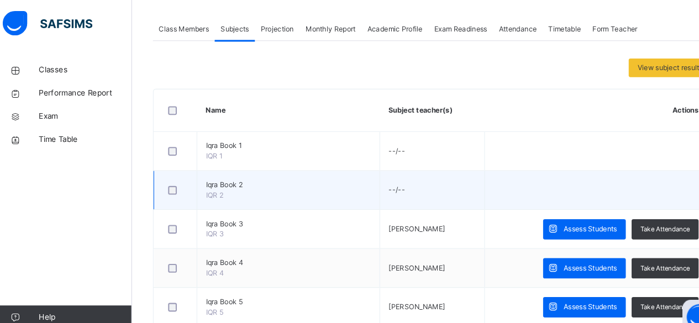
click at [280, 180] on td "Iqra Book 2 IQR 2" at bounding box center [280, 180] width 173 height 37
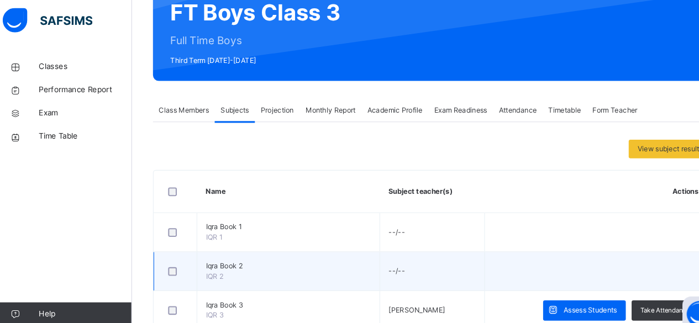
scroll to position [0, 0]
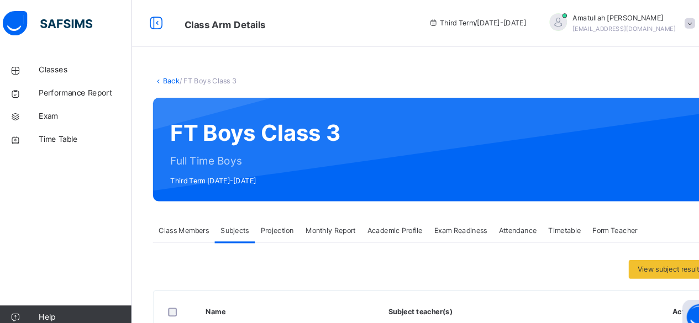
click at [275, 223] on span "Projection" at bounding box center [270, 219] width 31 height 10
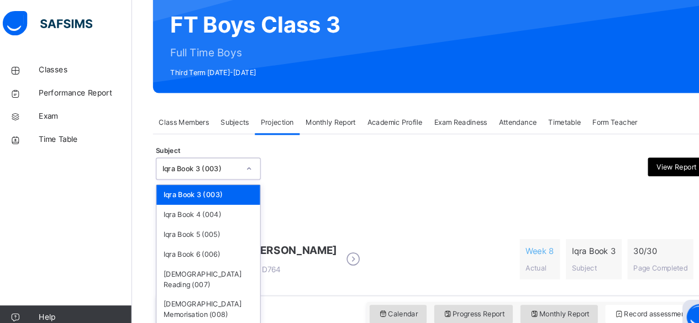
scroll to position [59, 0]
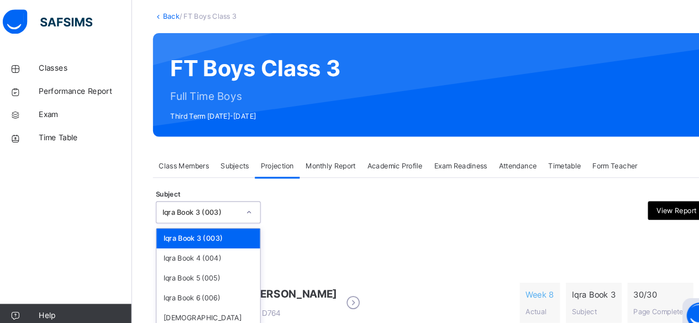
click at [225, 226] on div "Iqra Book 3 (003)" at bounding box center [205, 228] width 98 height 19
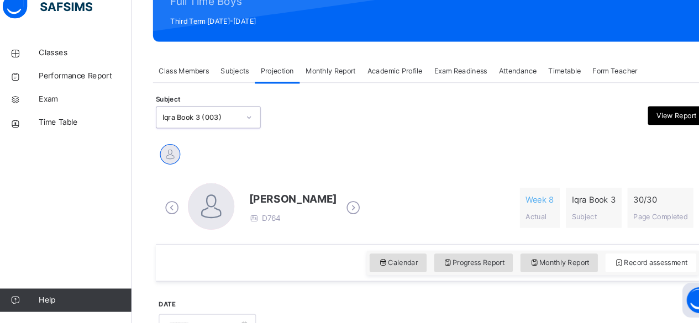
scroll to position [139, 0]
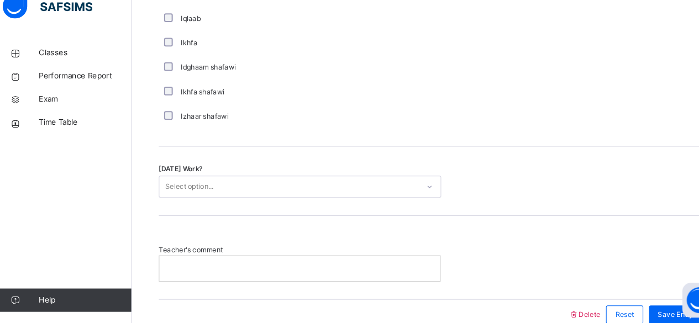
scroll to position [920, 0]
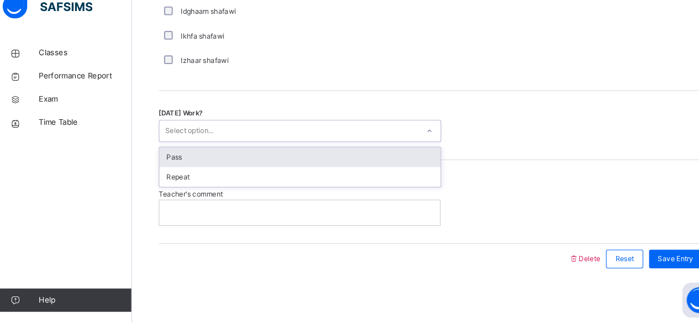
click at [249, 143] on div "Select option..." at bounding box center [282, 140] width 246 height 17
click at [282, 171] on div "Pass" at bounding box center [292, 165] width 267 height 19
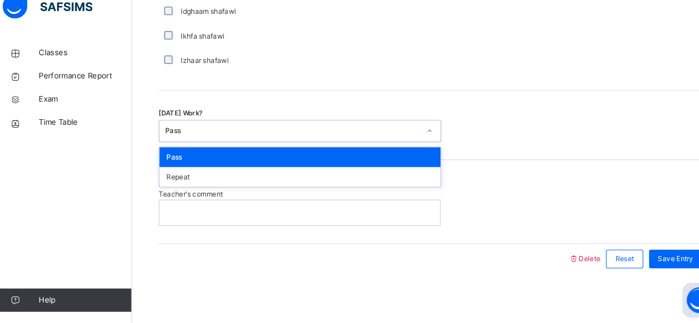
click at [267, 140] on div "Pass" at bounding box center [284, 140] width 241 height 10
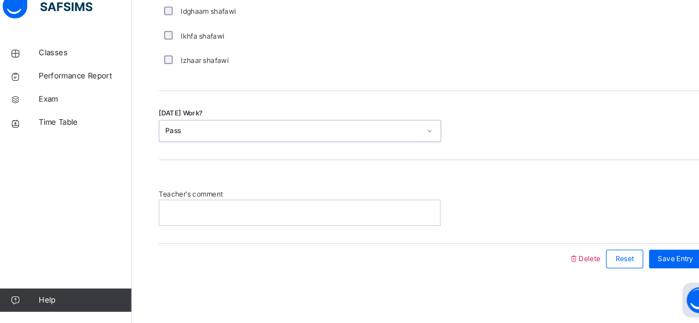
click at [267, 144] on div "Pass" at bounding box center [282, 140] width 246 height 17
click at [599, 254] on div "Reset" at bounding box center [599, 262] width 35 height 18
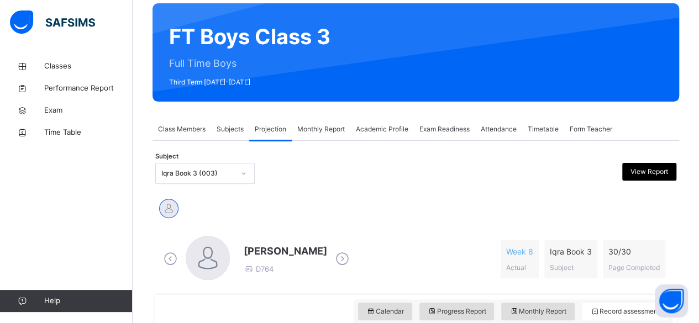
scroll to position [150, 0]
